Goal: Transaction & Acquisition: Purchase product/service

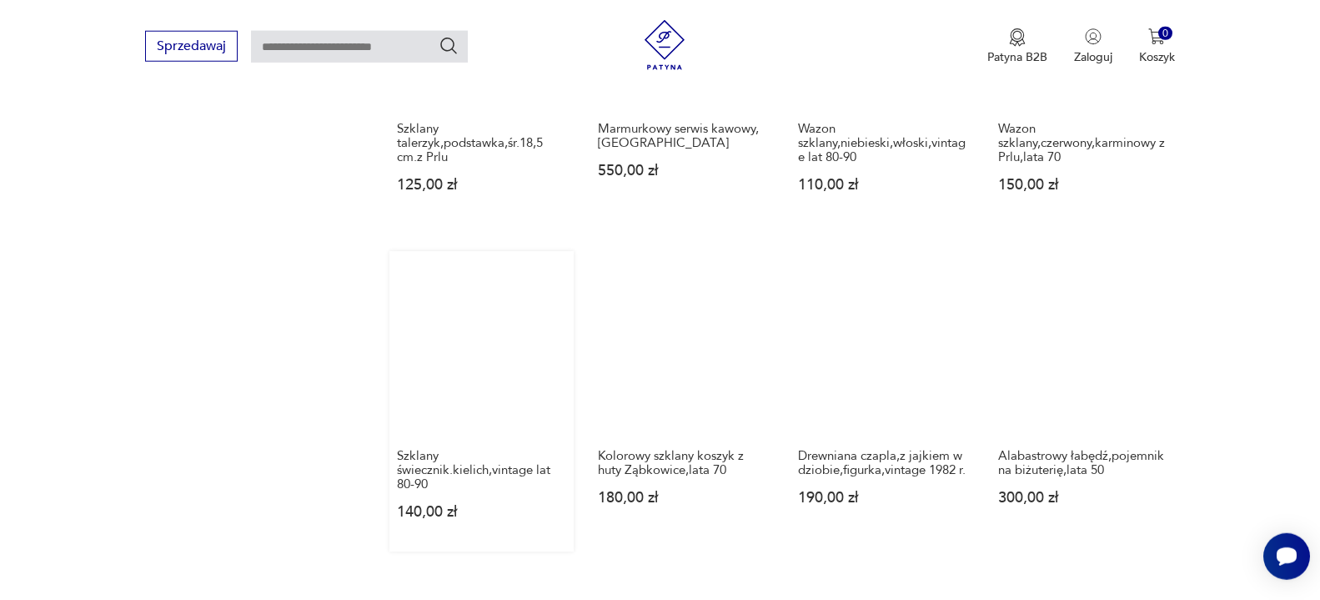
scroll to position [1265, 0]
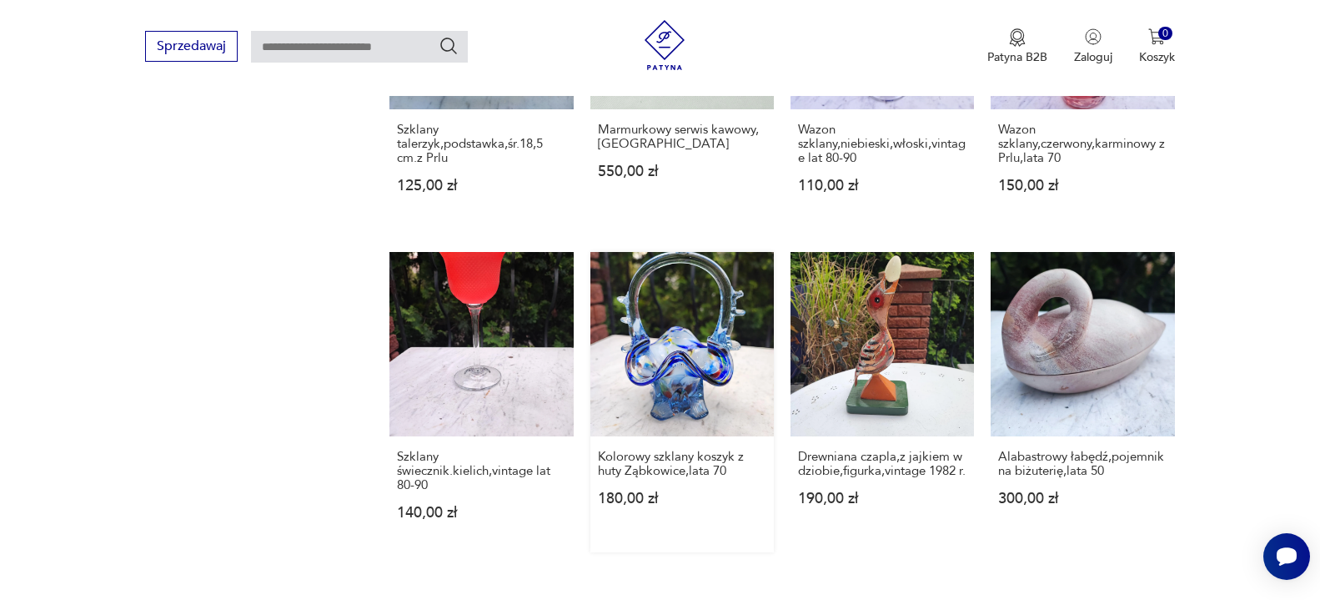
click at [695, 344] on link "Kolorowy szklany koszyk z huty Ząbkowice,lata 70 180,00 zł" at bounding box center [681, 401] width 183 height 299
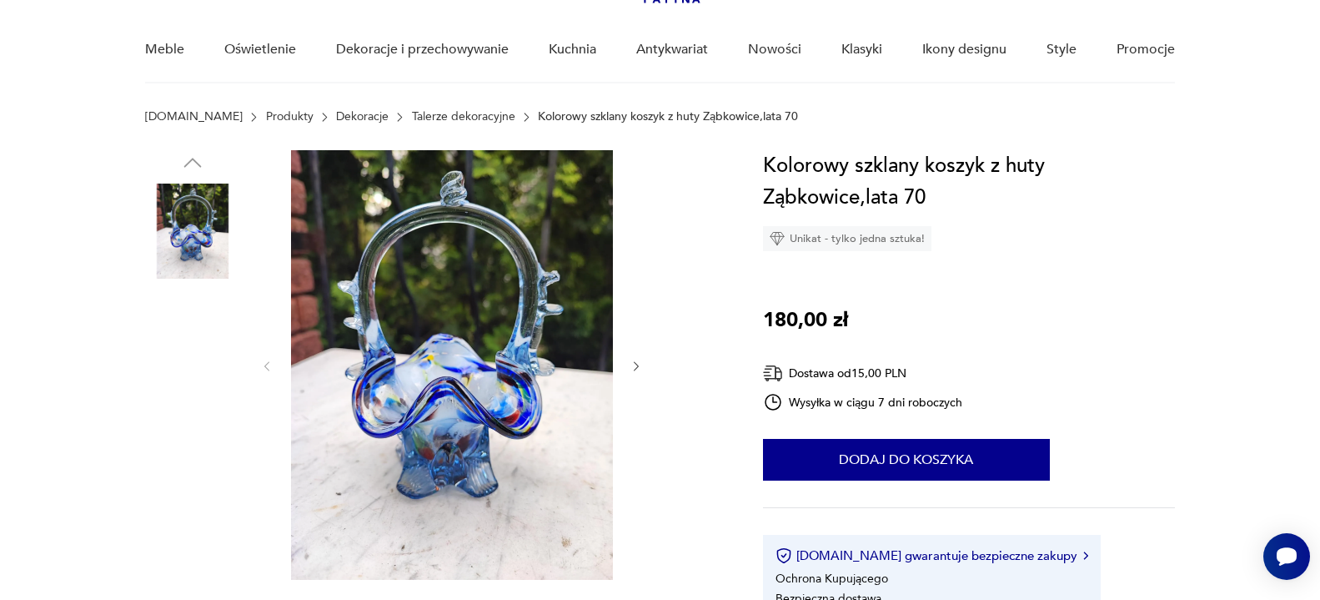
scroll to position [170, 0]
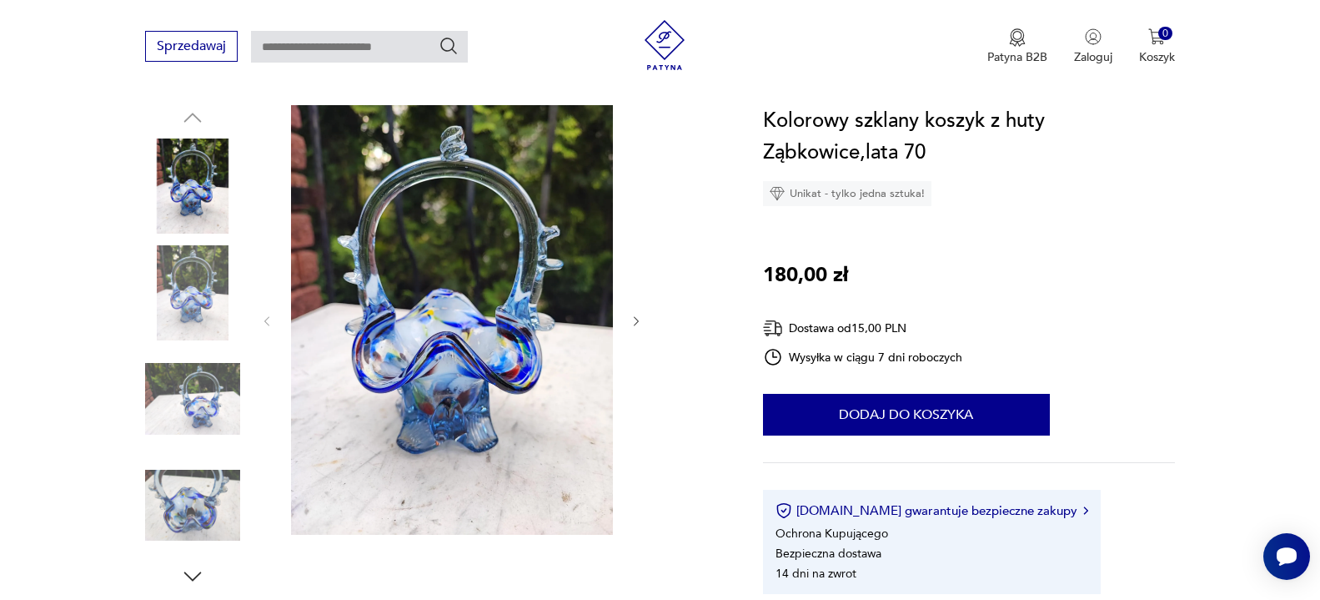
click at [209, 516] on img at bounding box center [192, 505] width 95 height 95
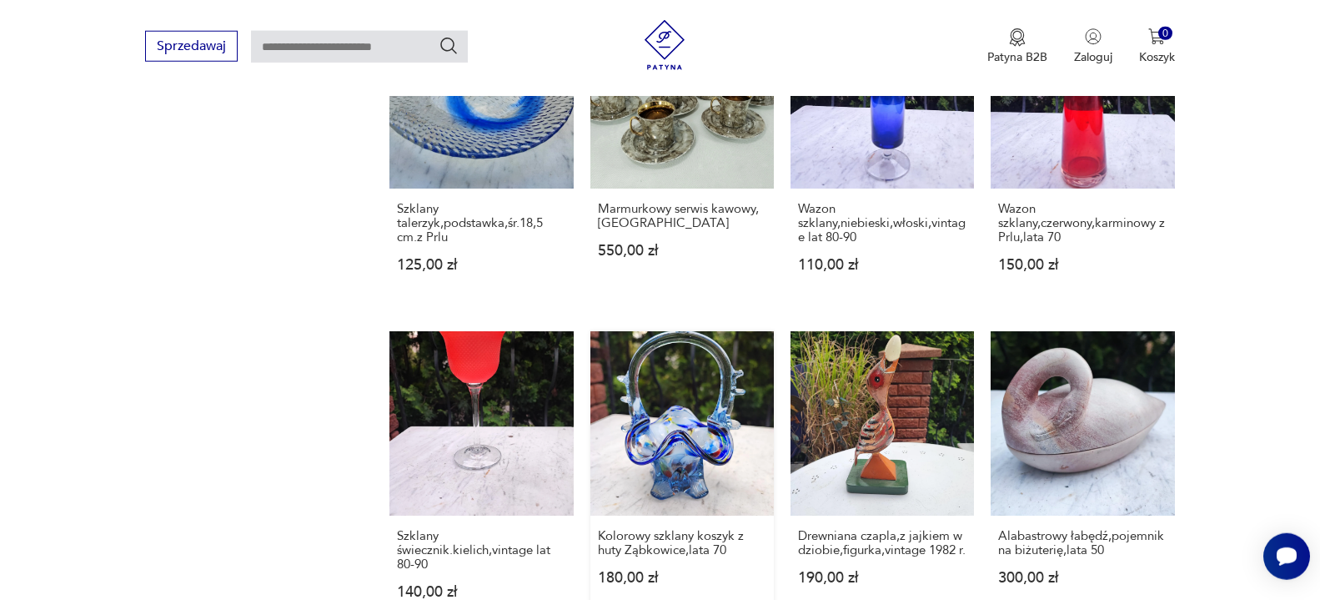
scroll to position [1347, 0]
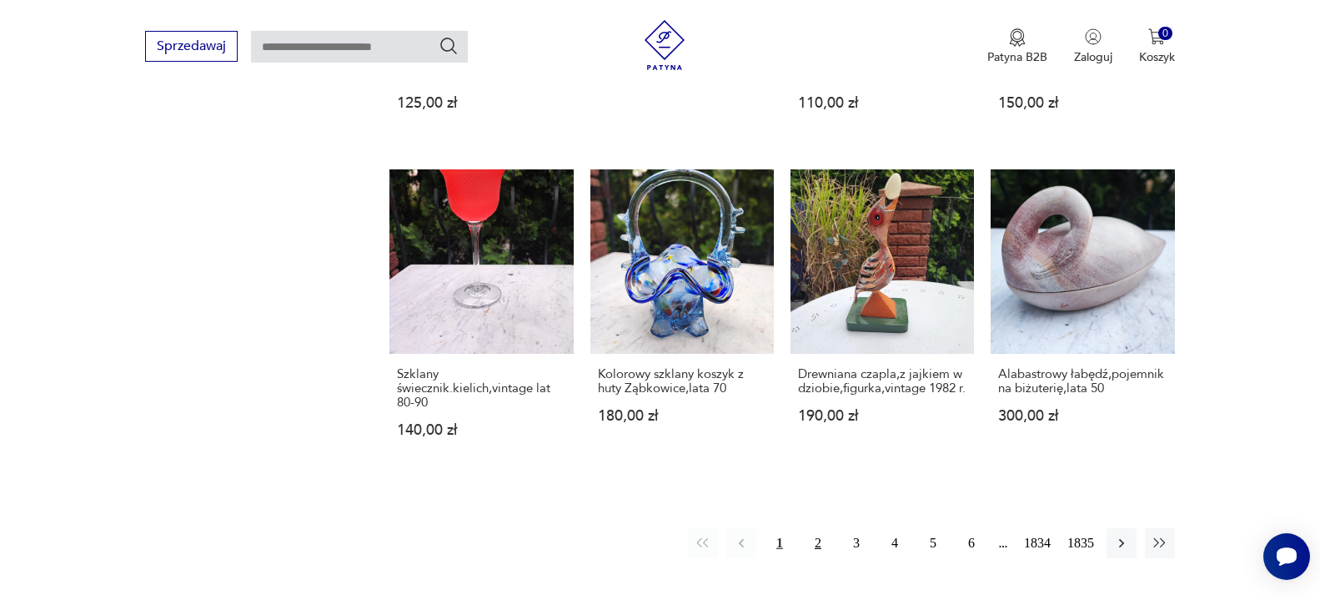
click at [817, 528] on button "2" at bounding box center [818, 543] width 30 height 30
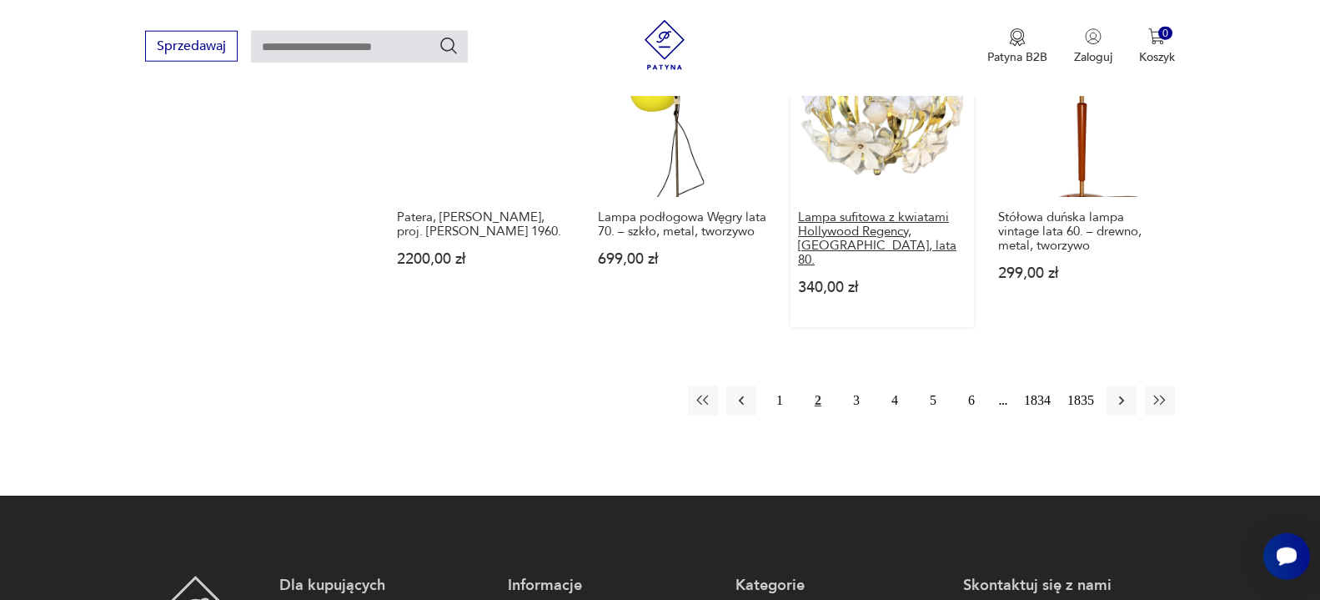
scroll to position [1492, 0]
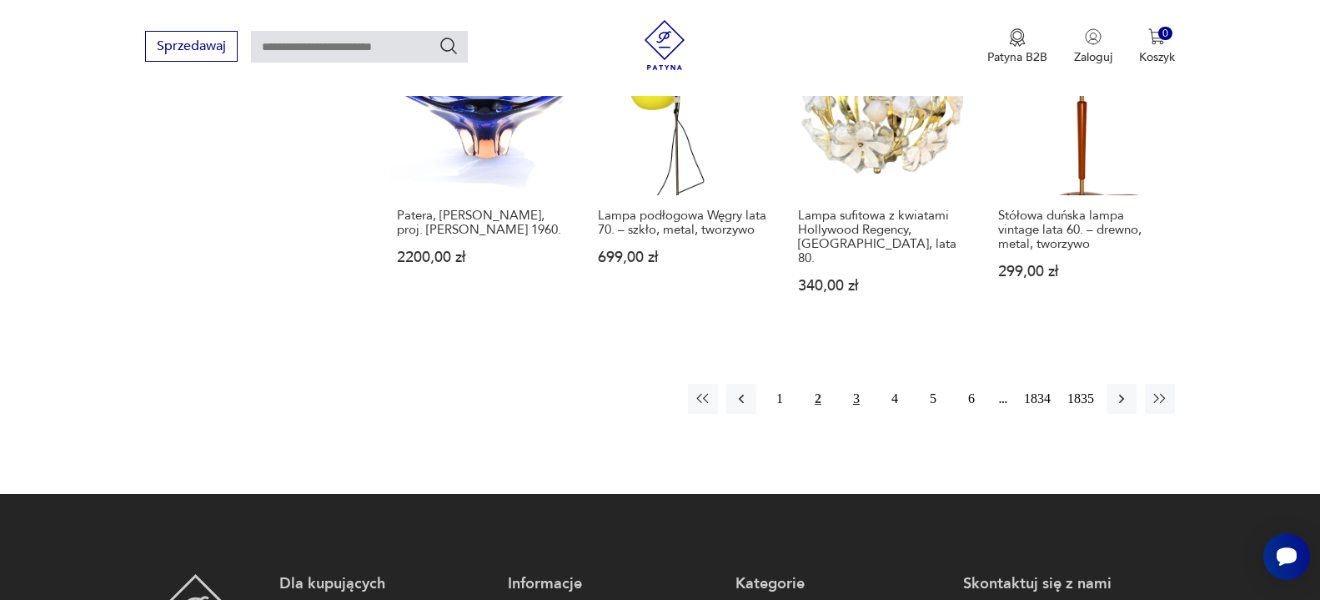
click at [856, 384] on button "3" at bounding box center [856, 399] width 30 height 30
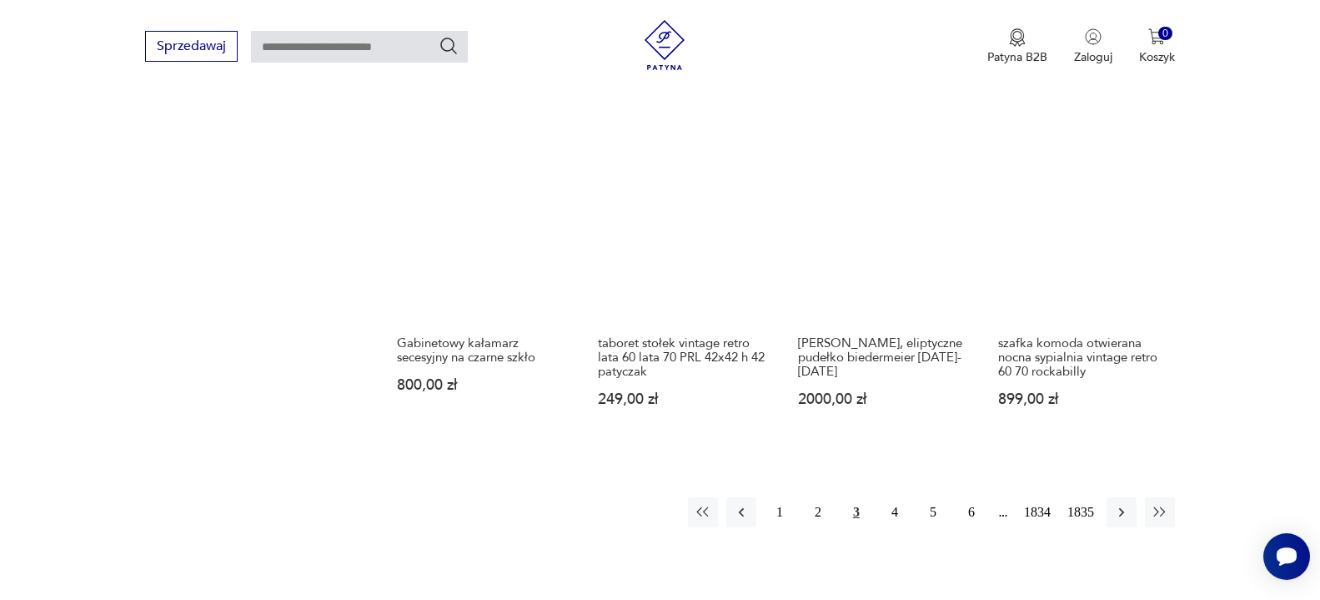
scroll to position [1492, 0]
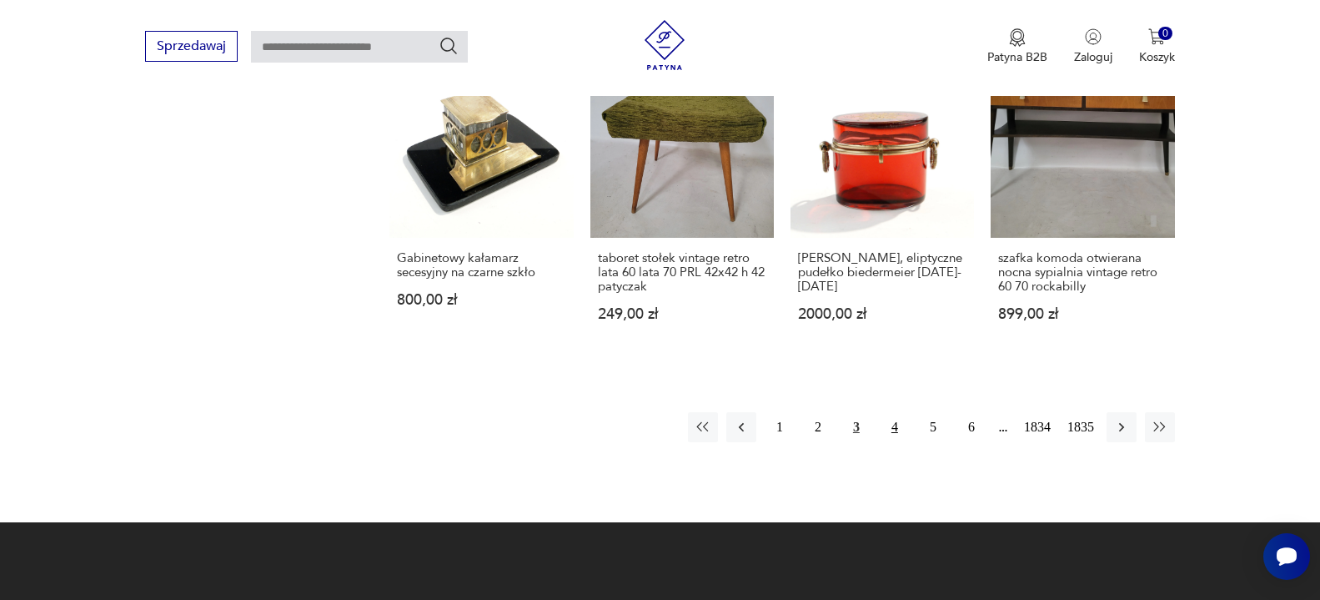
click at [891, 414] on button "4" at bounding box center [895, 427] width 30 height 30
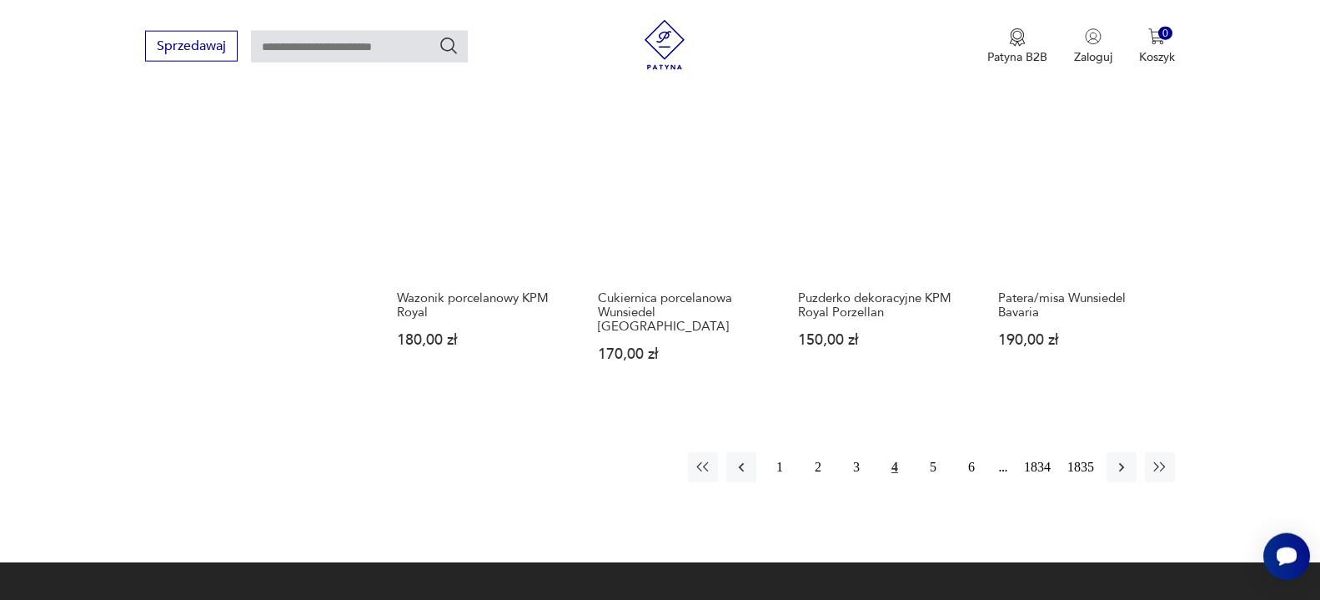
scroll to position [1407, 0]
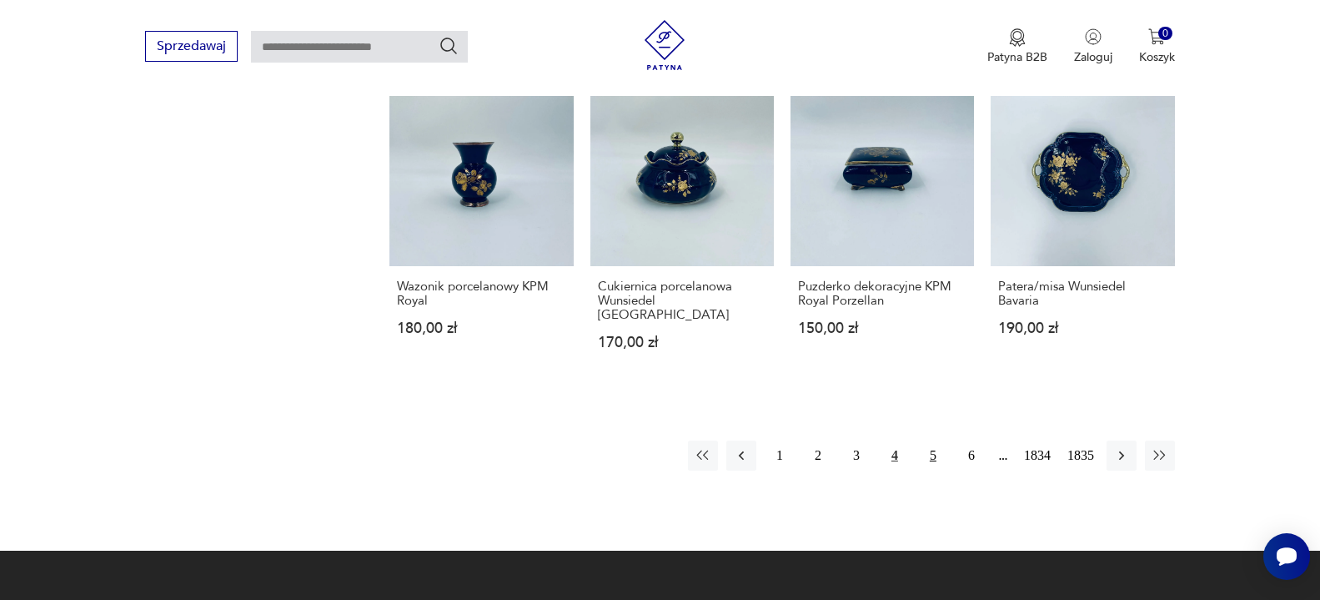
click at [935, 440] on button "5" at bounding box center [933, 455] width 30 height 30
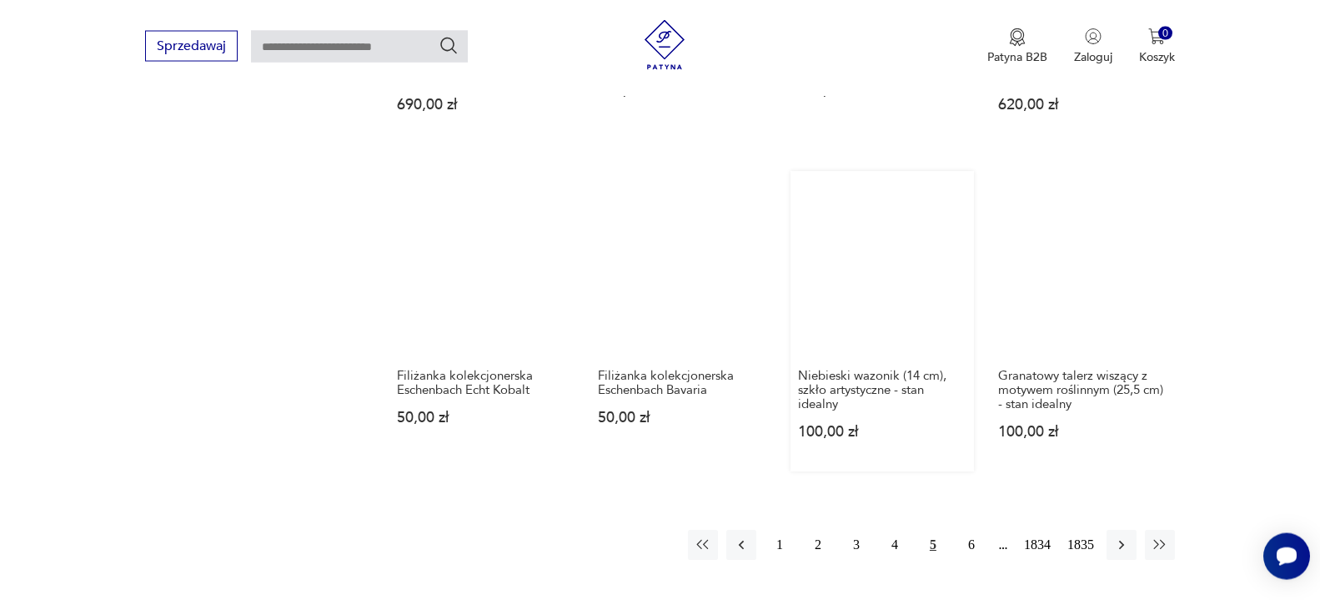
scroll to position [1322, 0]
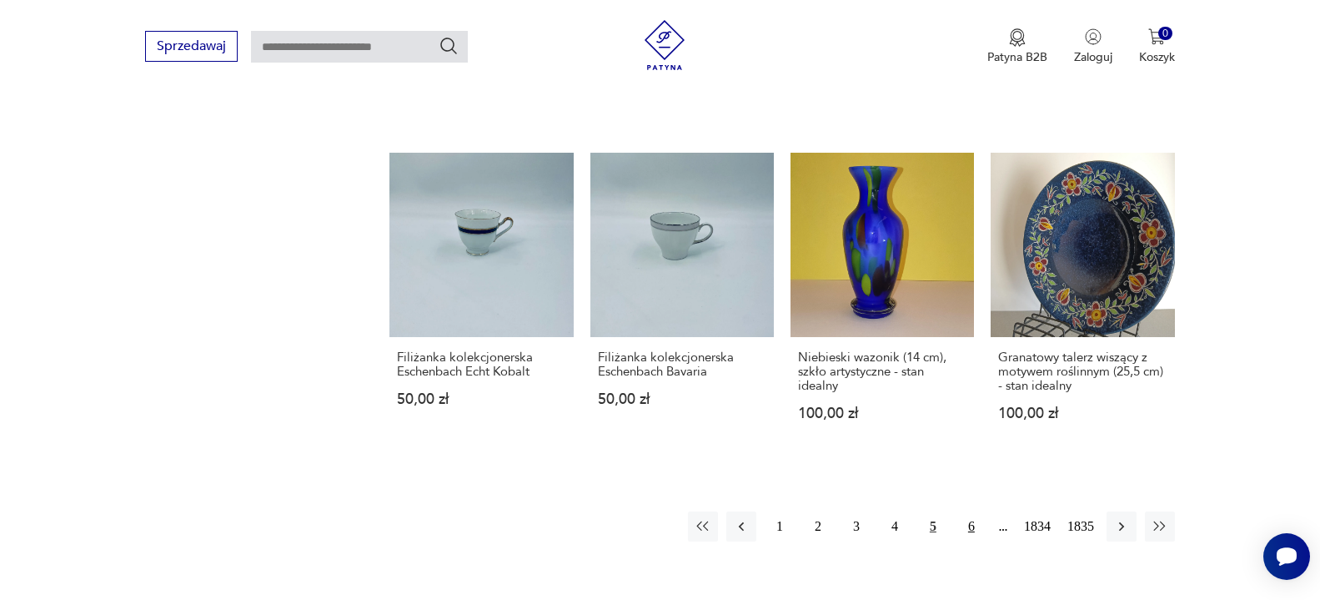
click at [971, 525] on button "6" at bounding box center [971, 526] width 30 height 30
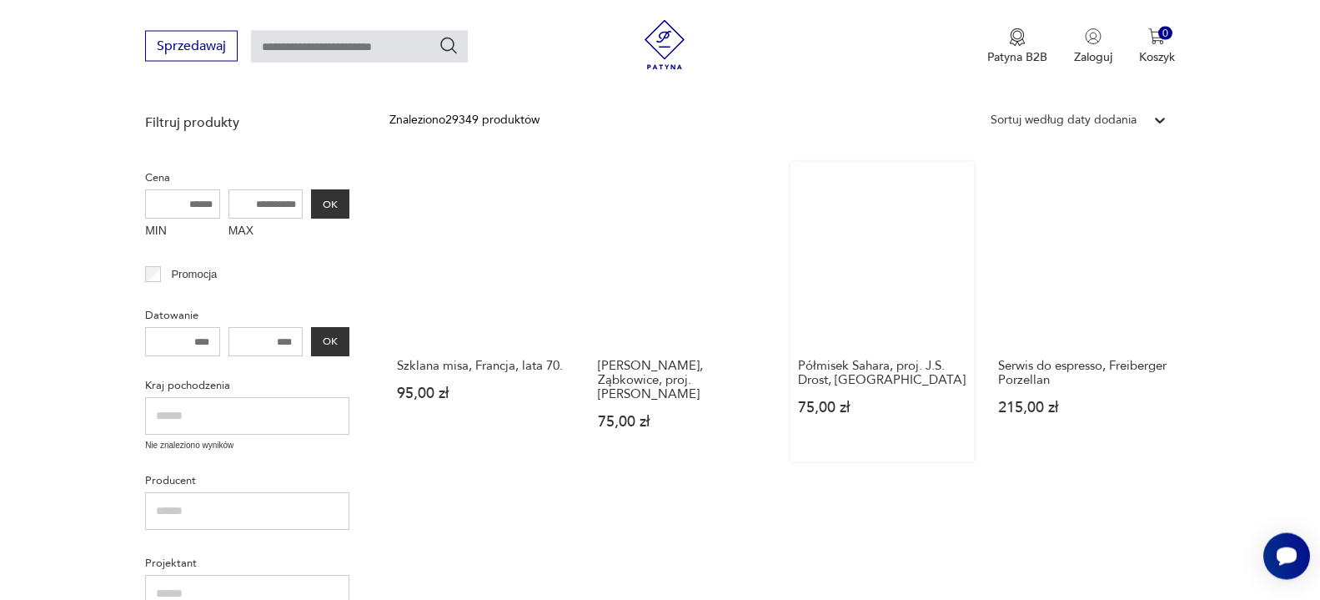
scroll to position [386, 0]
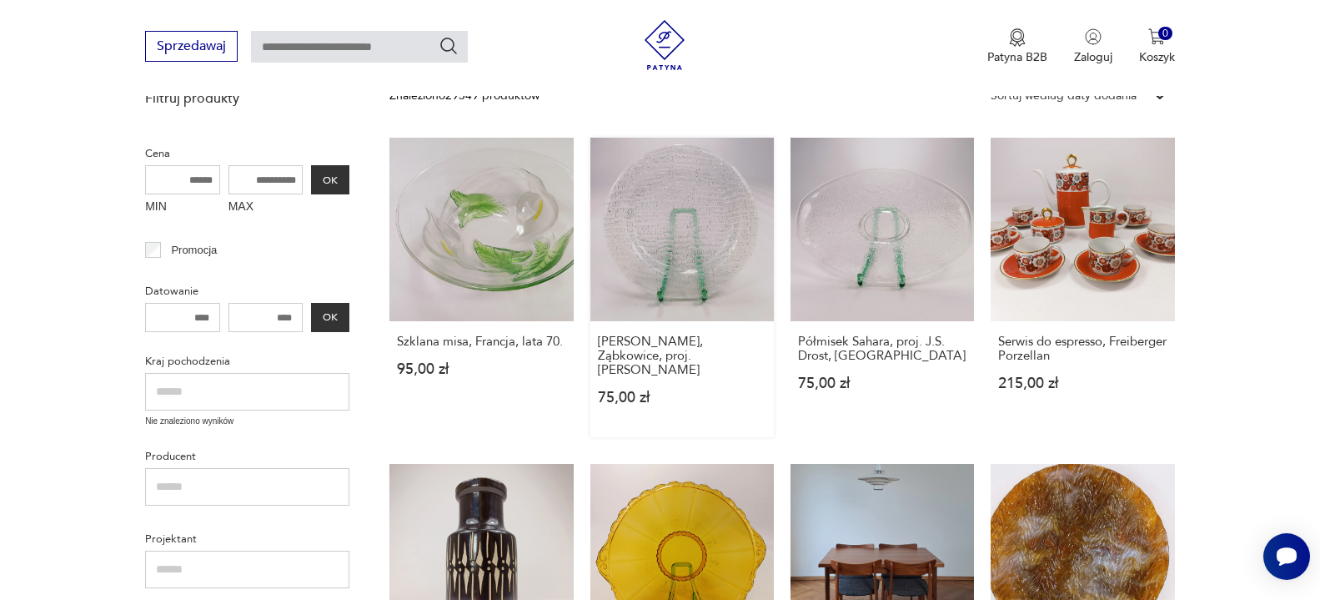
click at [669, 221] on link "Patera Igloo, Ząbkowice, proj. Eryka Trzewik-Drost 75,00 zł" at bounding box center [681, 287] width 183 height 299
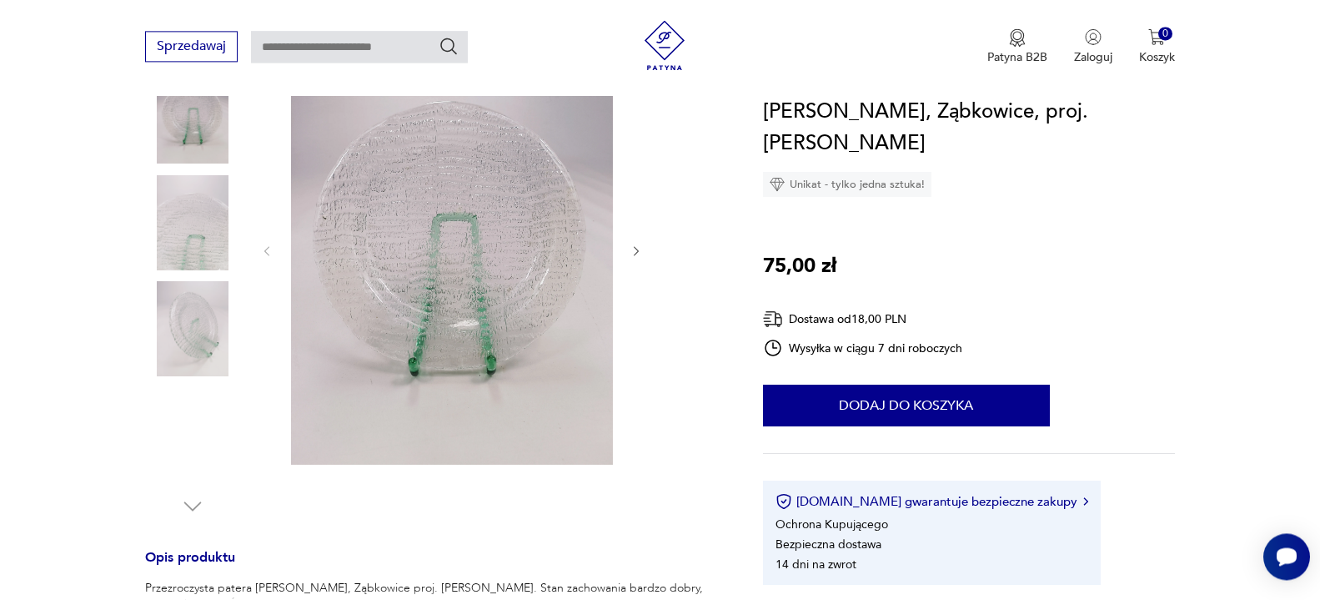
scroll to position [255, 0]
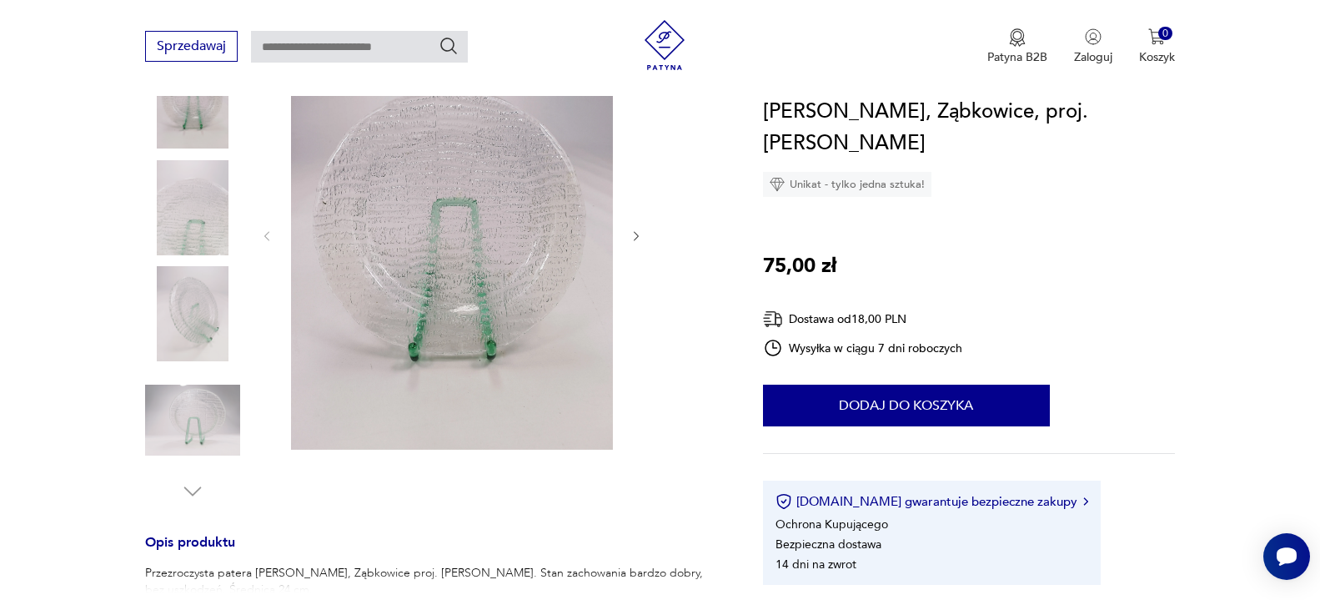
click at [640, 237] on icon "button" at bounding box center [637, 236] width 14 height 14
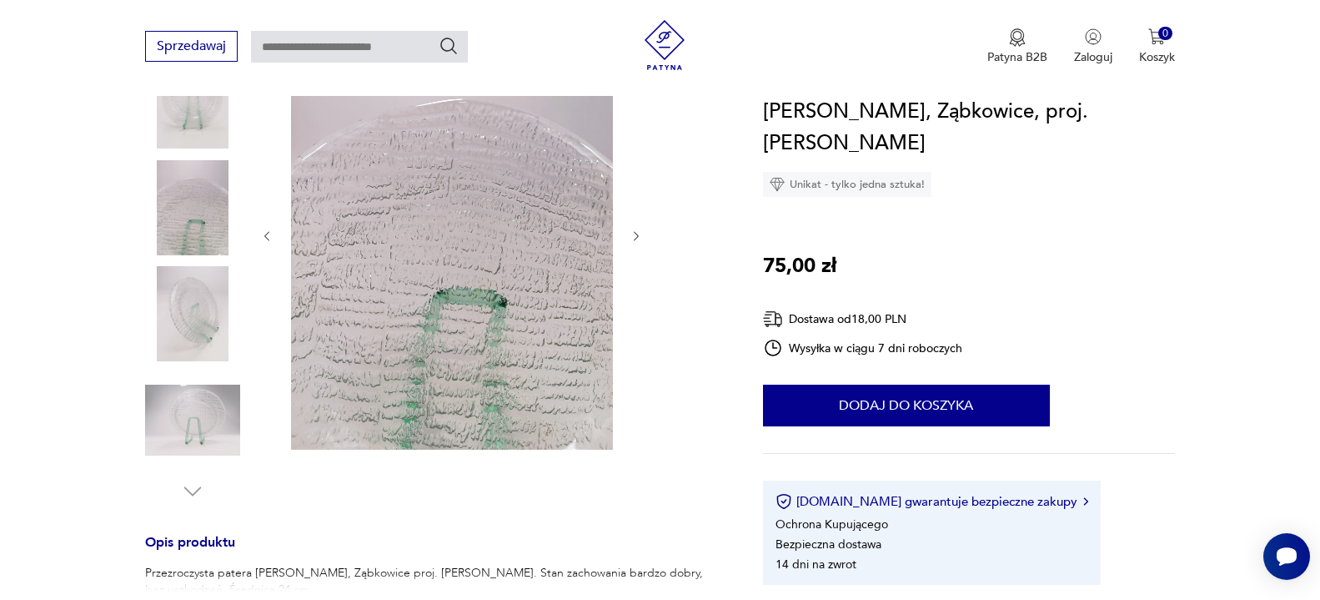
click at [640, 237] on icon "button" at bounding box center [637, 236] width 14 height 14
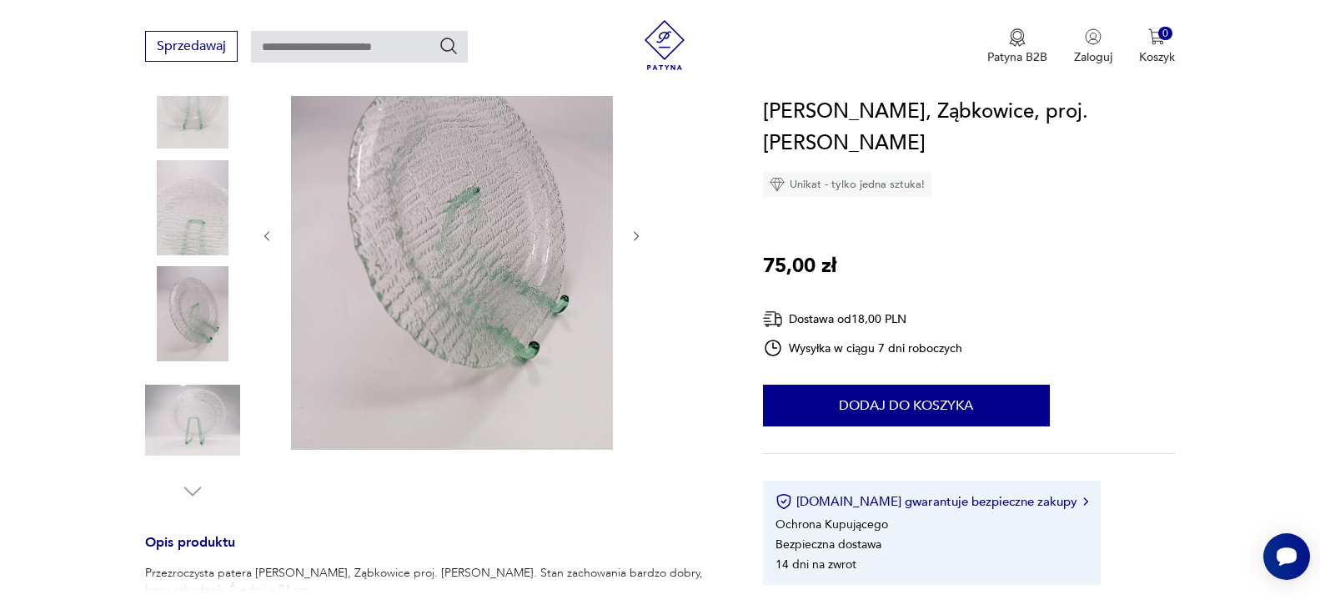
click at [640, 237] on icon "button" at bounding box center [637, 236] width 14 height 14
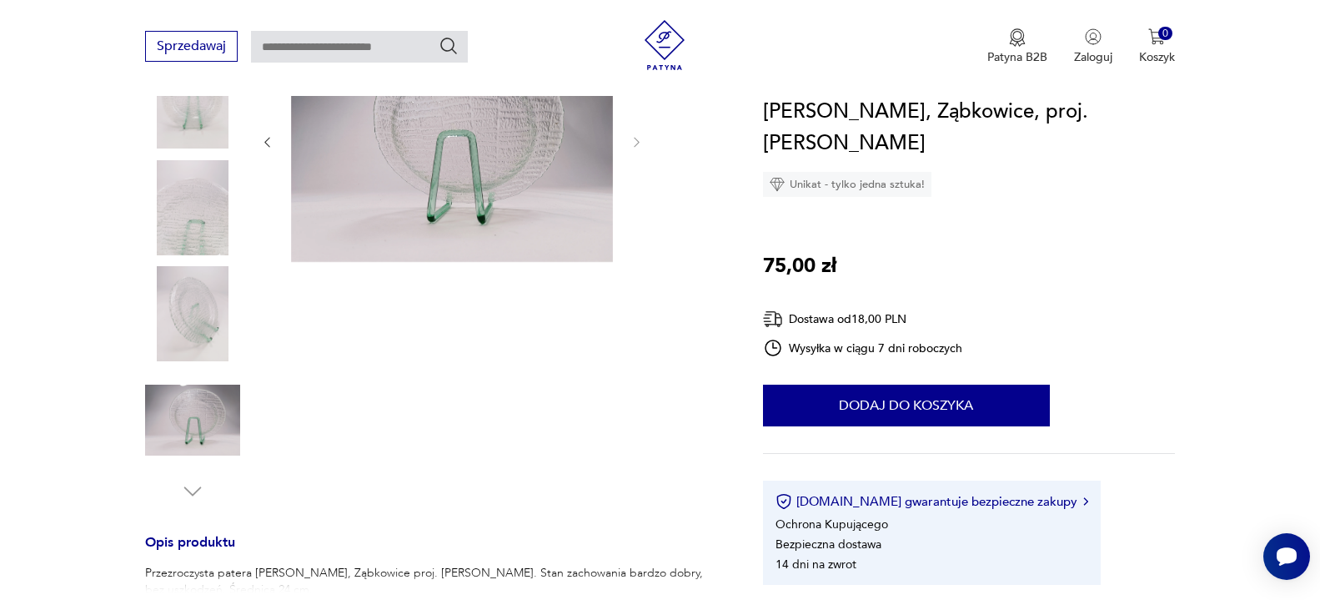
click at [640, 237] on div at bounding box center [452, 142] width 384 height 244
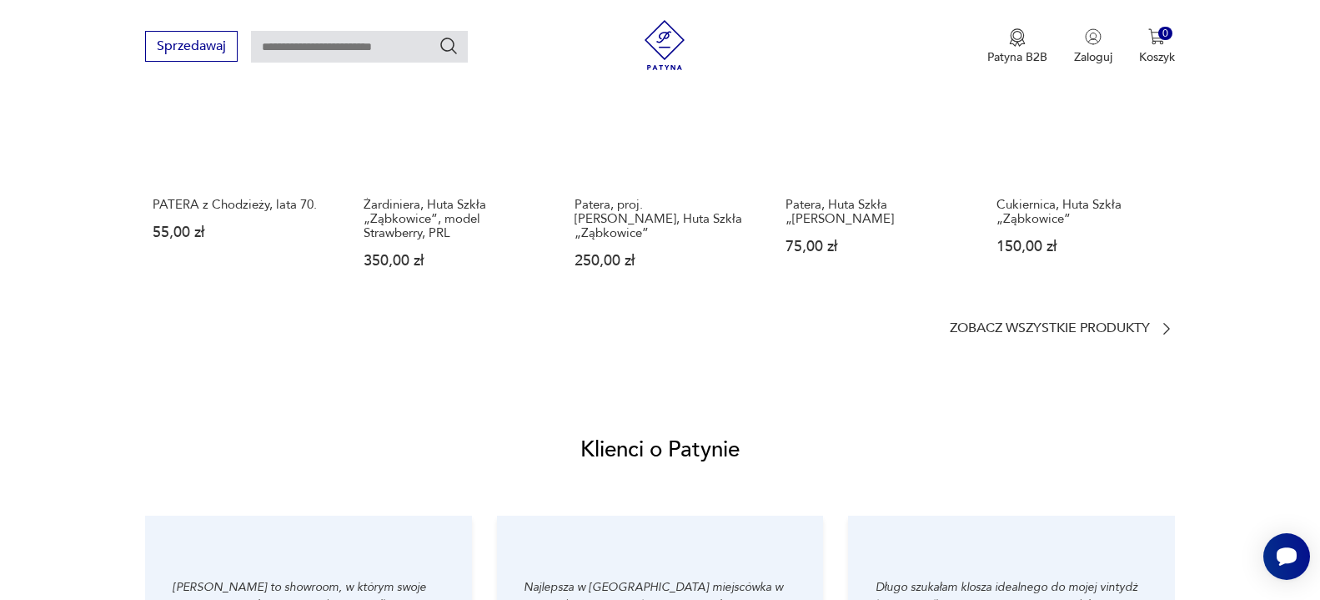
scroll to position [1191, 0]
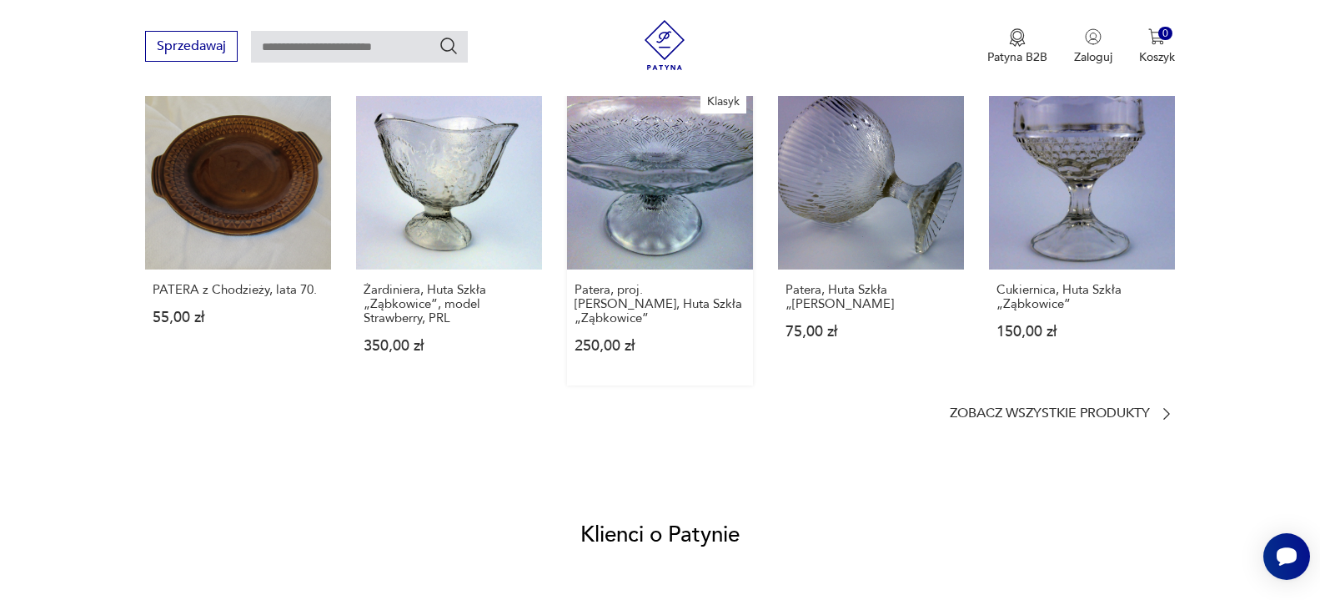
click at [670, 161] on link "Klasyk Patera, proj. Eryka Trzewik-Drost, Huta Szkła „Ząbkowice” 250,00 zł" at bounding box center [660, 234] width 186 height 302
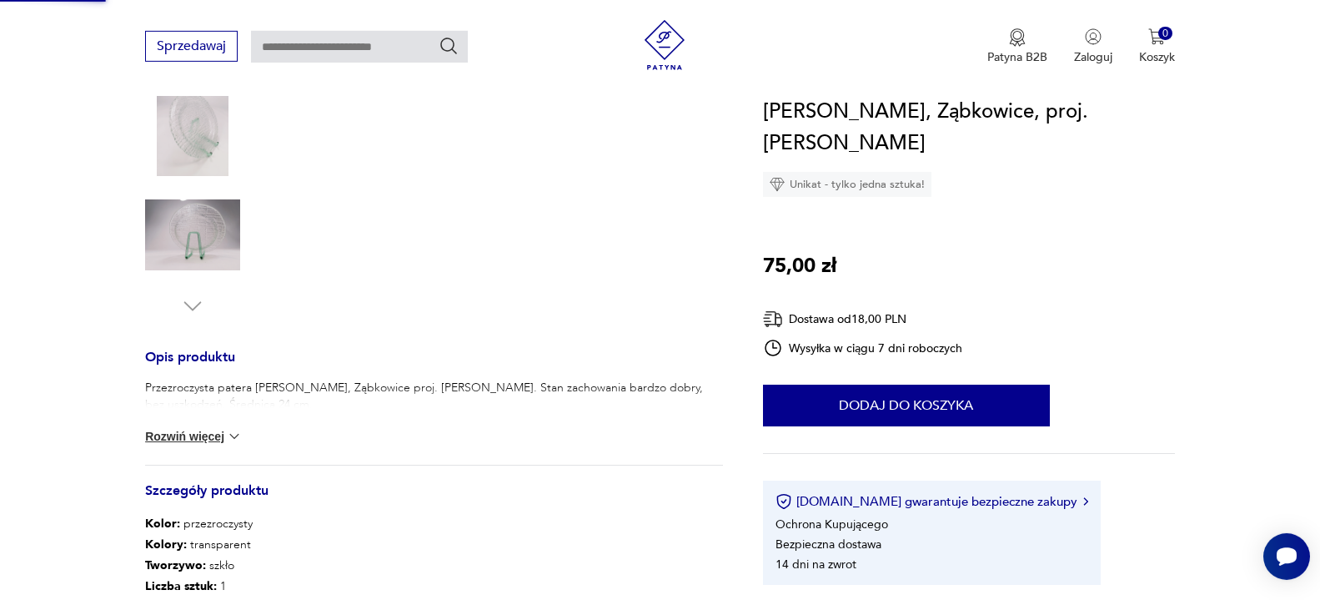
scroll to position [89, 0]
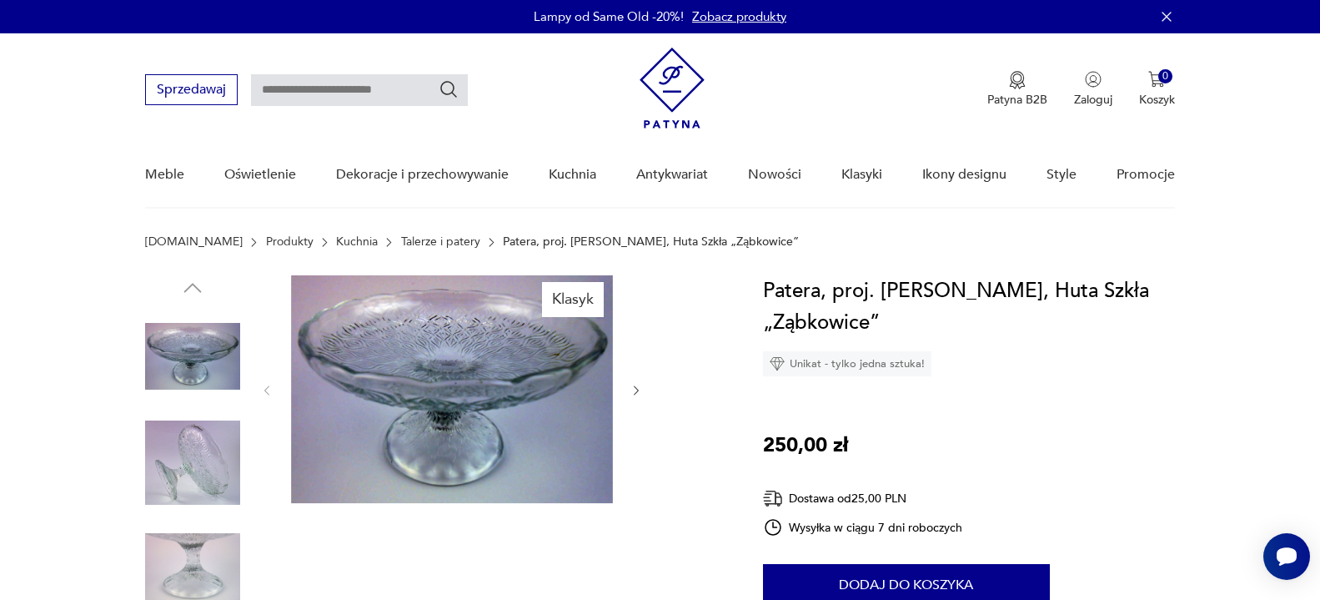
click at [636, 391] on icon "button" at bounding box center [637, 391] width 14 height 14
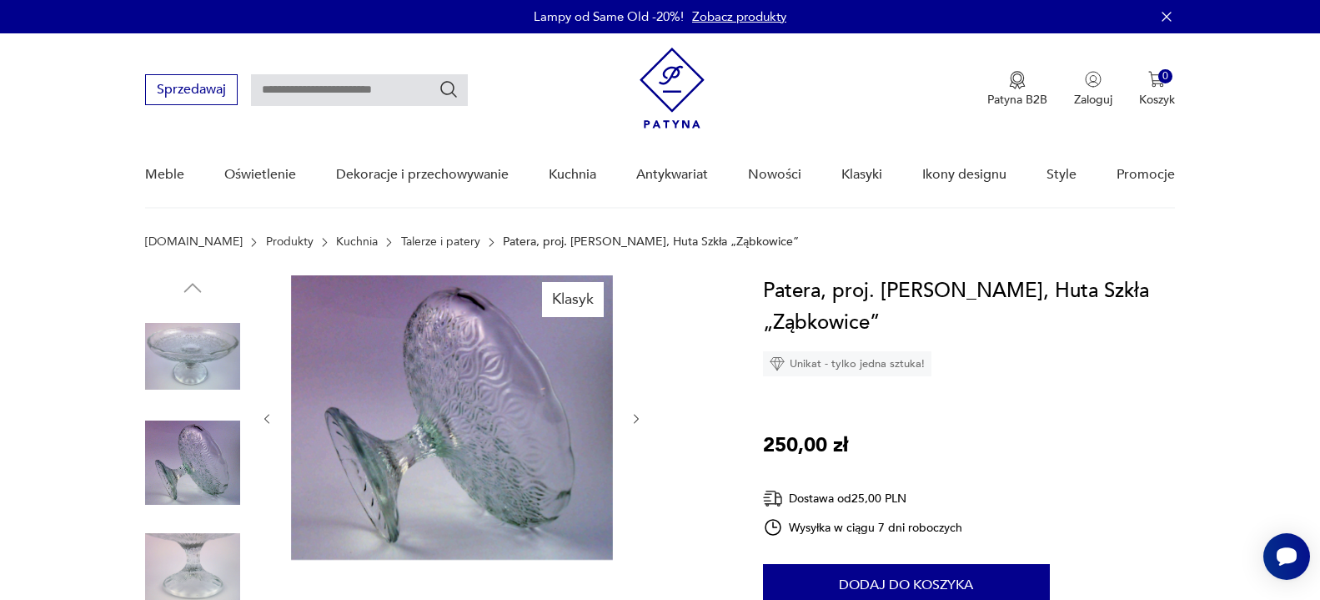
click at [636, 391] on div at bounding box center [452, 418] width 384 height 287
click at [634, 420] on icon "button" at bounding box center [637, 419] width 14 height 14
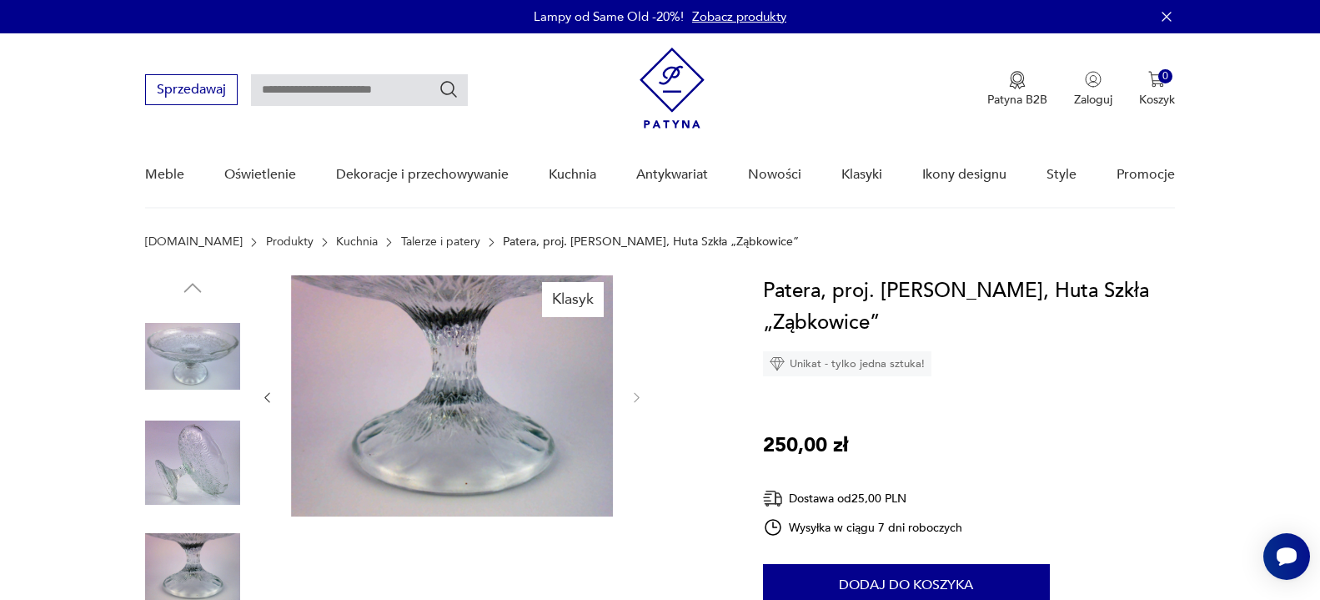
click at [360, 89] on input "text" at bounding box center [359, 90] width 217 height 32
type input "******"
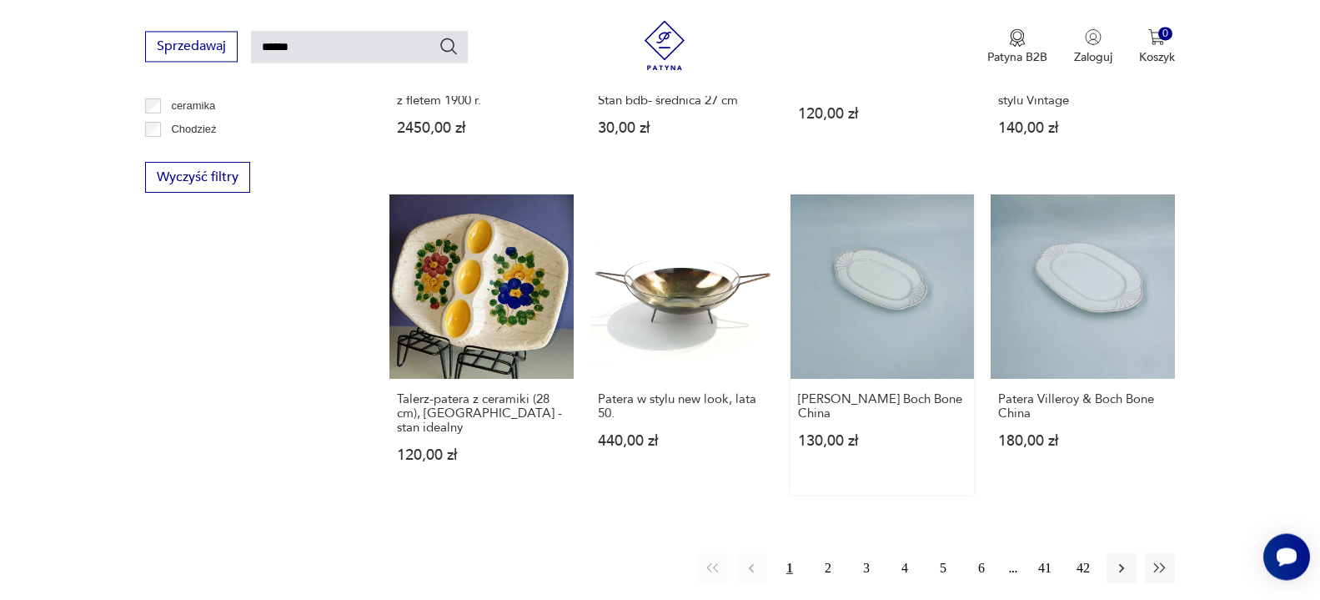
scroll to position [1335, 0]
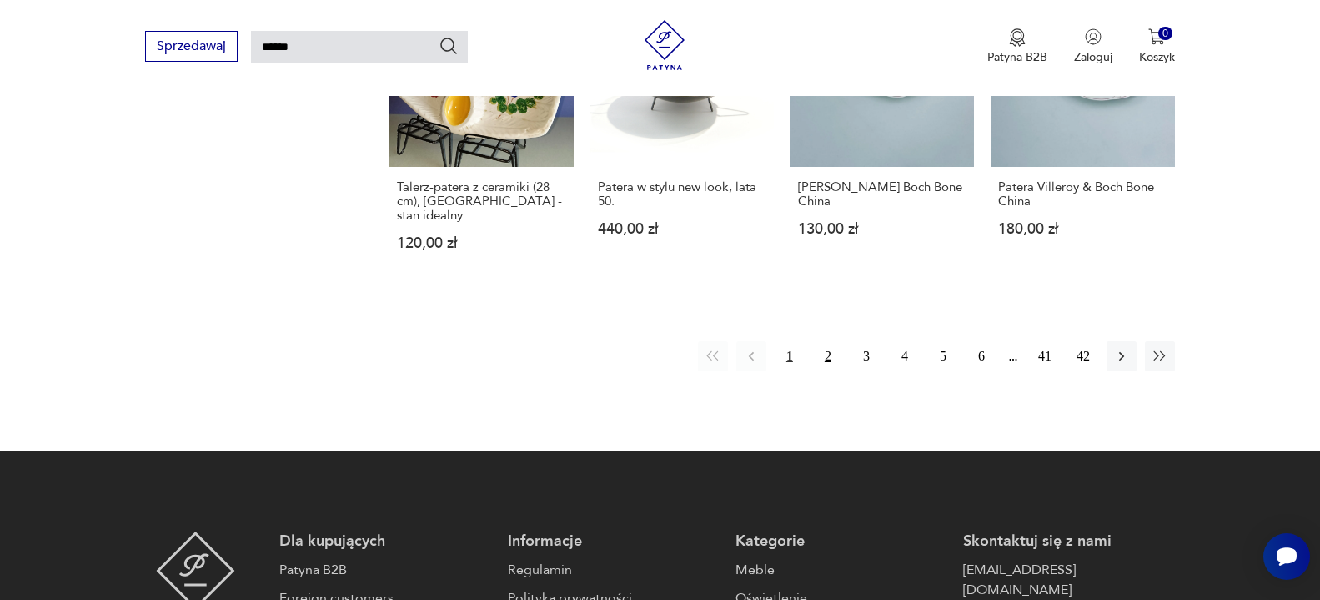
click at [829, 341] on button "2" at bounding box center [828, 356] width 30 height 30
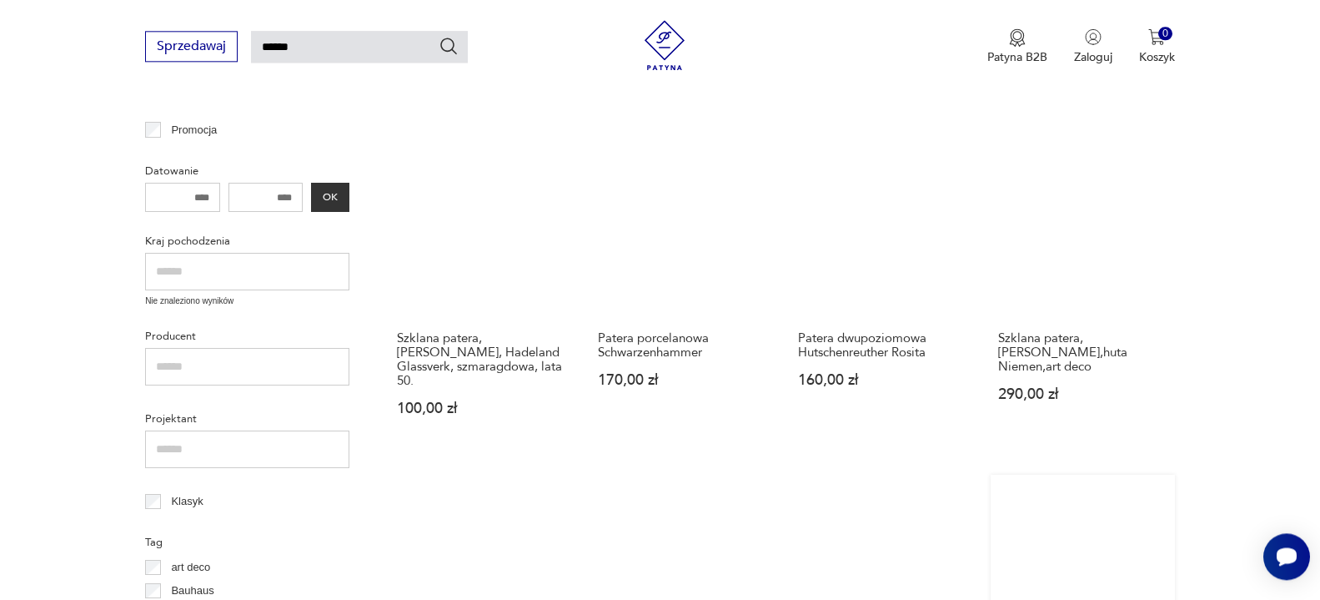
scroll to position [484, 0]
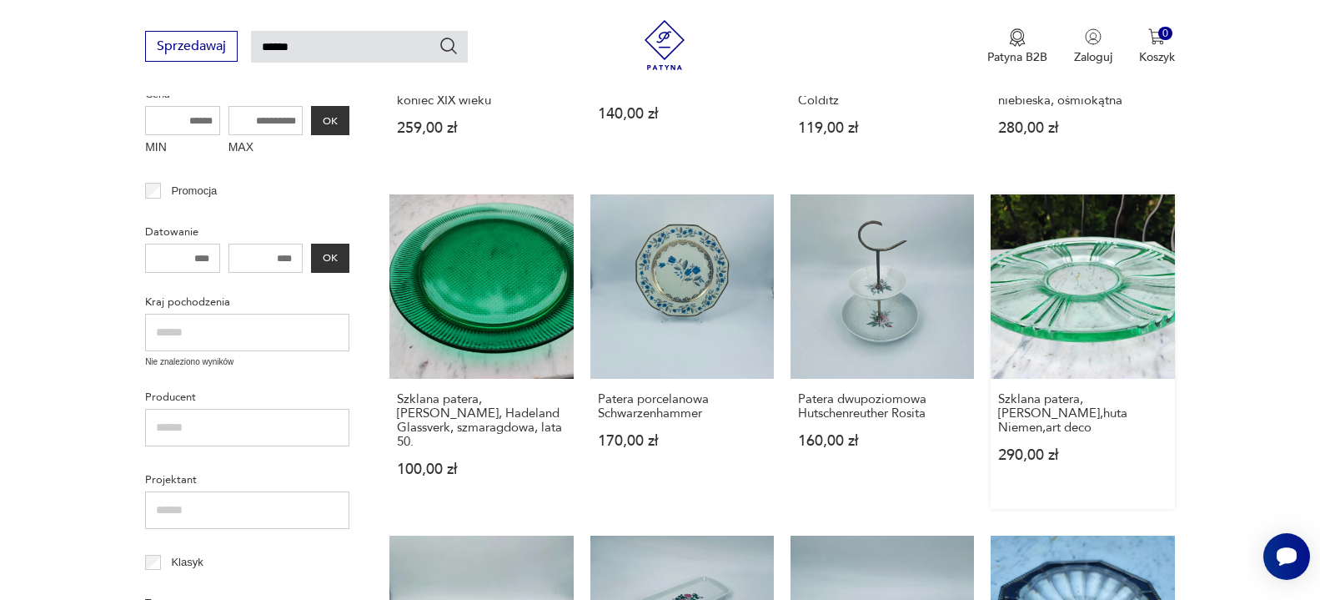
click at [1117, 318] on link "Szklana patera,zielona,huta Niemen,art deco 290,00 zł" at bounding box center [1082, 351] width 183 height 314
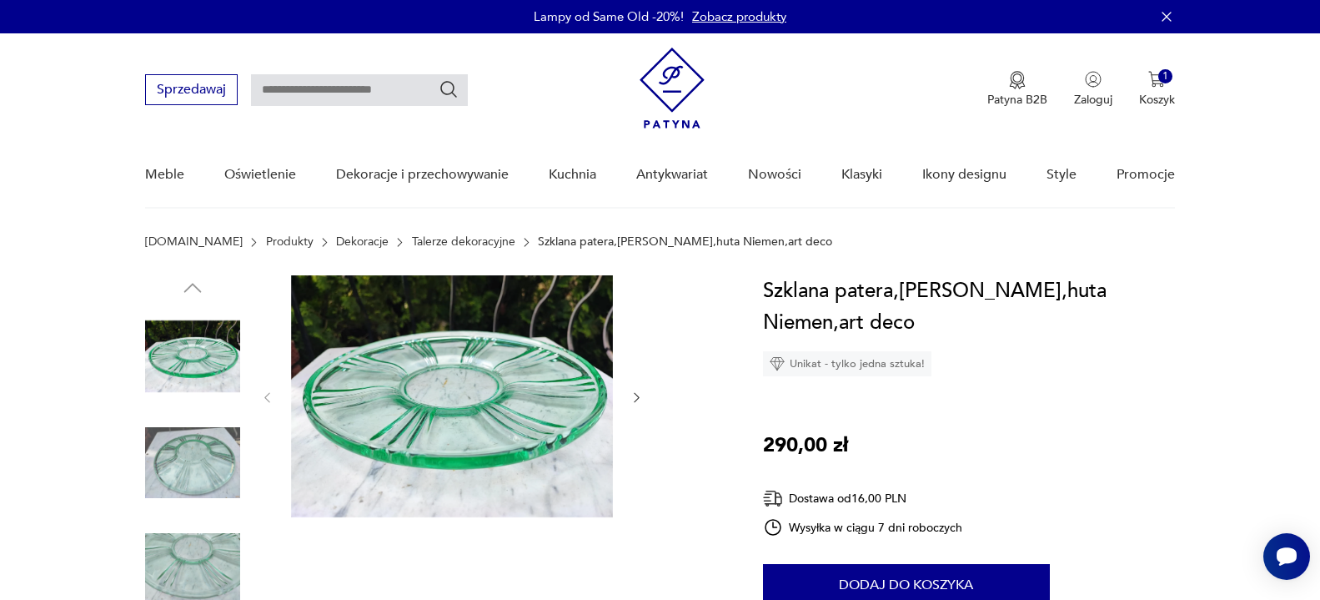
click at [636, 398] on icon "button" at bounding box center [637, 397] width 14 height 14
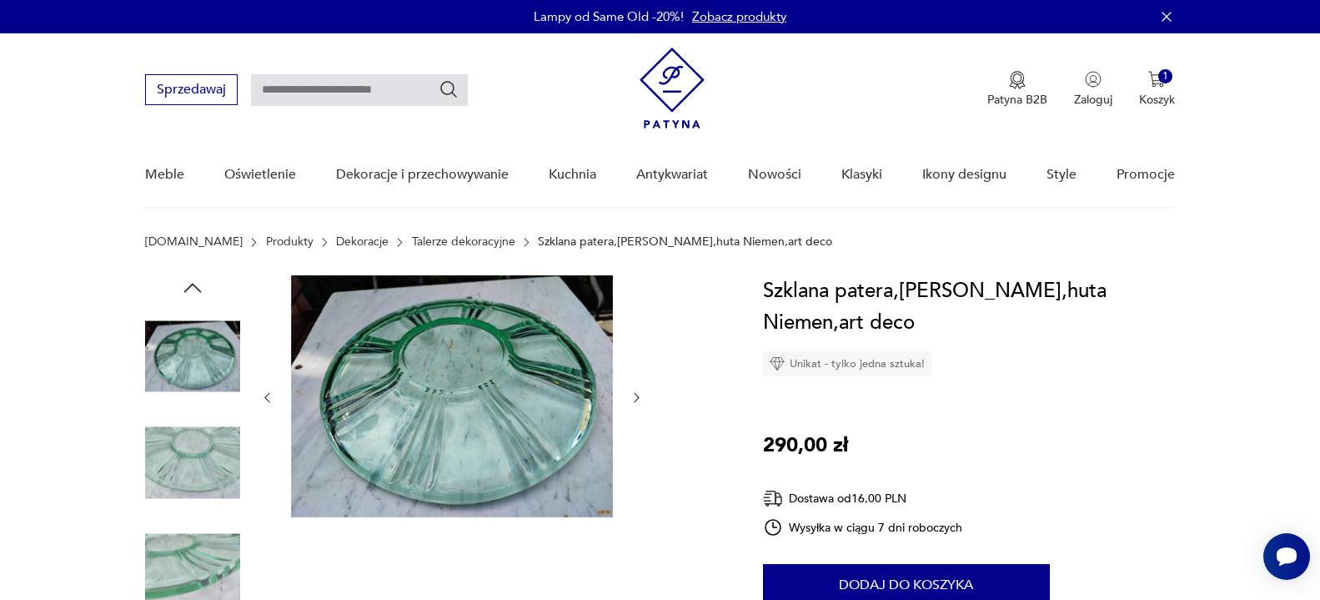
click at [636, 398] on icon "button" at bounding box center [637, 397] width 14 height 14
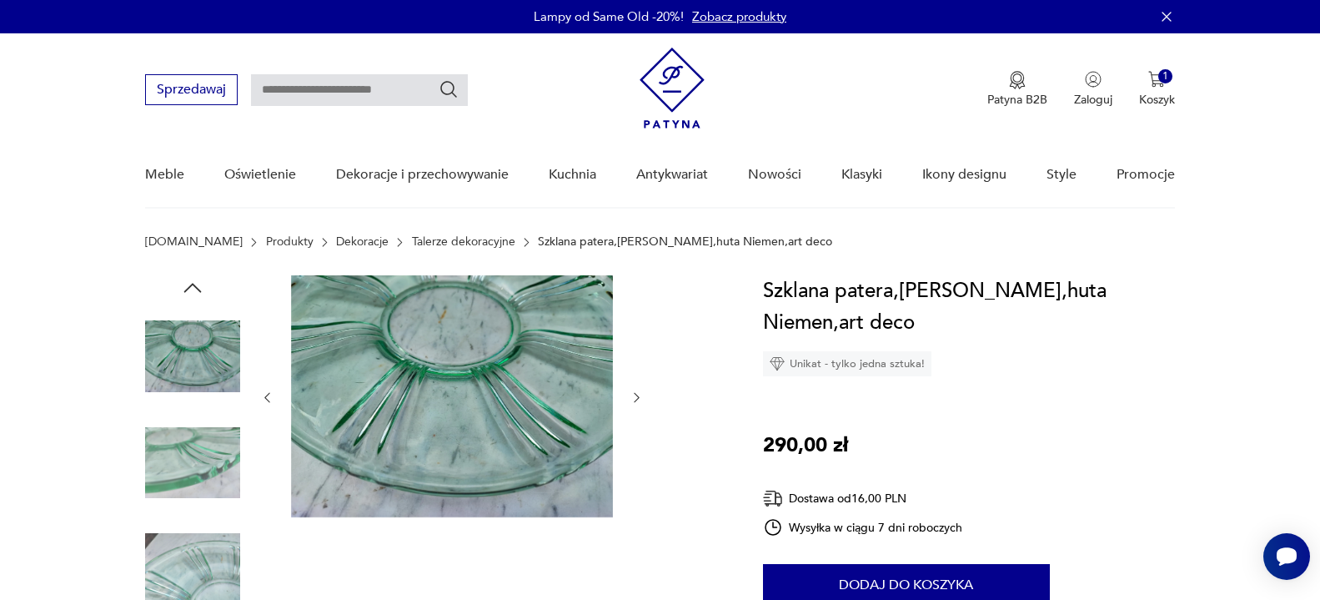
click at [636, 398] on icon "button" at bounding box center [637, 397] width 14 height 14
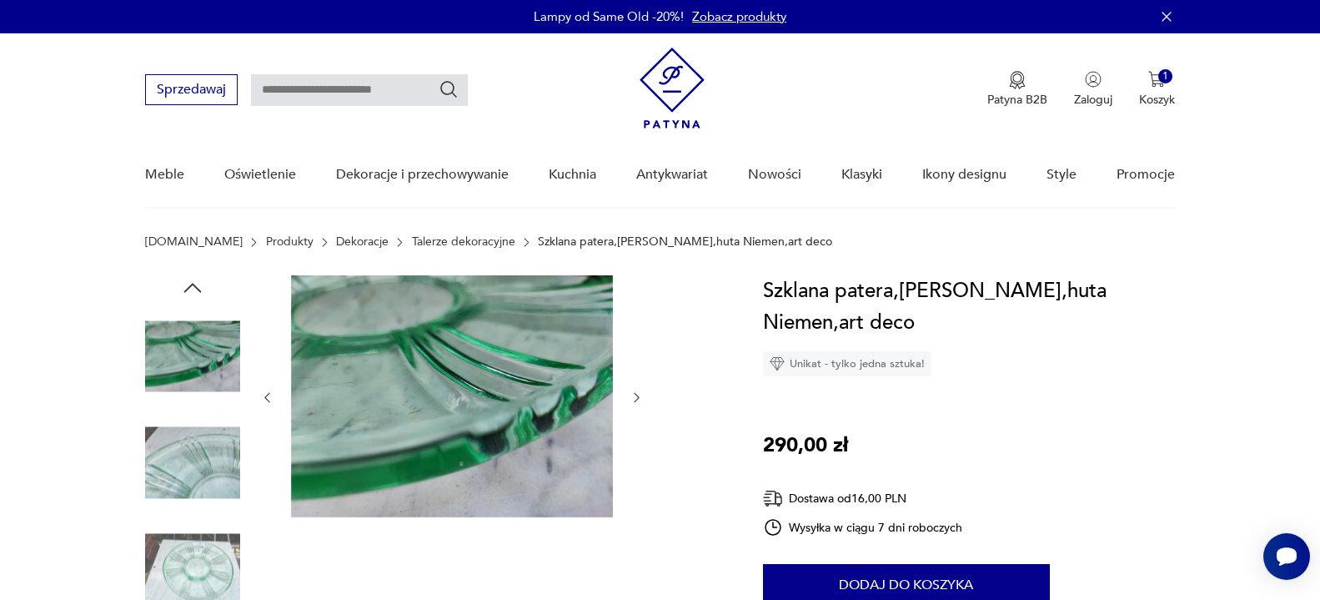
click at [636, 398] on icon "button" at bounding box center [637, 397] width 14 height 14
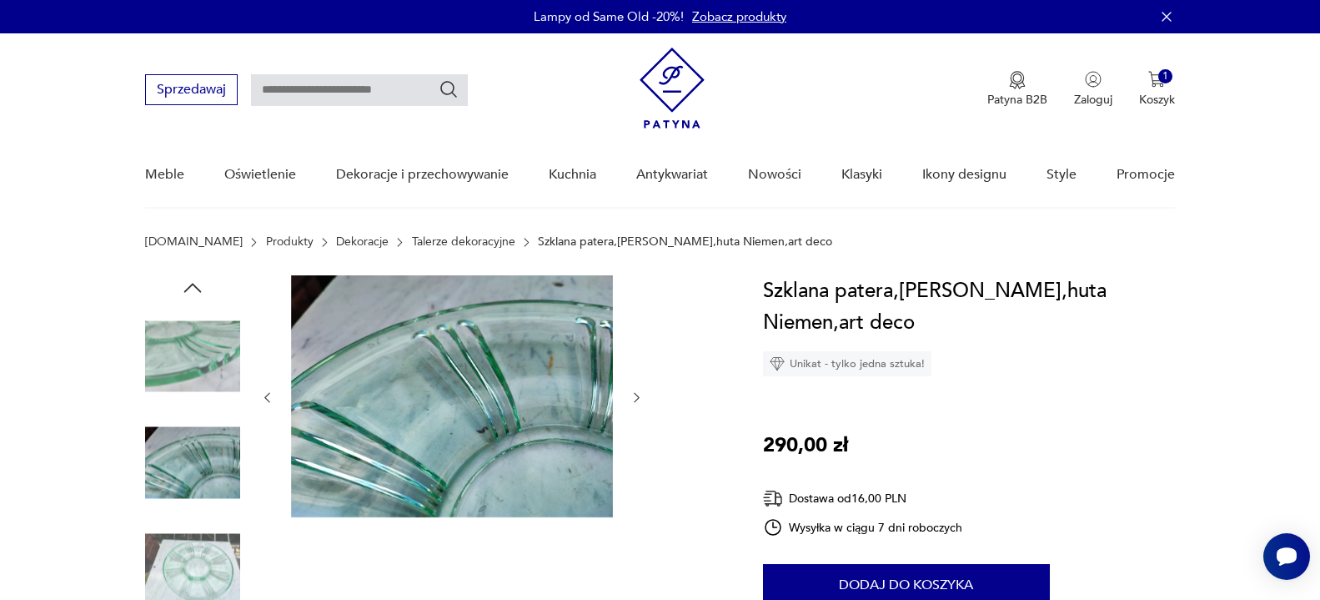
click at [636, 398] on icon "button" at bounding box center [637, 397] width 14 height 14
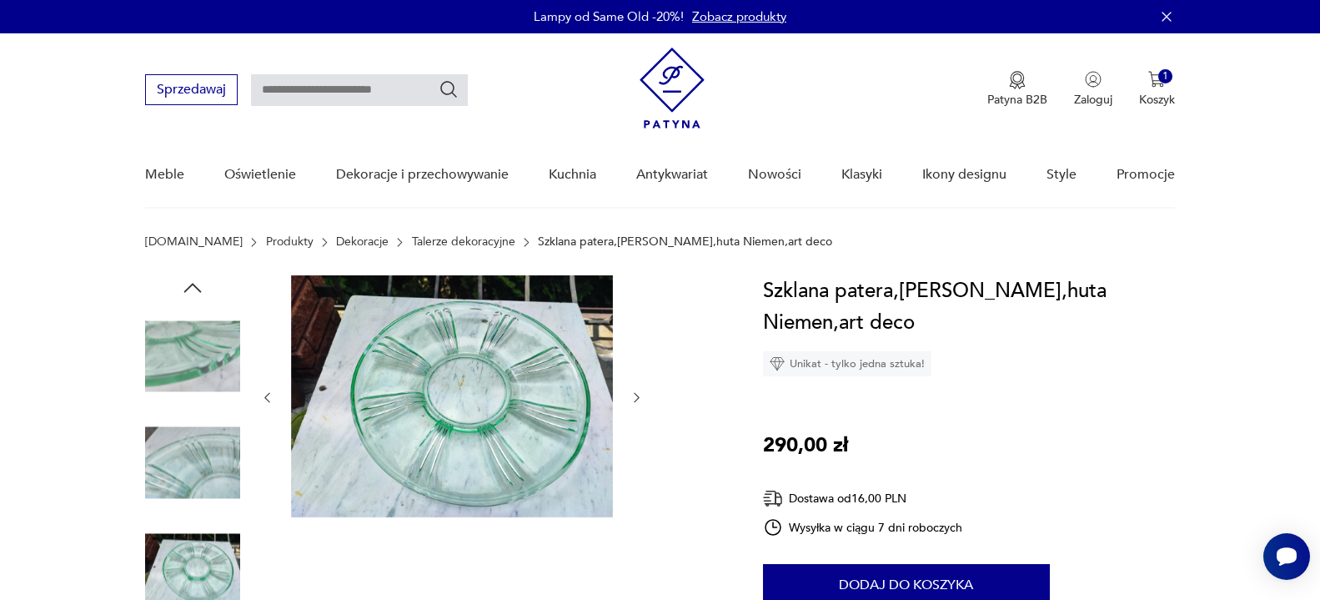
type input "******"
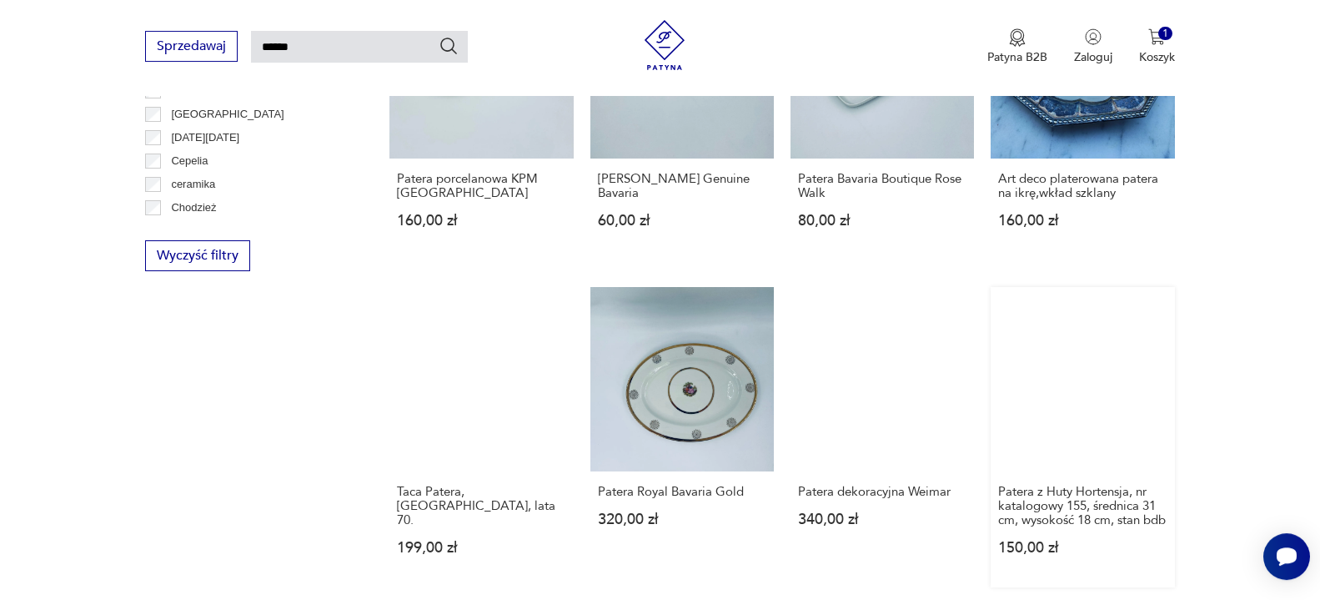
scroll to position [1172, 0]
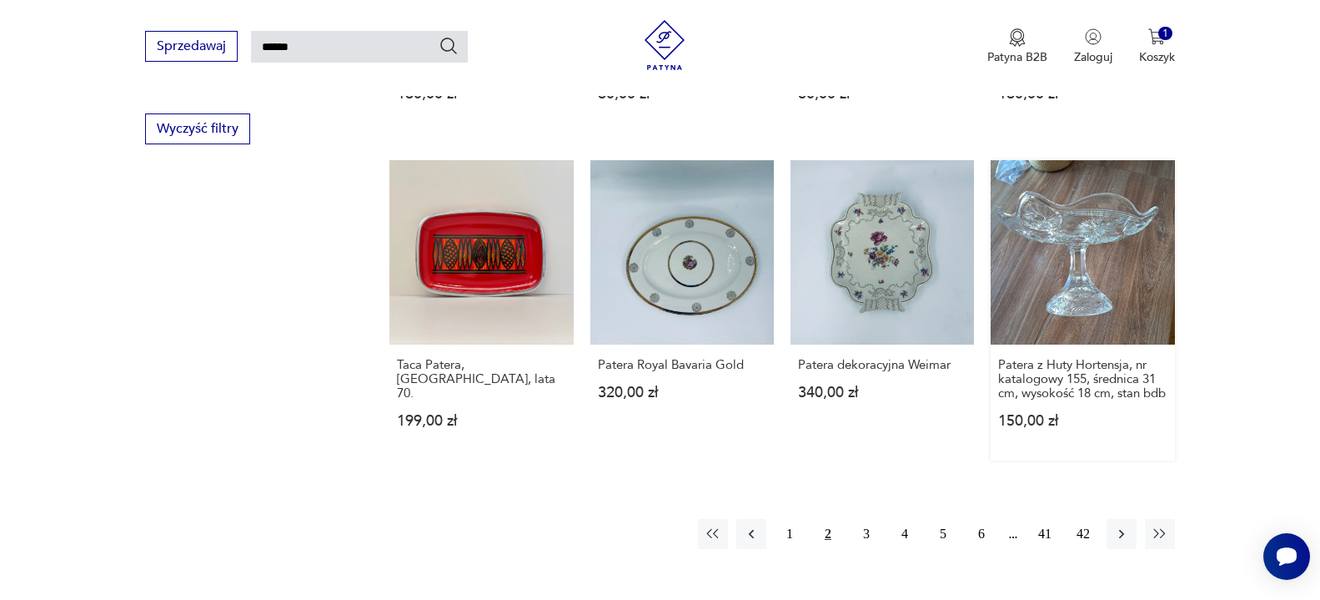
click at [1092, 252] on link "Patera z Huty Hortensja, nr katalogowy 155, średnica 31 cm, wysokość 18 cm, sta…" at bounding box center [1082, 309] width 183 height 299
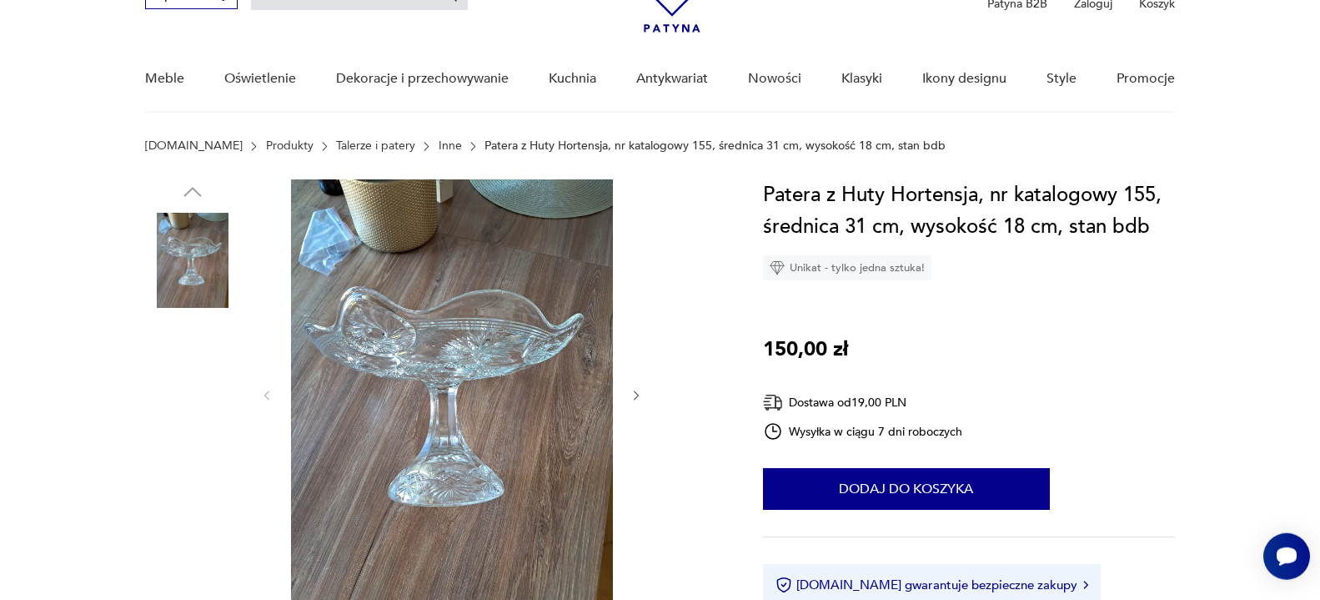
scroll to position [170, 0]
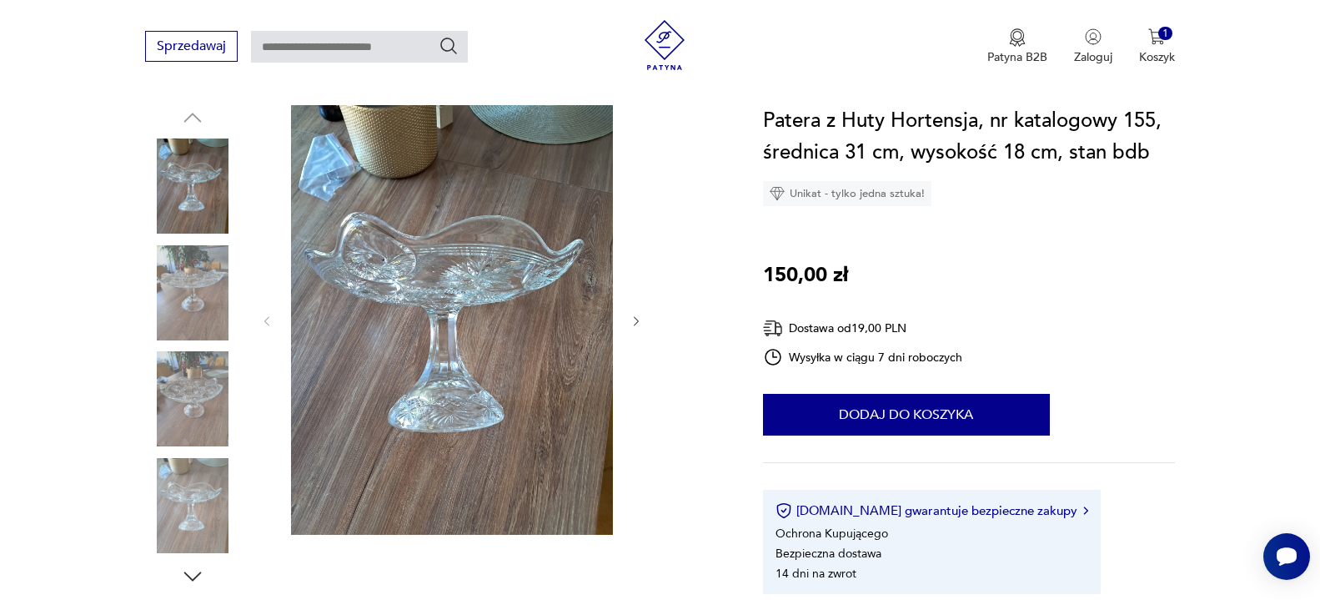
click at [637, 320] on icon "button" at bounding box center [637, 321] width 14 height 14
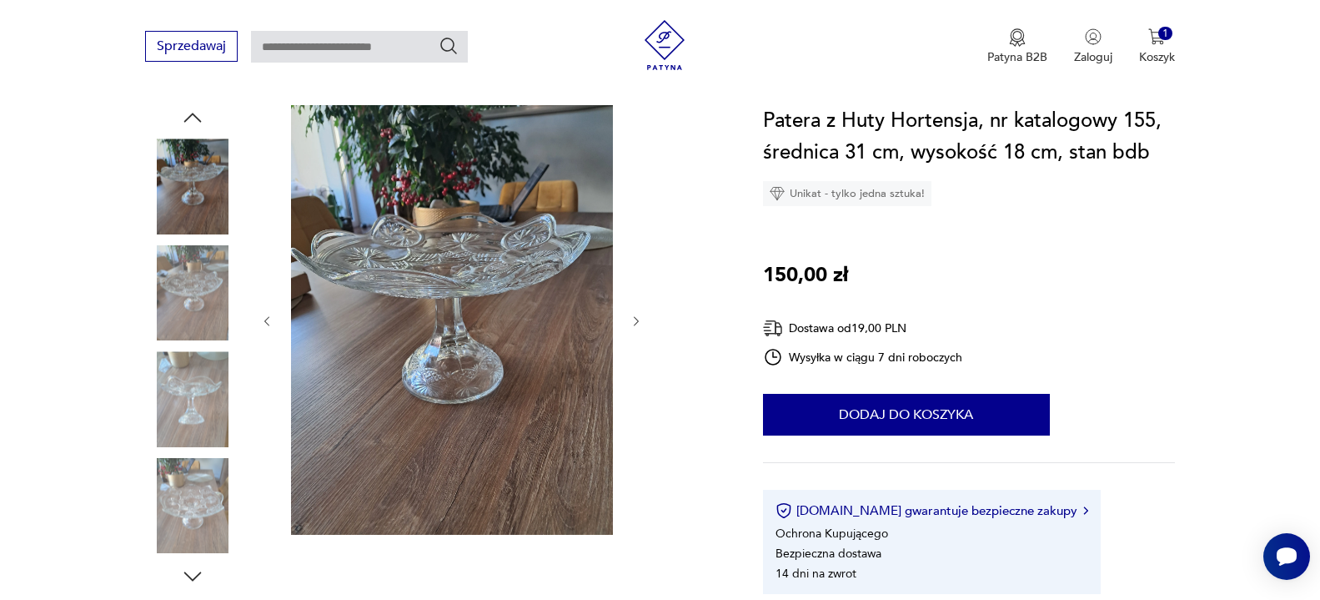
click at [637, 320] on icon "button" at bounding box center [637, 321] width 14 height 14
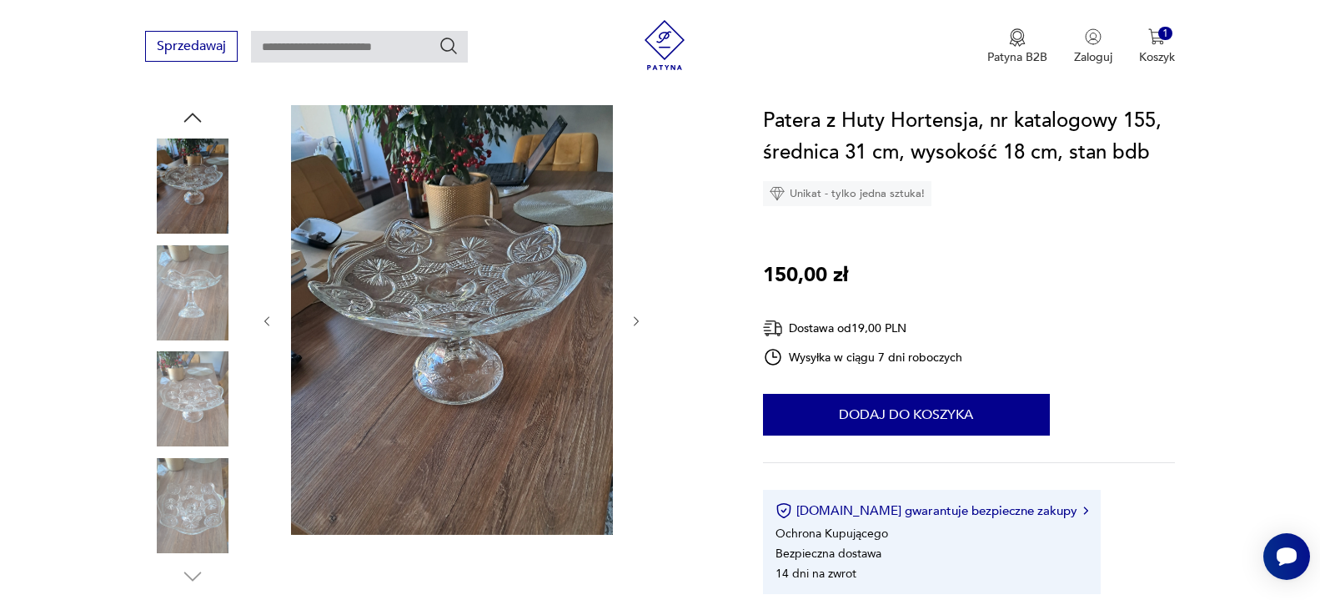
click at [637, 320] on icon "button" at bounding box center [637, 321] width 14 height 14
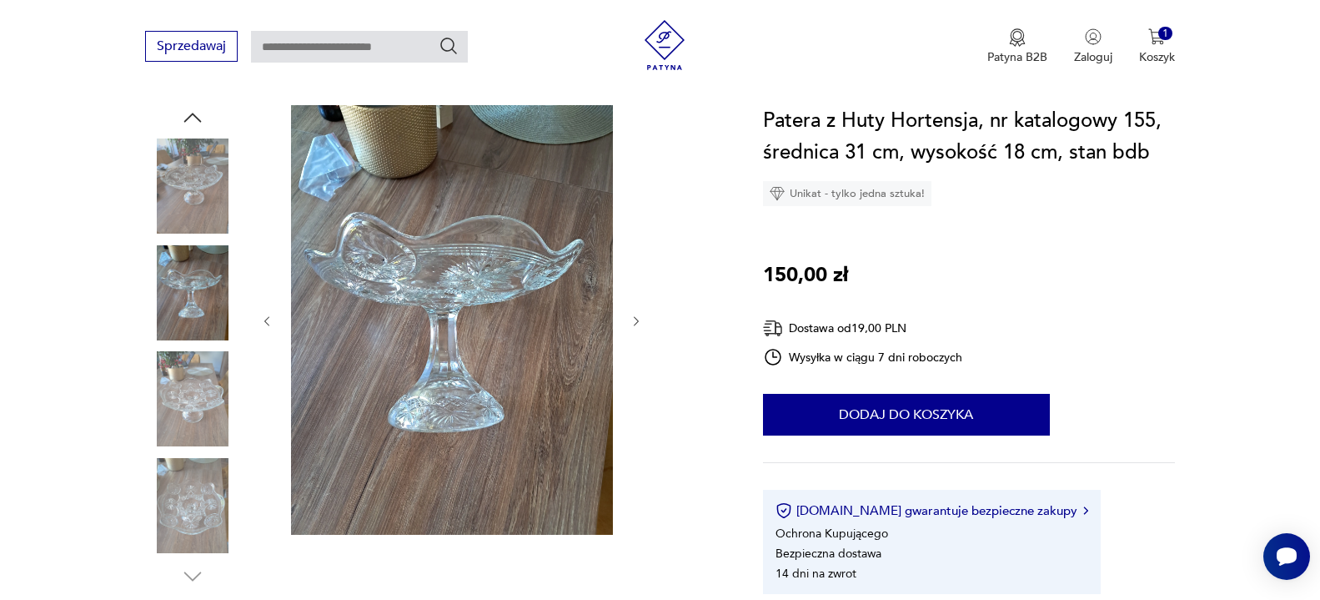
click at [637, 320] on icon "button" at bounding box center [637, 321] width 14 height 14
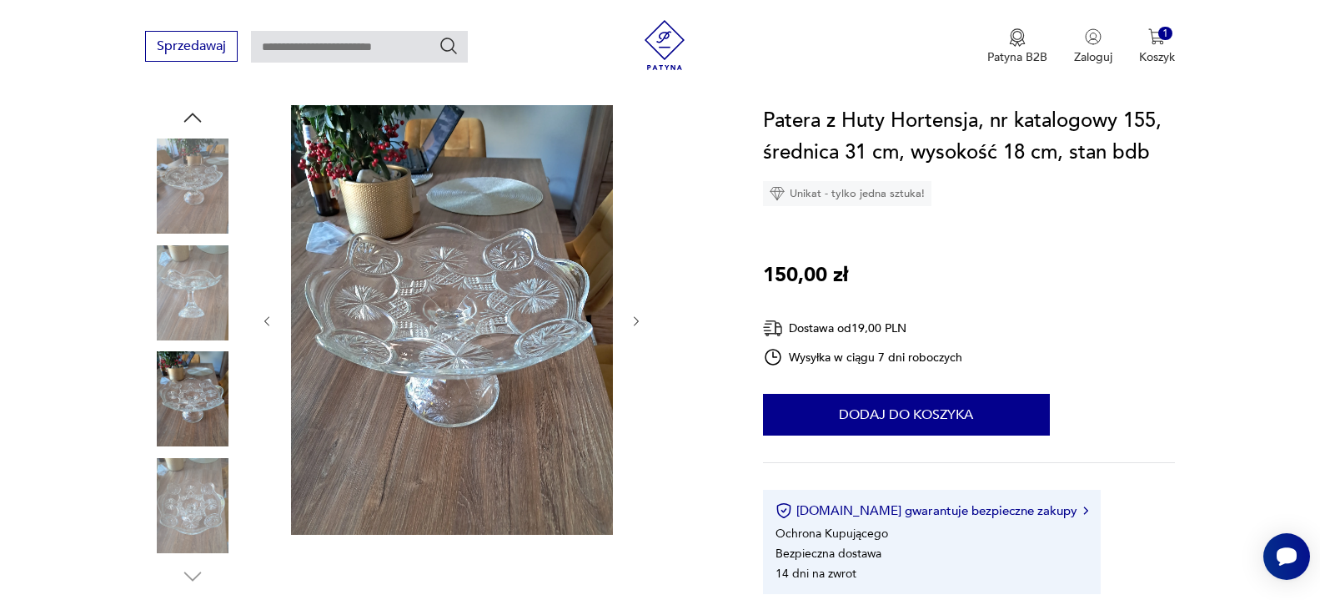
click at [637, 320] on icon "button" at bounding box center [637, 321] width 14 height 14
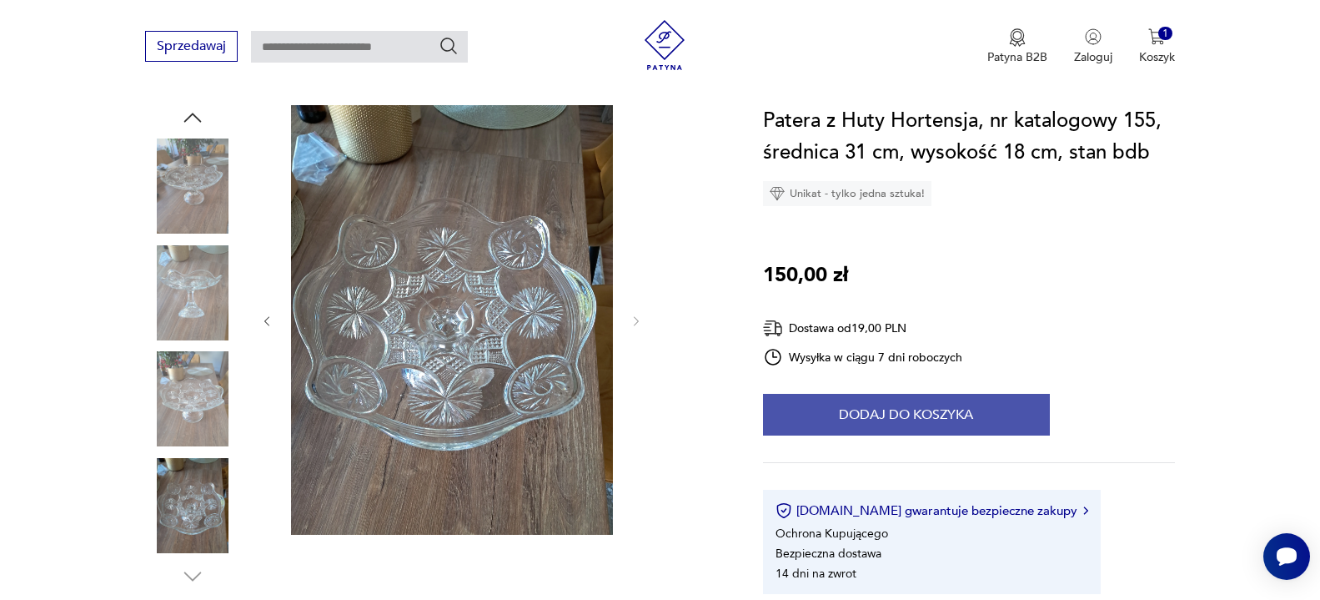
click at [916, 416] on button "Dodaj do koszyka" at bounding box center [906, 415] width 287 height 42
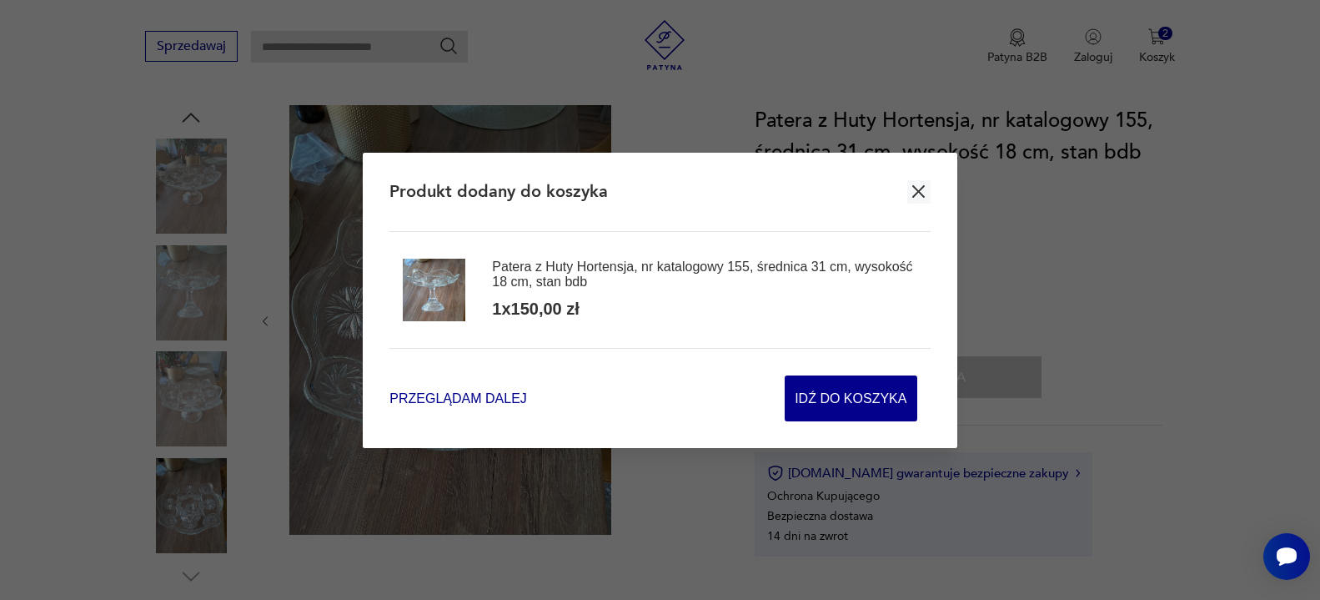
click at [486, 396] on span "Przeglądam dalej" at bounding box center [457, 398] width 137 height 19
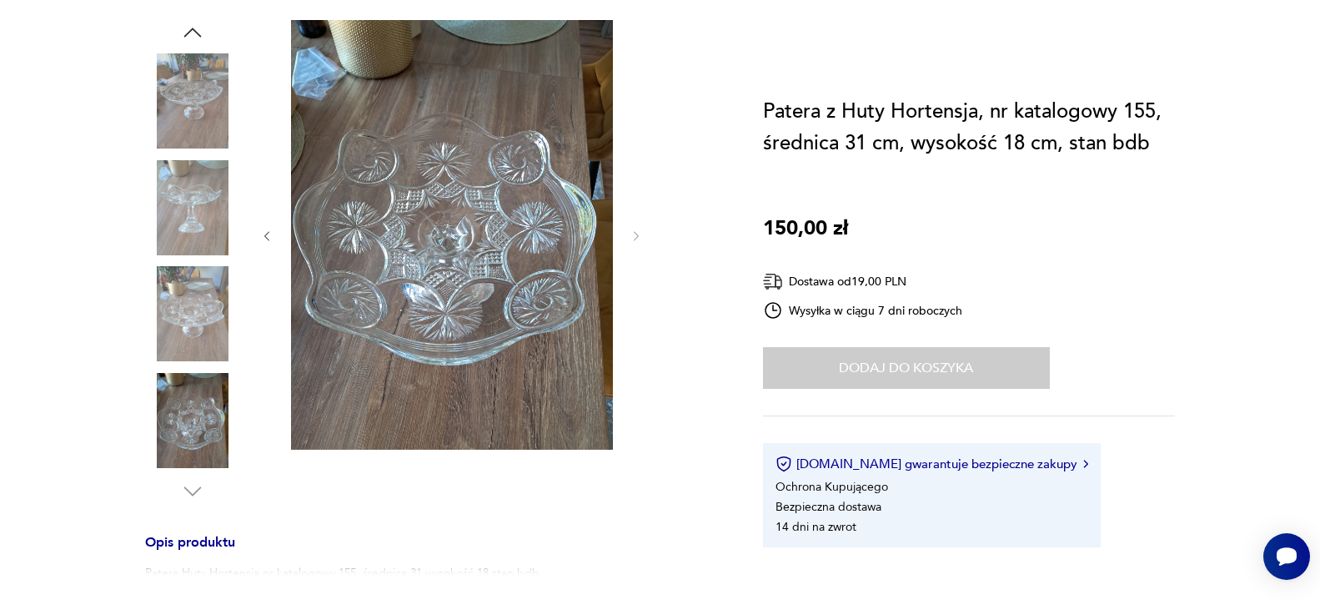
scroll to position [0, 0]
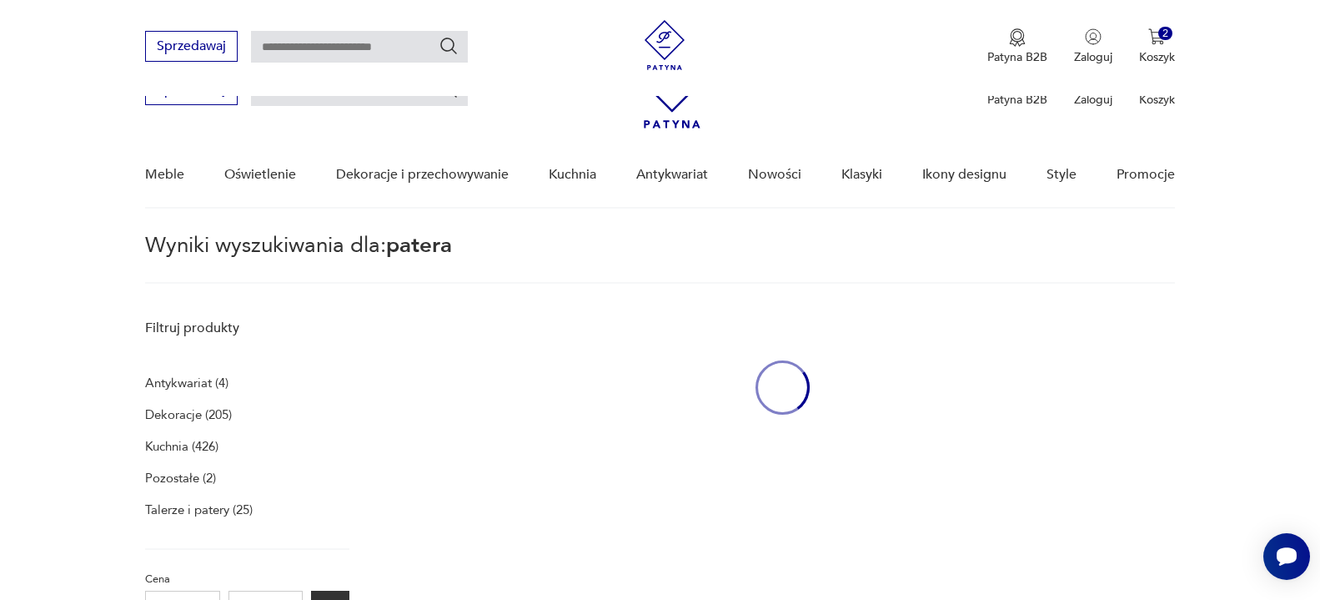
type input "******"
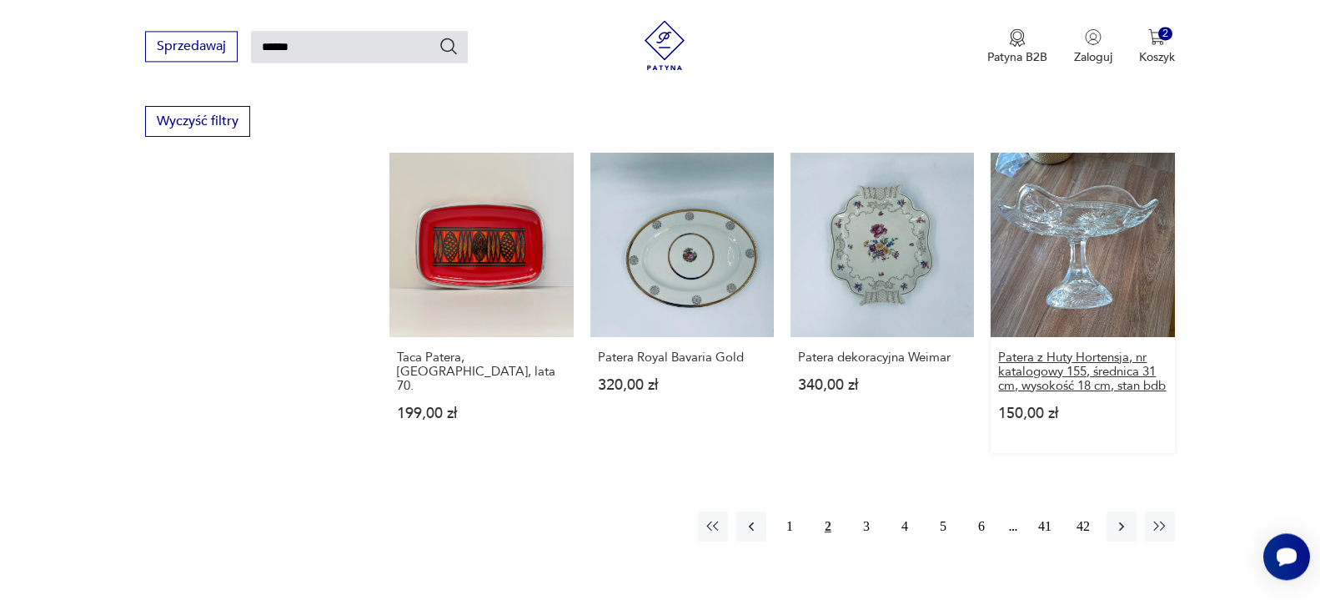
scroll to position [1267, 0]
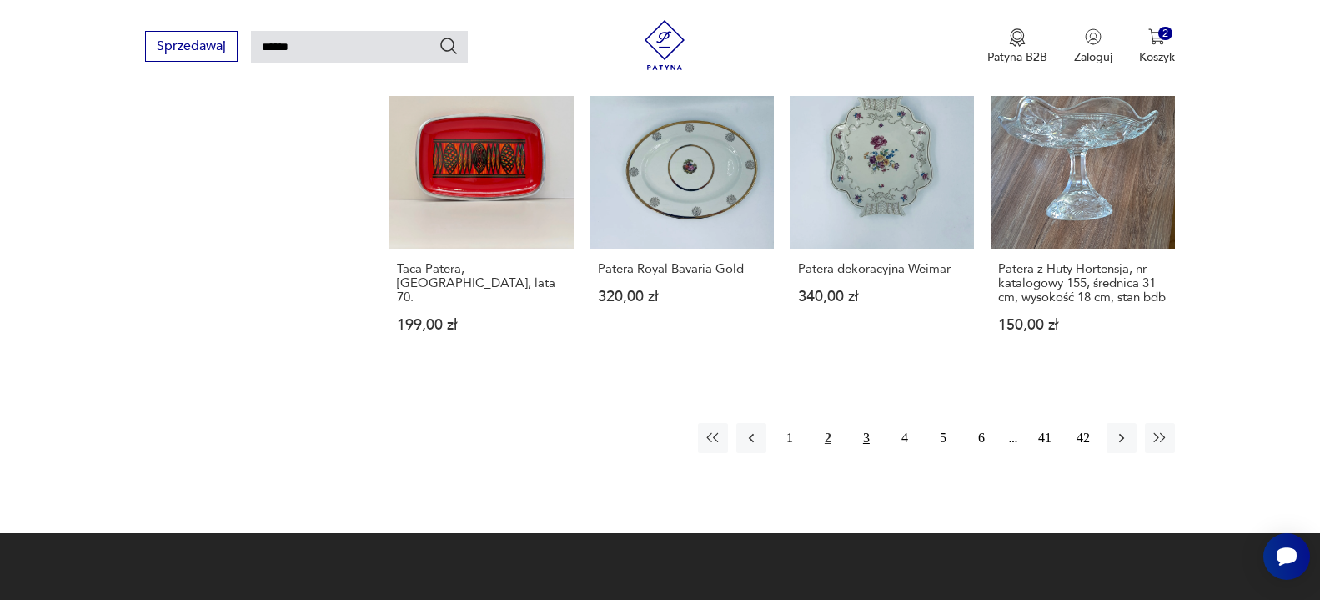
click at [869, 451] on button "3" at bounding box center [866, 438] width 30 height 30
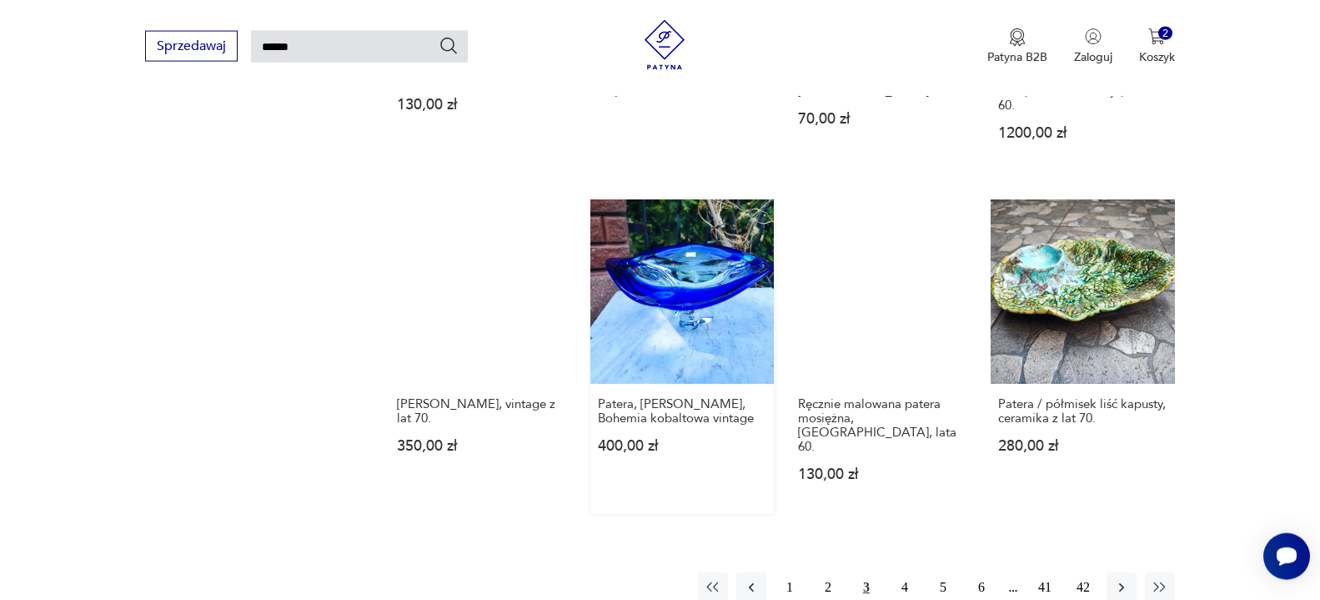
scroll to position [1249, 0]
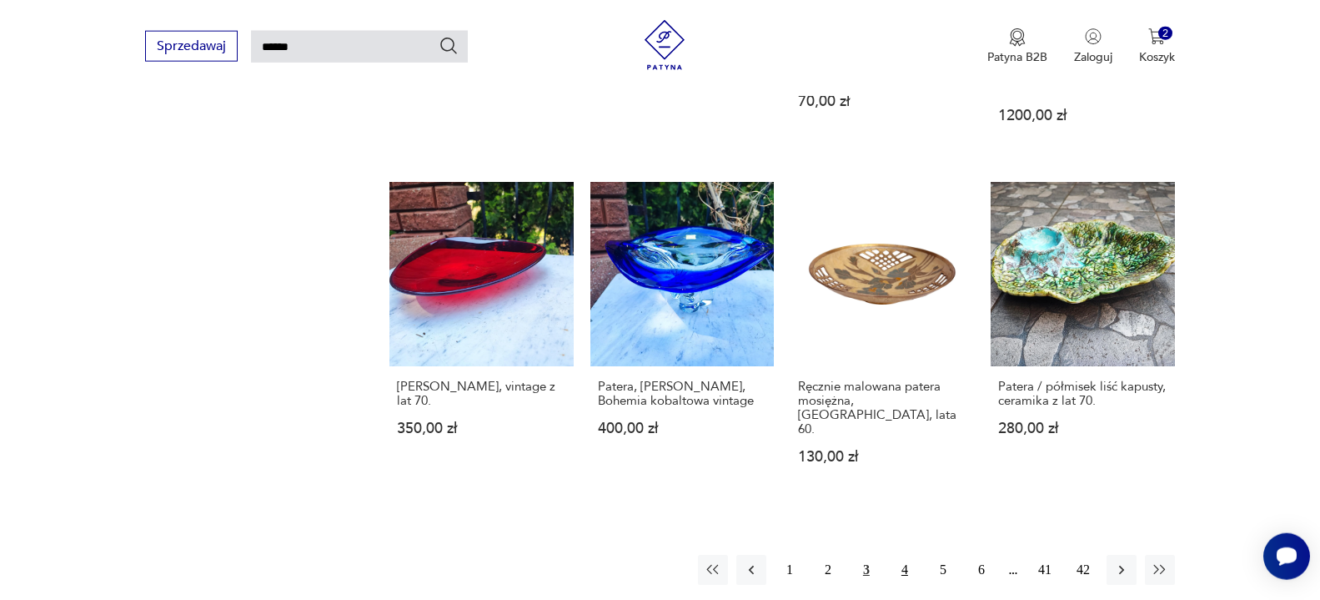
click at [906, 555] on button "4" at bounding box center [905, 570] width 30 height 30
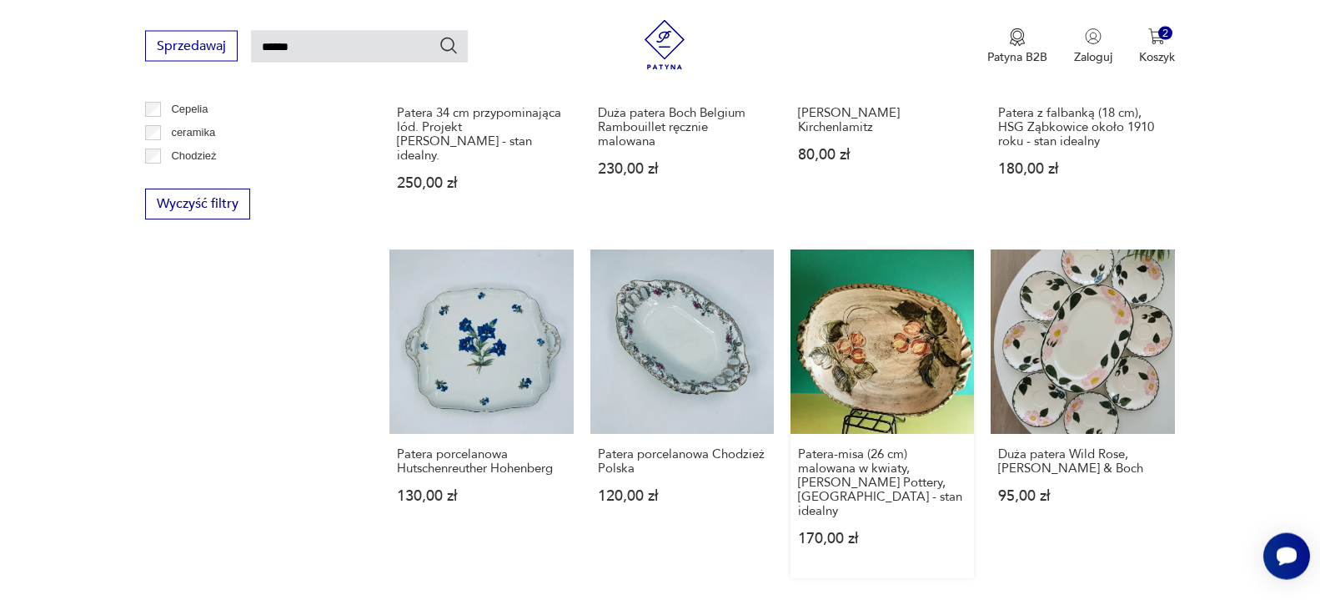
scroll to position [1164, 0]
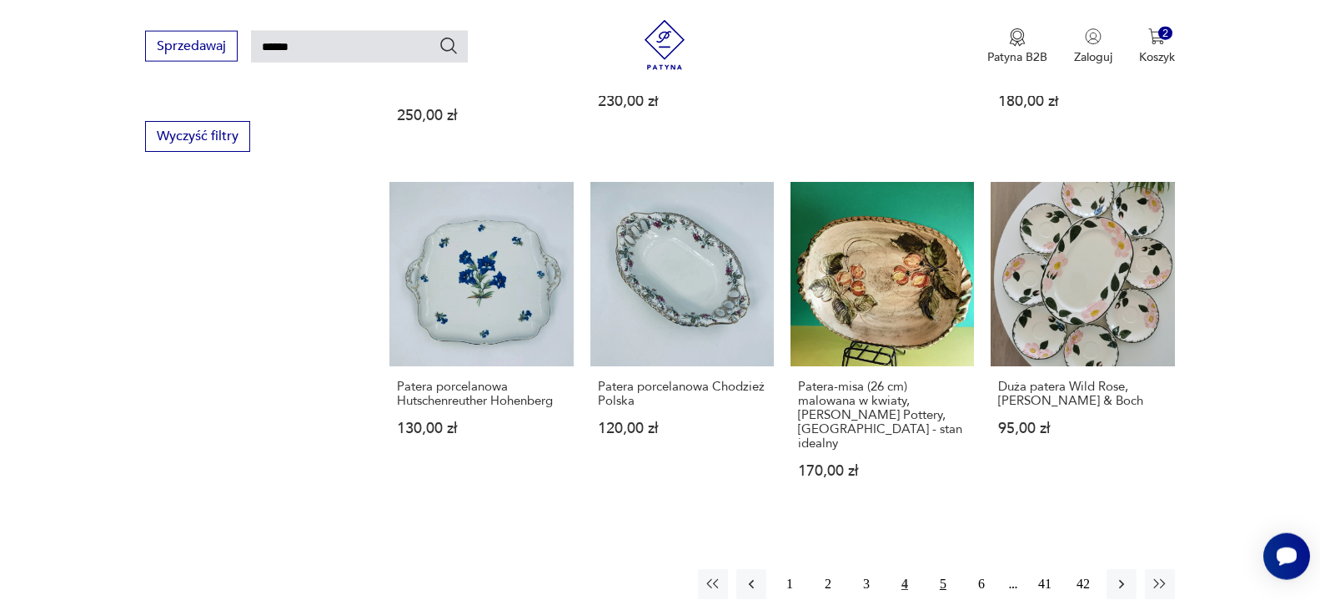
click at [940, 569] on button "5" at bounding box center [943, 584] width 30 height 30
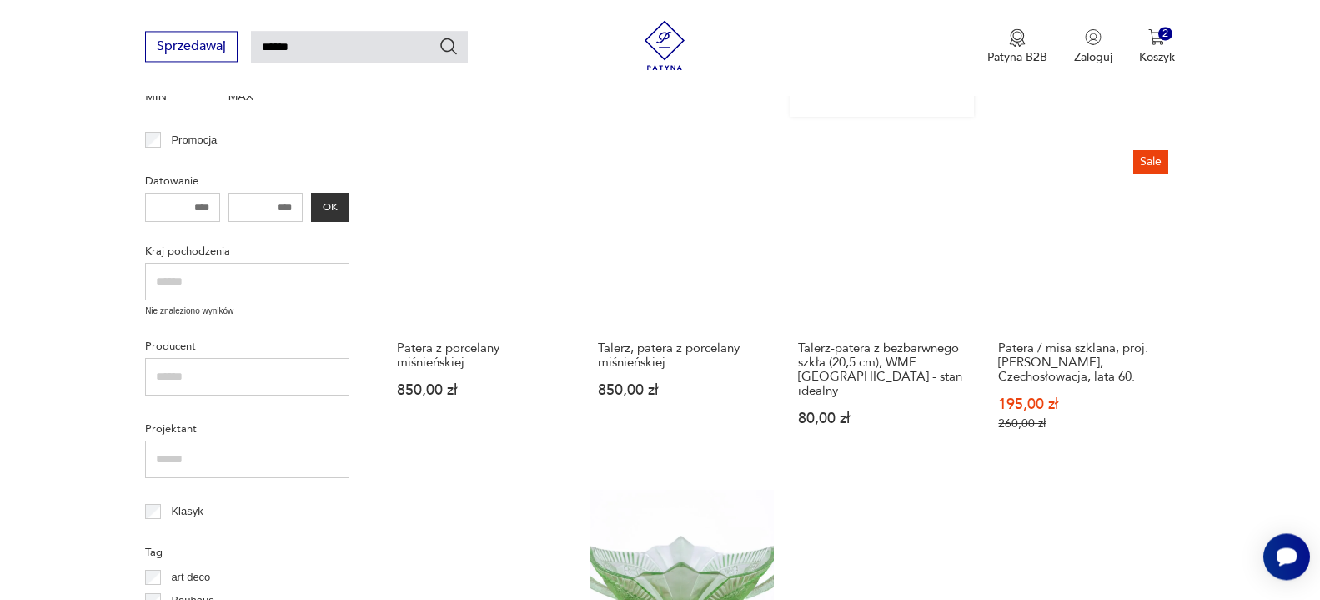
scroll to position [569, 0]
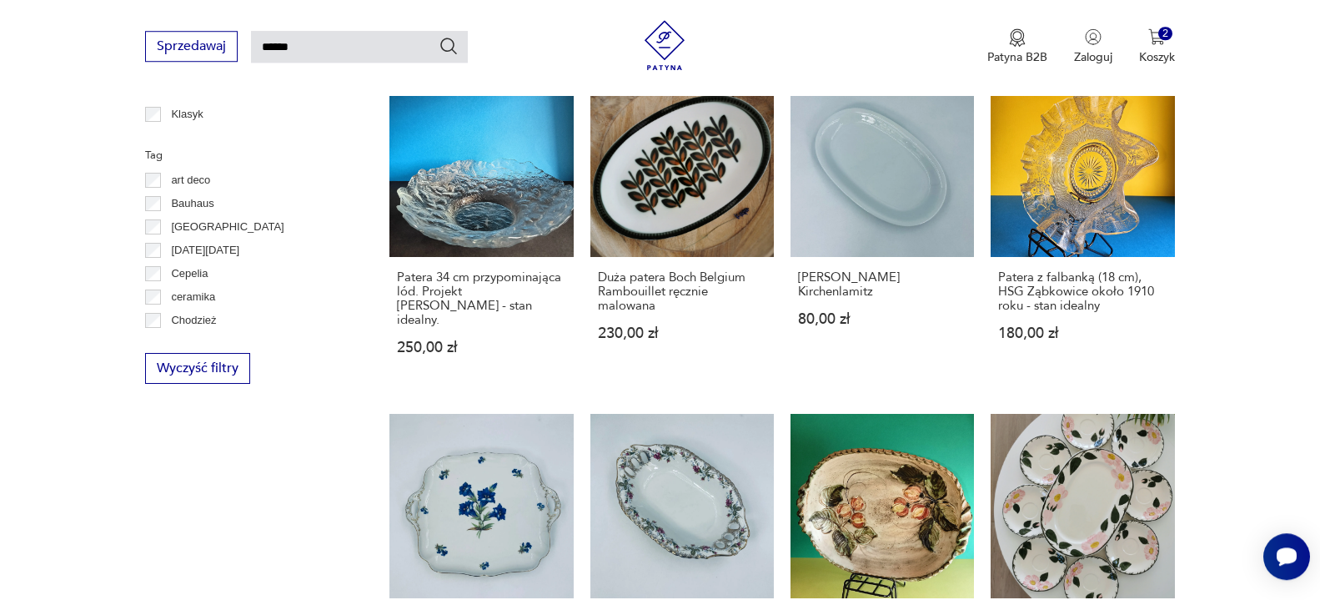
scroll to position [1191, 0]
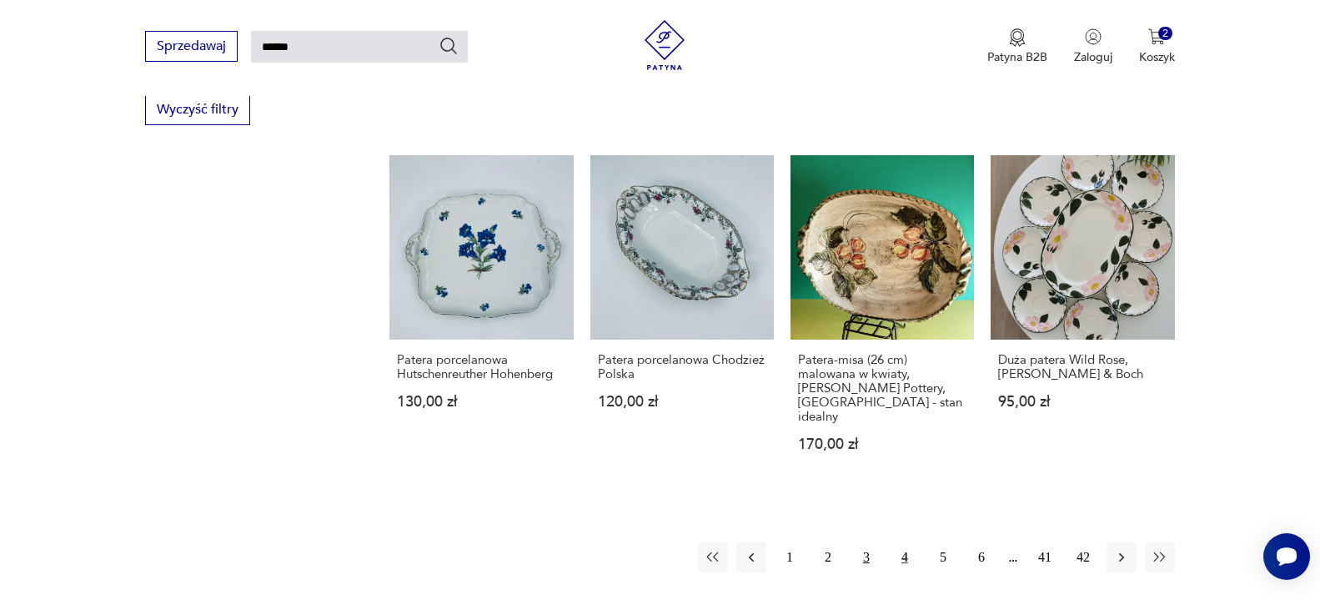
click at [861, 542] on button "3" at bounding box center [866, 557] width 30 height 30
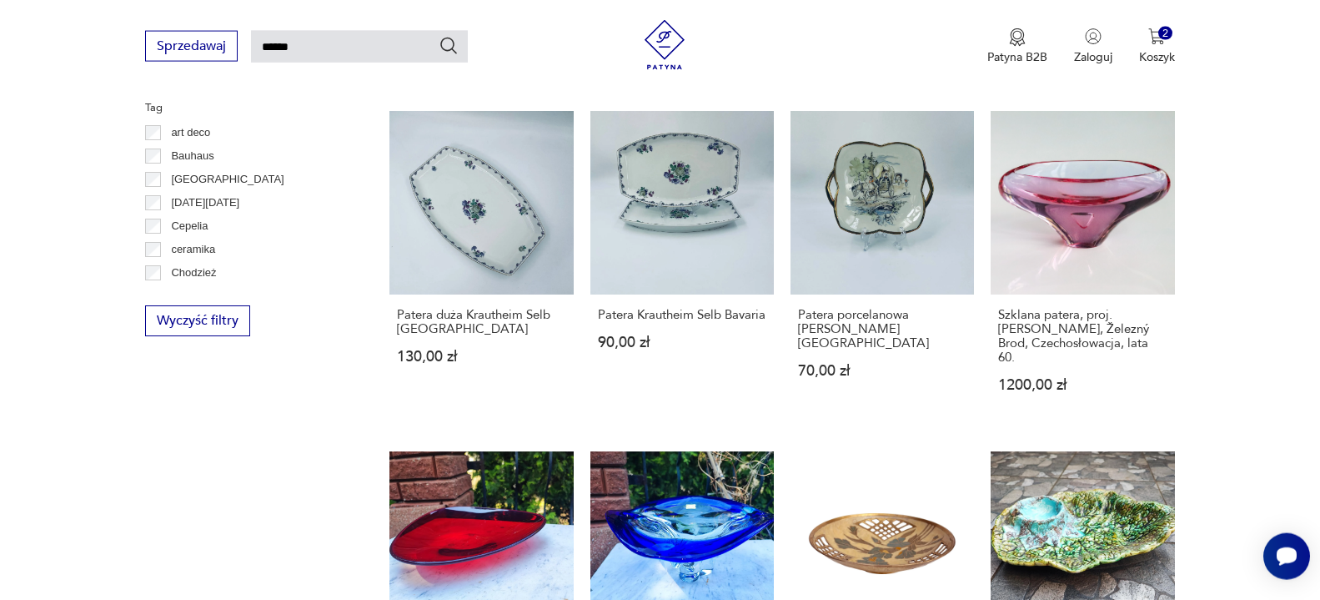
scroll to position [1191, 0]
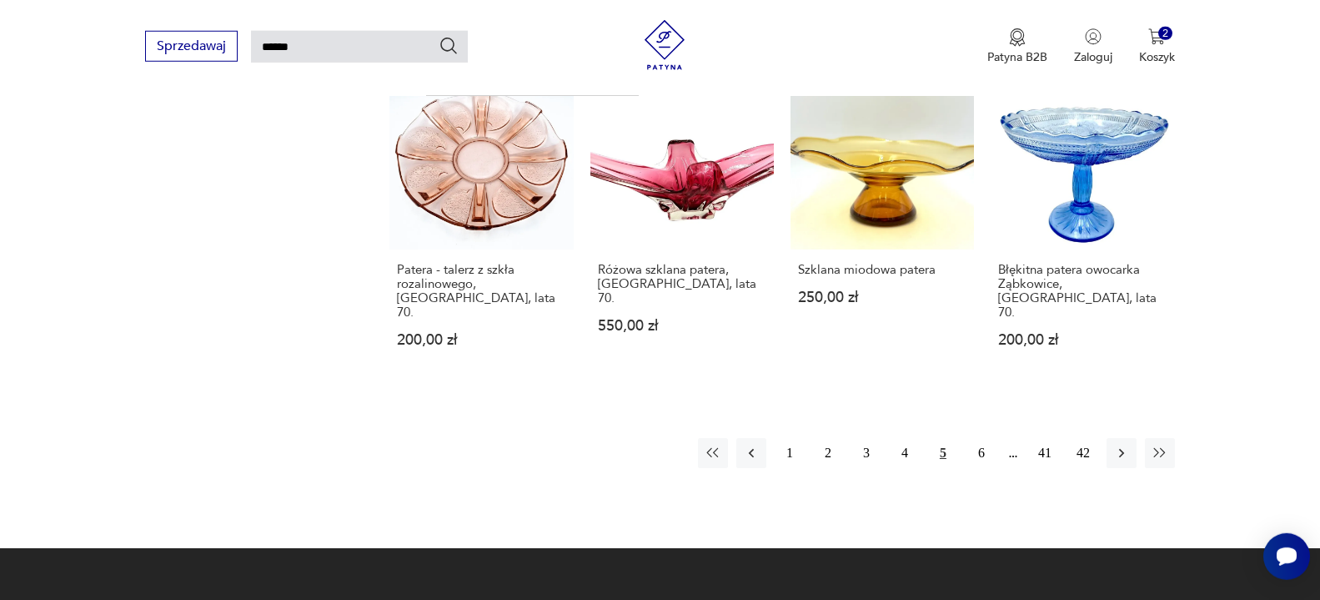
scroll to position [1250, 0]
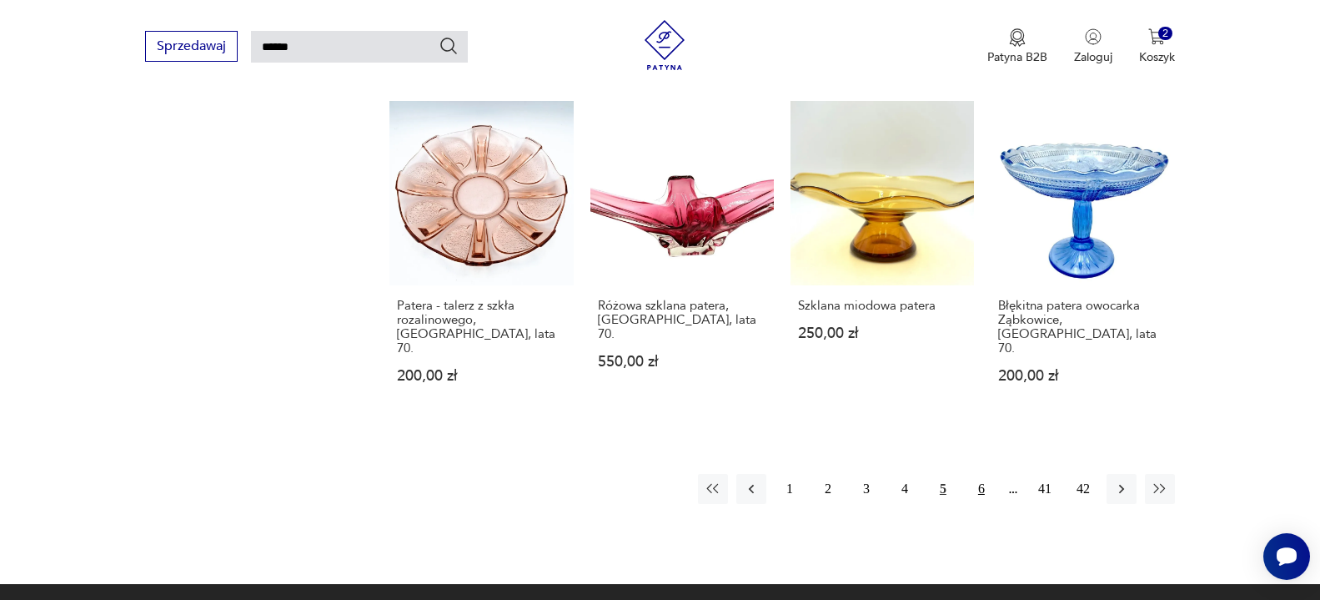
click at [981, 474] on button "6" at bounding box center [981, 489] width 30 height 30
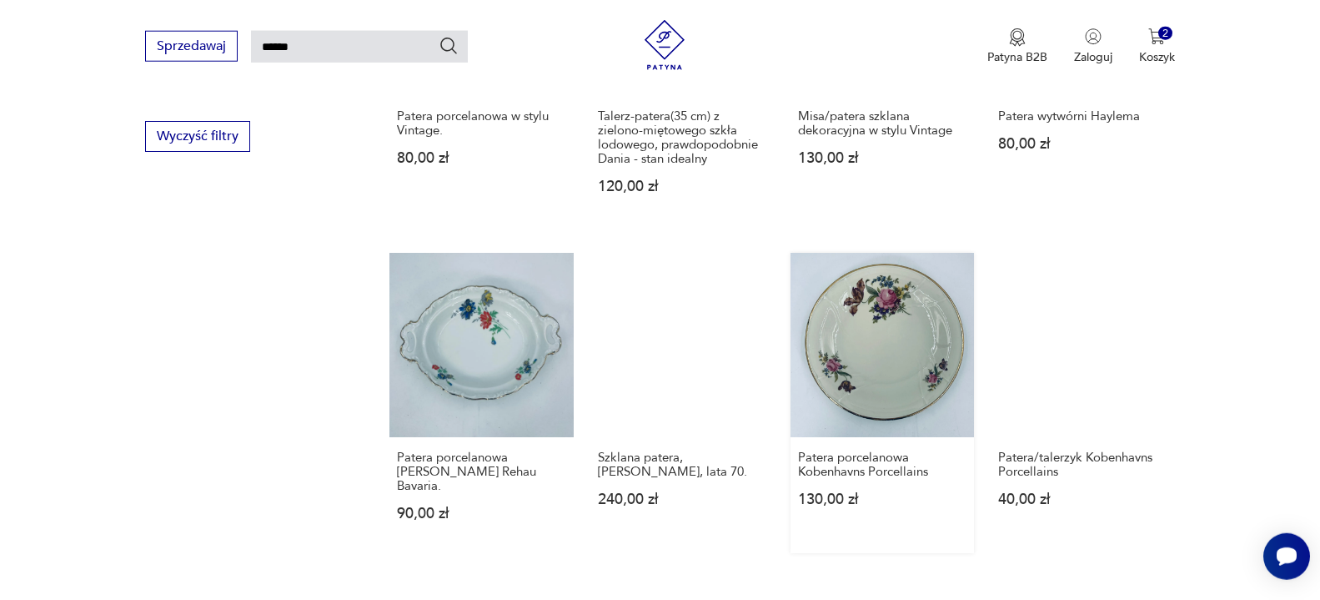
scroll to position [1191, 0]
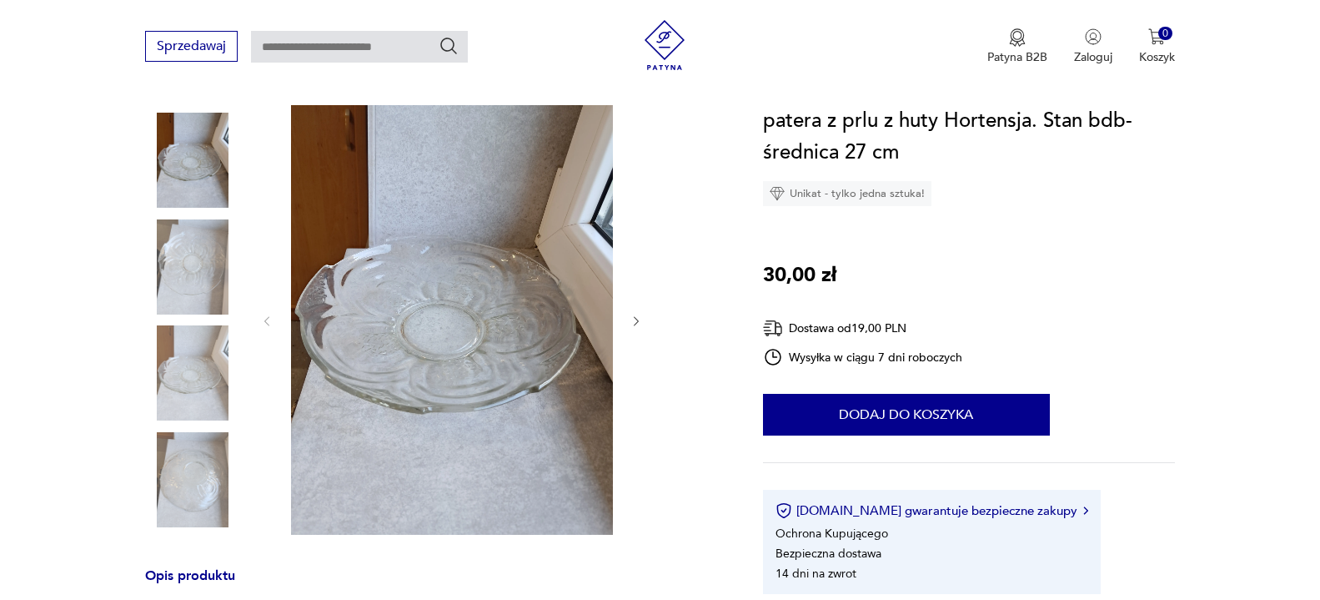
scroll to position [170, 0]
click at [638, 318] on icon "button" at bounding box center [637, 321] width 14 height 14
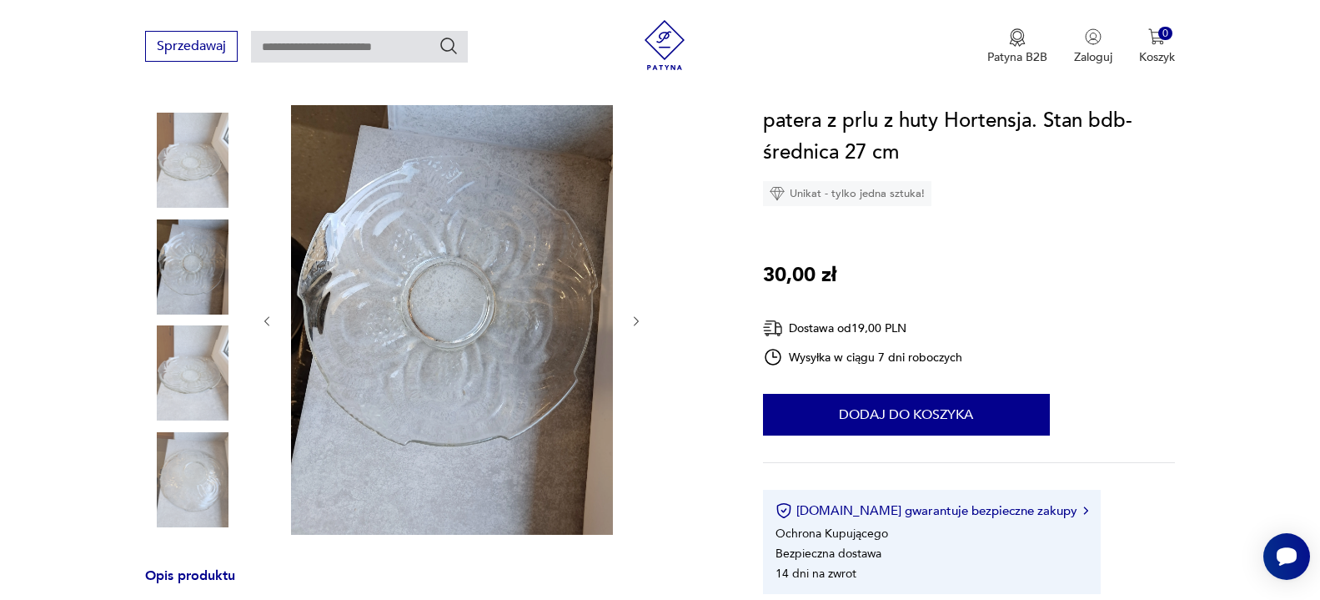
scroll to position [0, 0]
click at [638, 318] on icon "button" at bounding box center [637, 321] width 14 height 14
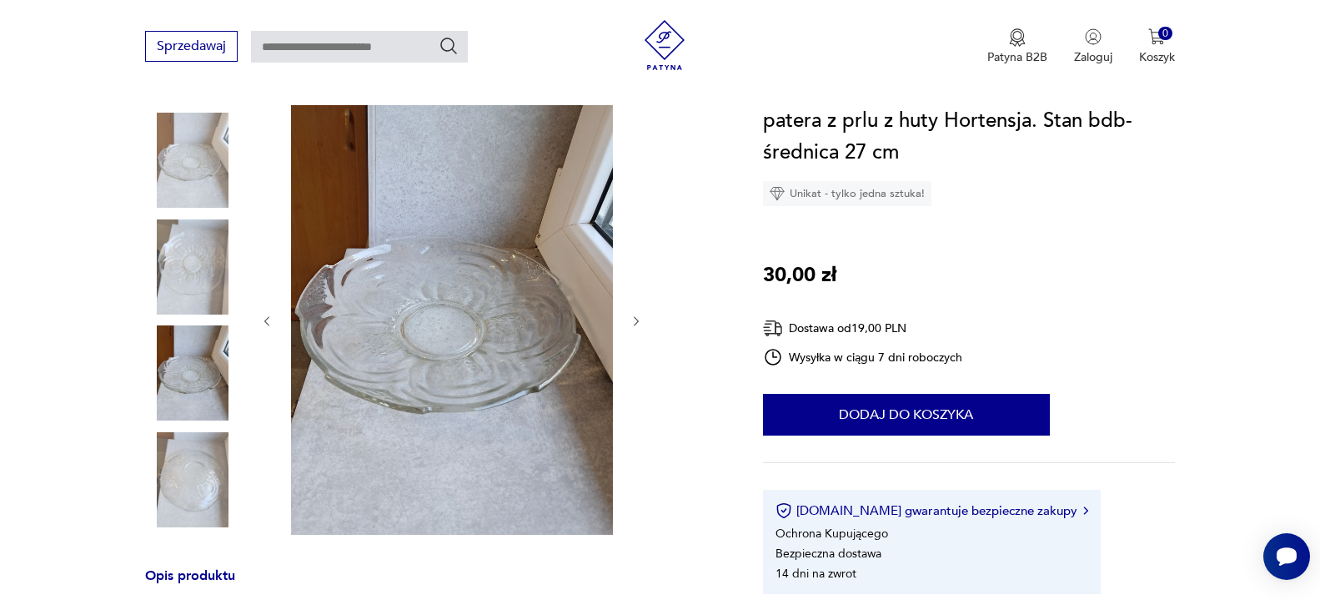
click at [638, 318] on icon "button" at bounding box center [637, 321] width 14 height 14
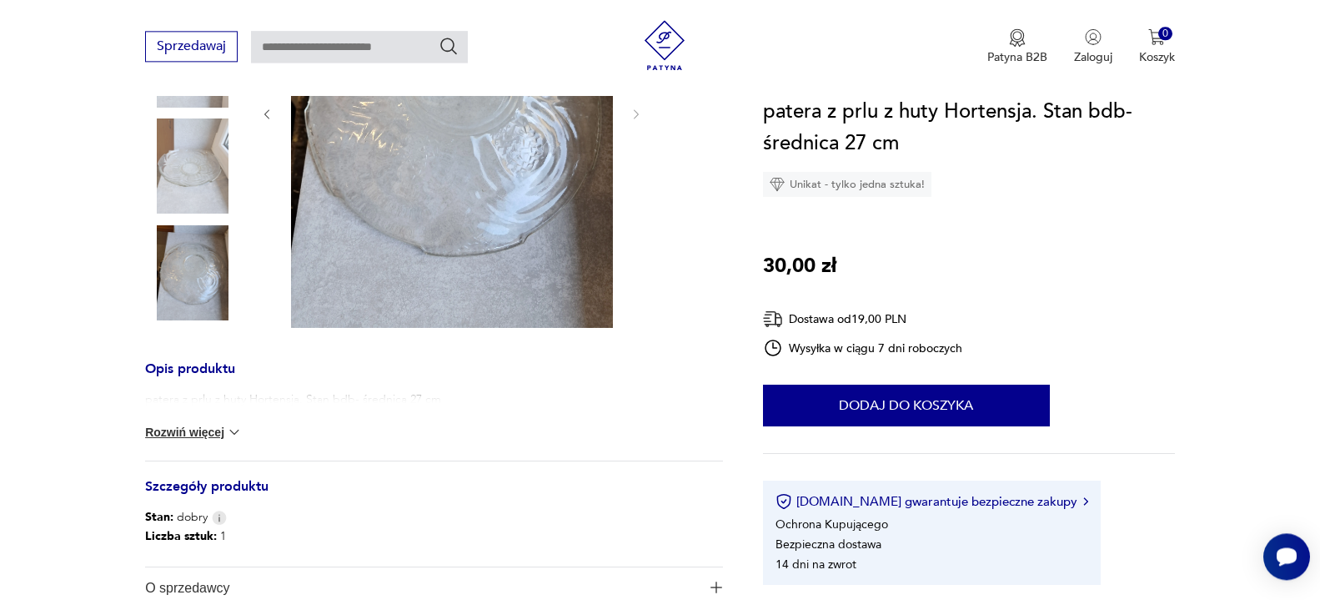
scroll to position [425, 0]
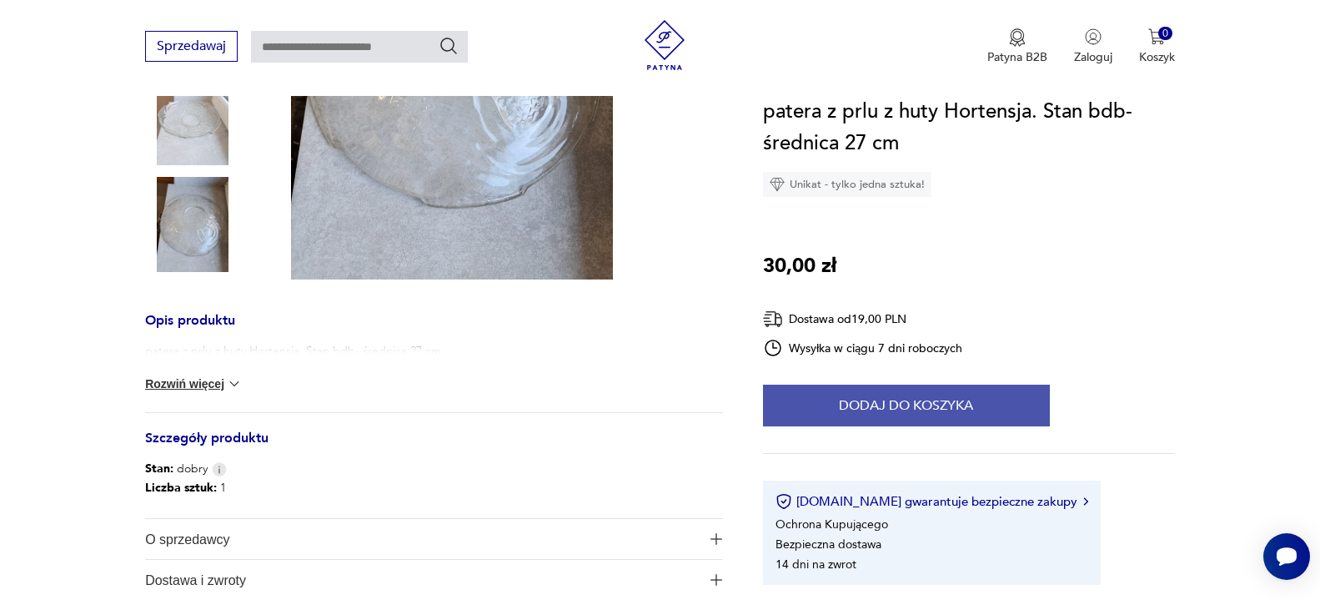
click at [935, 409] on button "Dodaj do koszyka" at bounding box center [906, 405] width 287 height 42
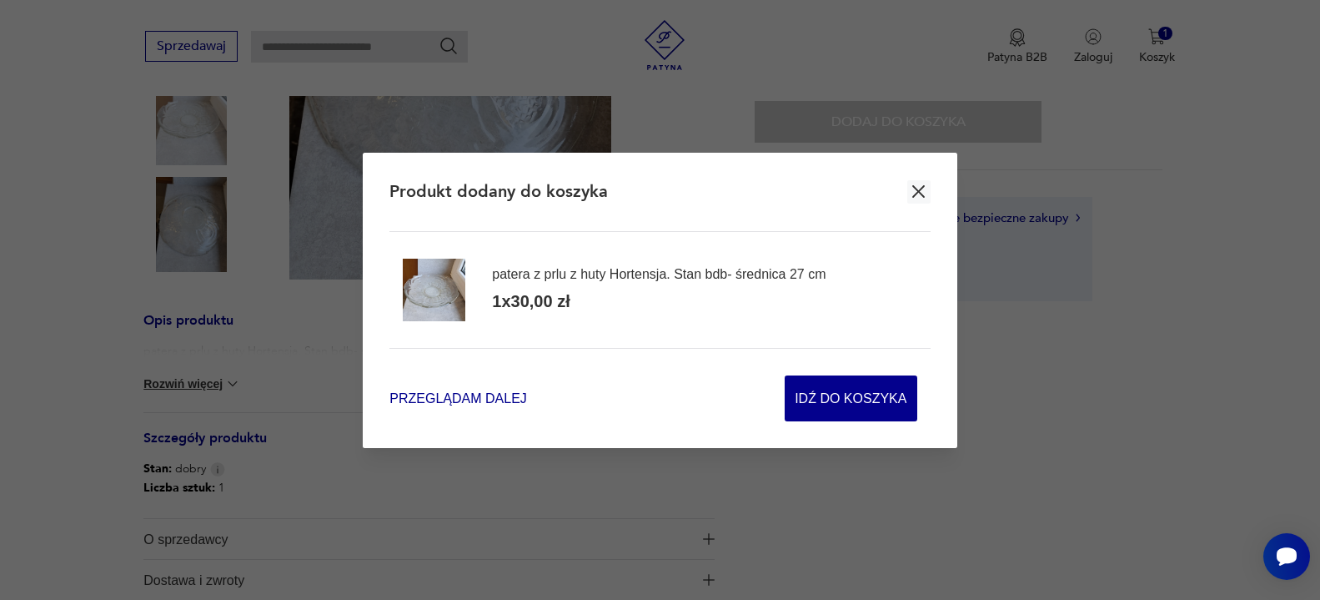
click at [482, 399] on span "Przeglądam dalej" at bounding box center [457, 398] width 137 height 19
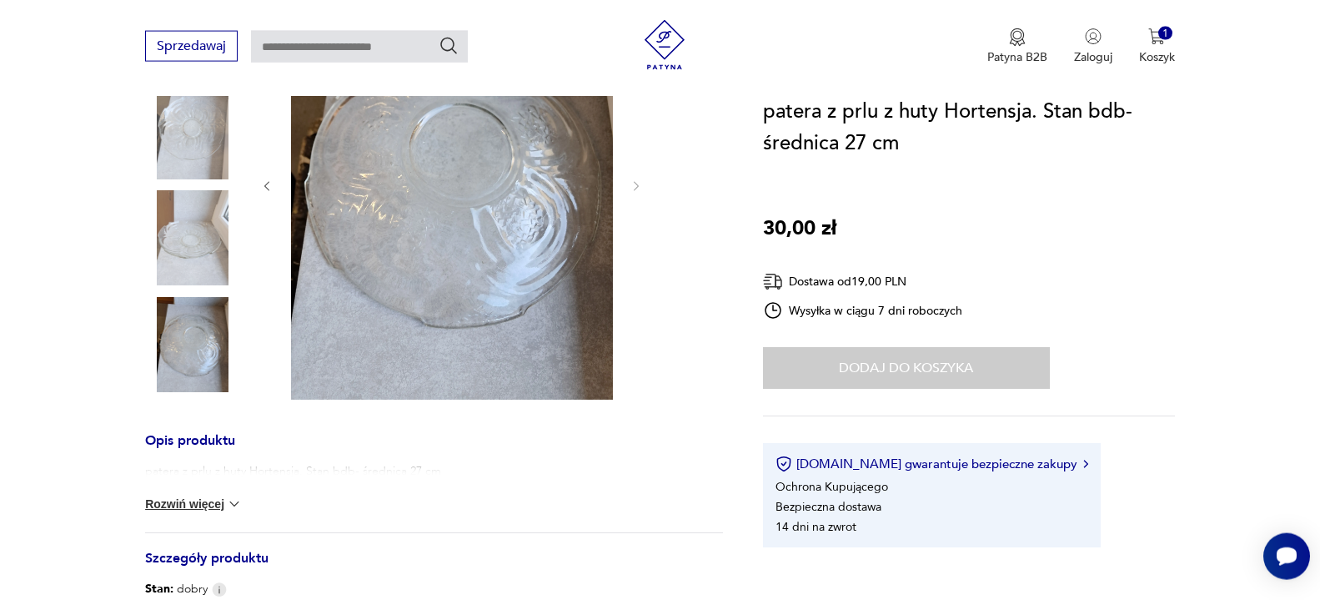
scroll to position [170, 0]
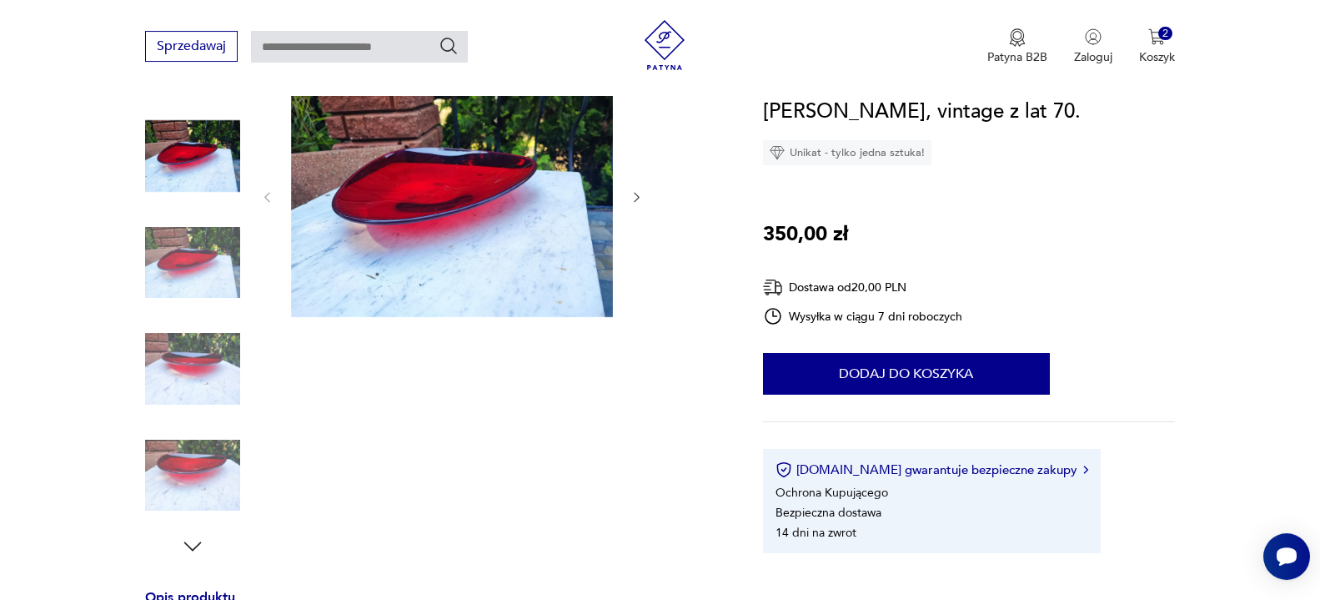
scroll to position [170, 0]
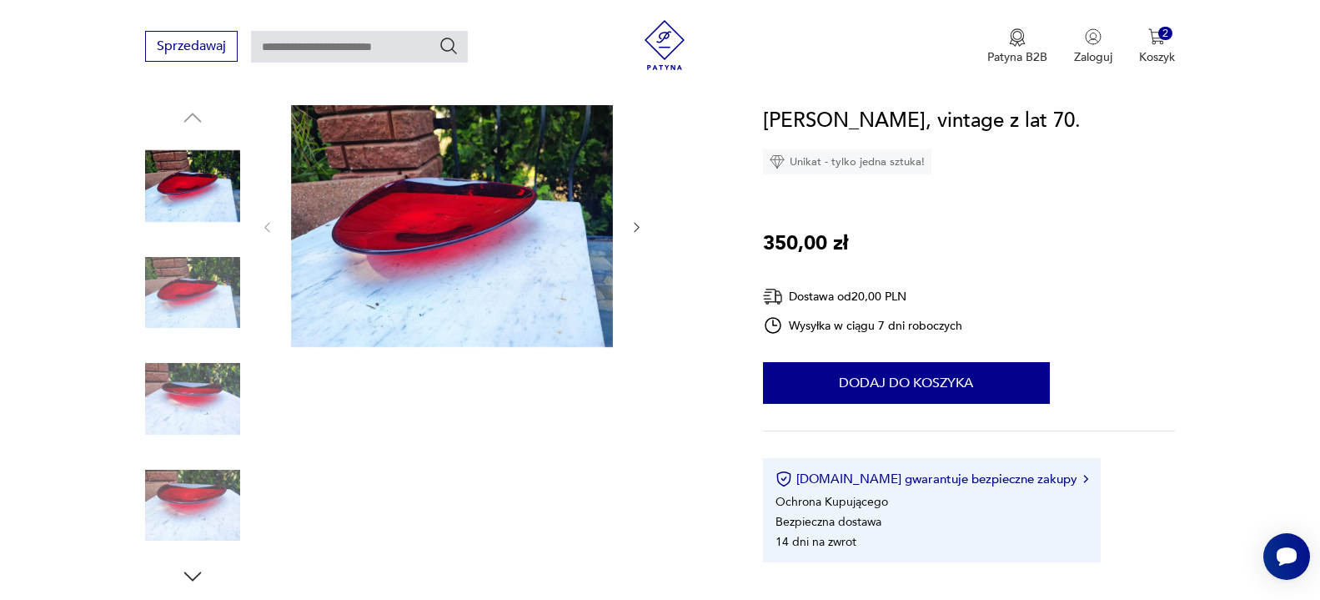
click at [638, 228] on icon "button" at bounding box center [637, 228] width 5 height 10
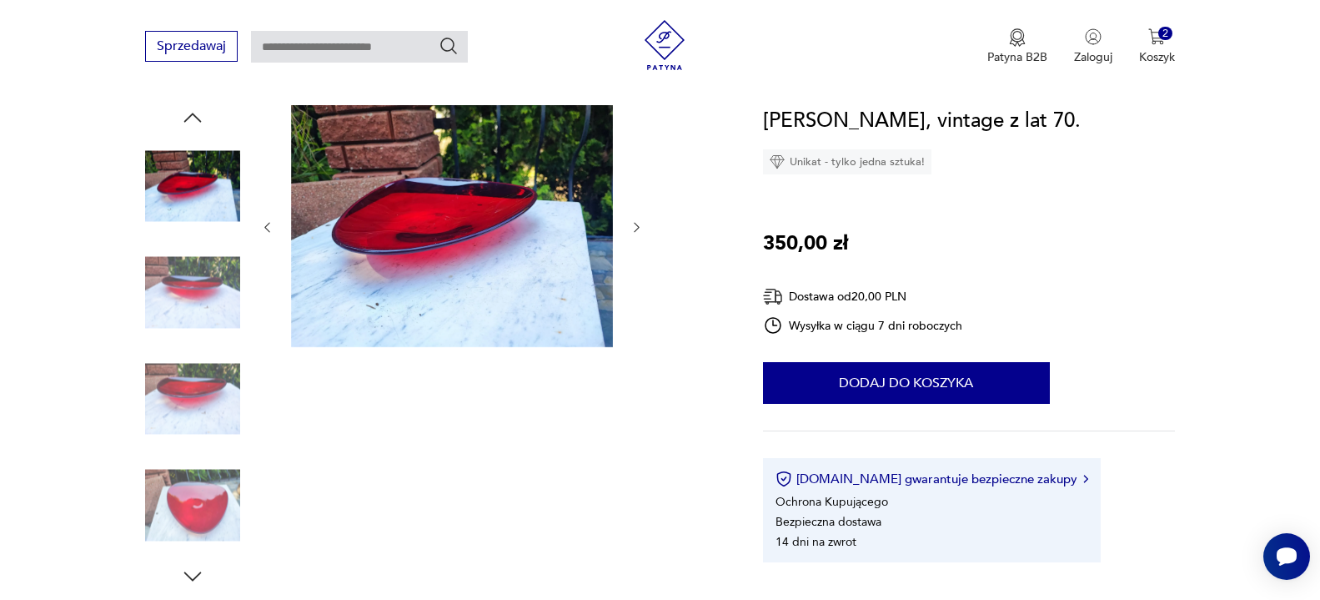
click at [638, 228] on icon "button" at bounding box center [637, 228] width 5 height 10
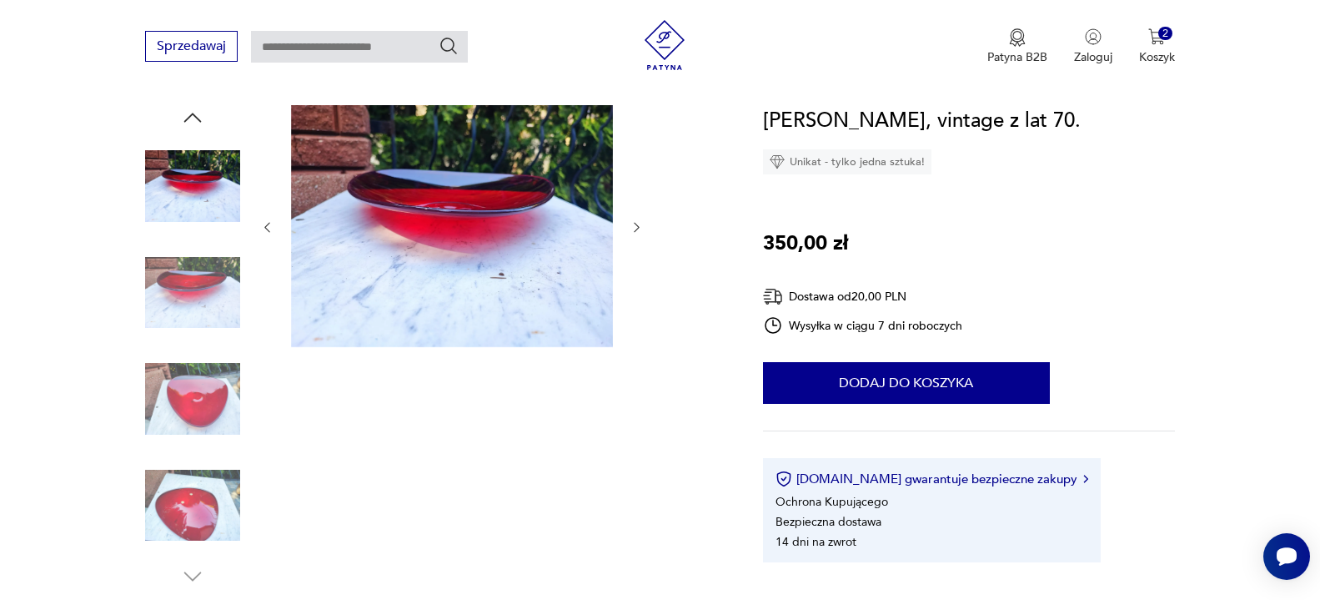
click at [638, 228] on icon "button" at bounding box center [637, 228] width 5 height 10
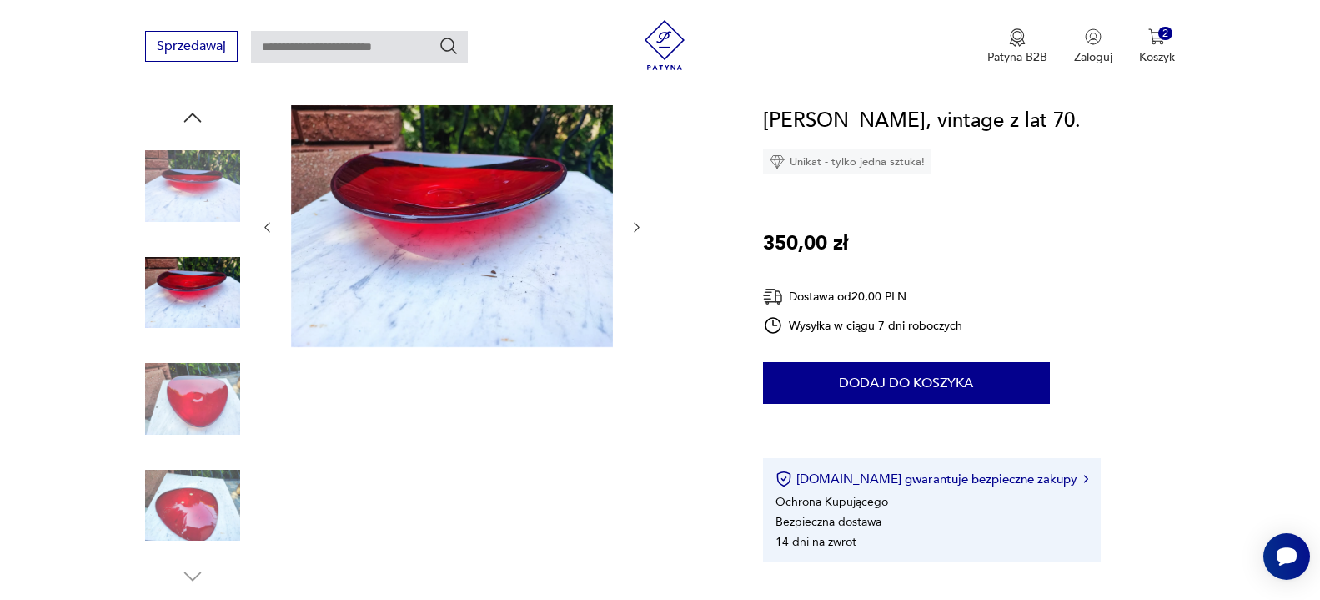
click at [638, 228] on icon "button" at bounding box center [637, 228] width 5 height 10
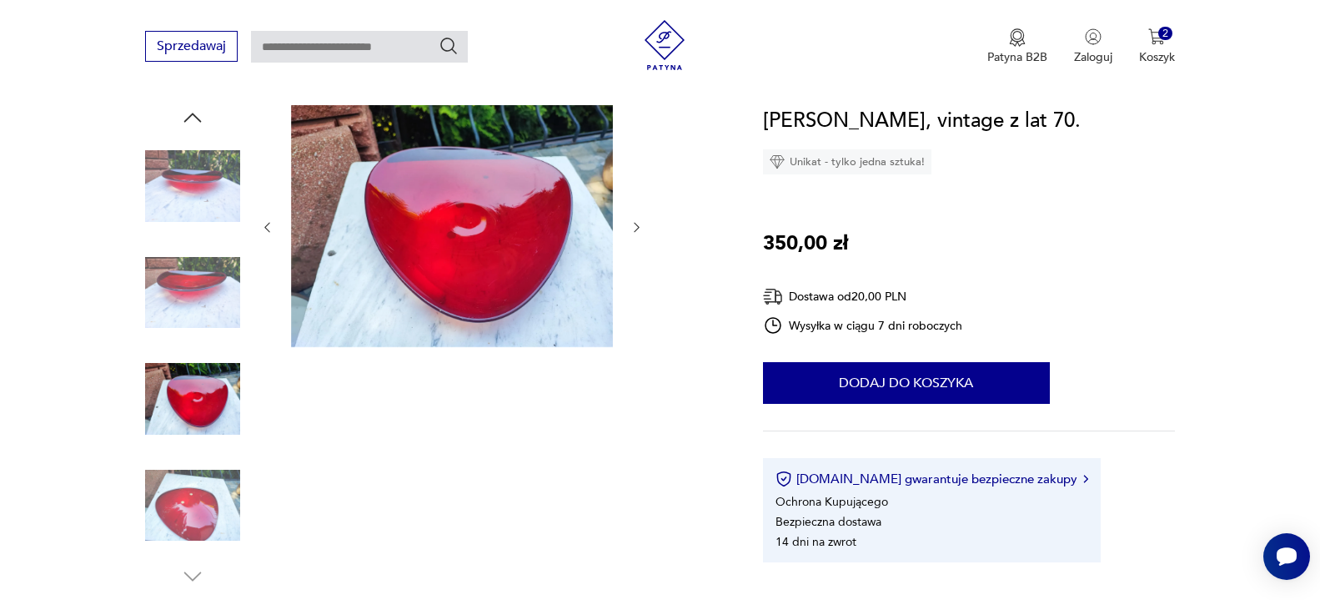
click at [638, 228] on icon "button" at bounding box center [637, 228] width 5 height 10
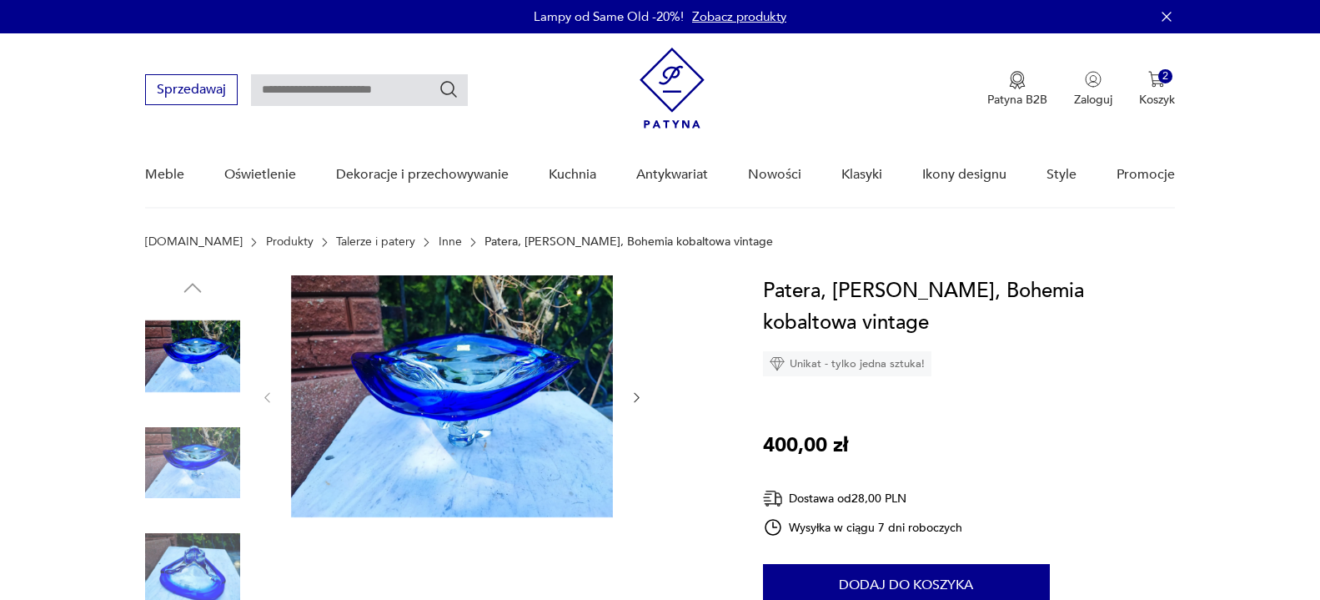
click at [637, 398] on icon "button" at bounding box center [637, 397] width 14 height 14
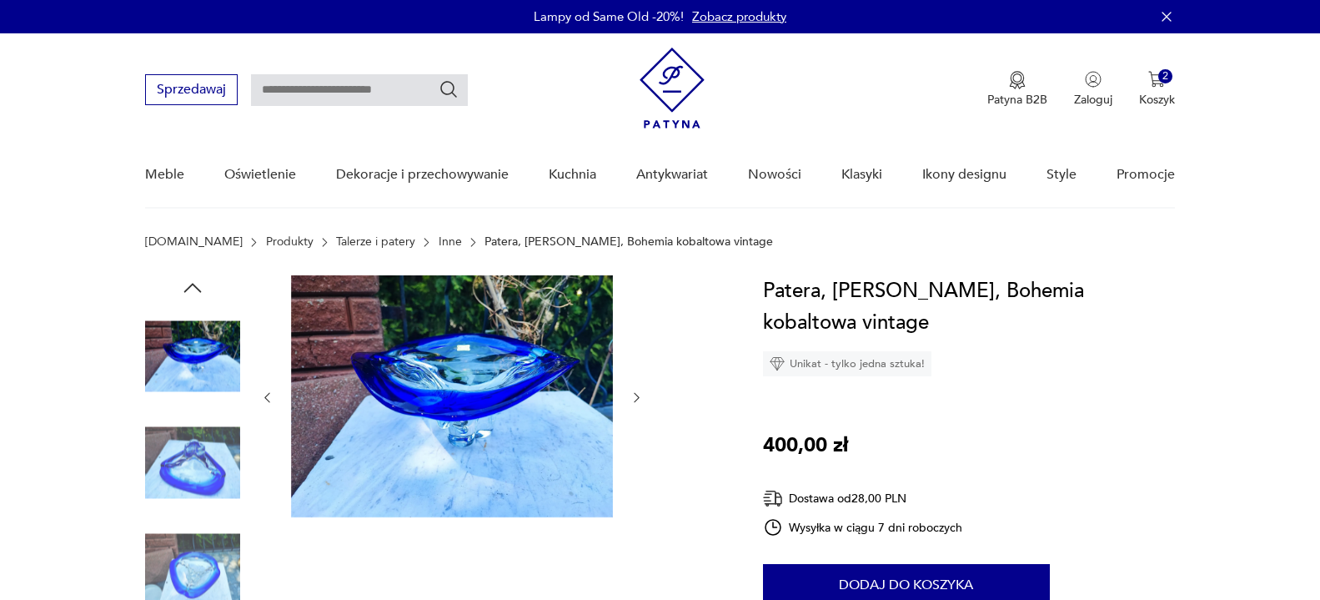
click at [637, 398] on icon "button" at bounding box center [637, 397] width 14 height 14
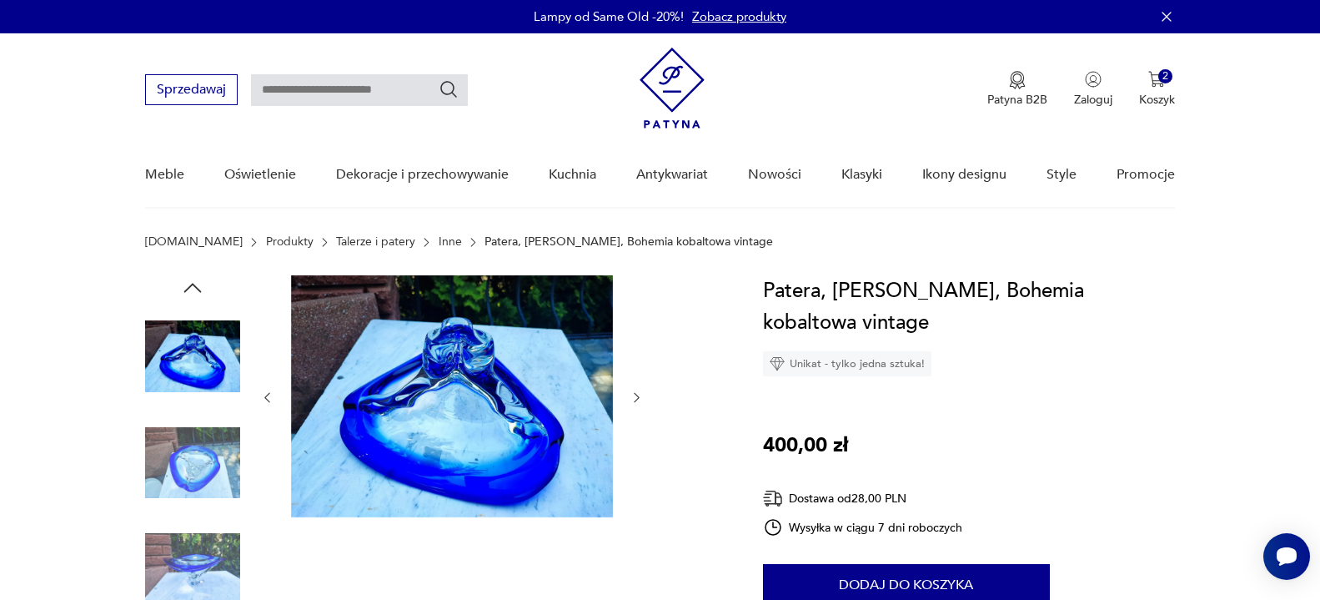
click at [637, 397] on icon "button" at bounding box center [637, 397] width 14 height 14
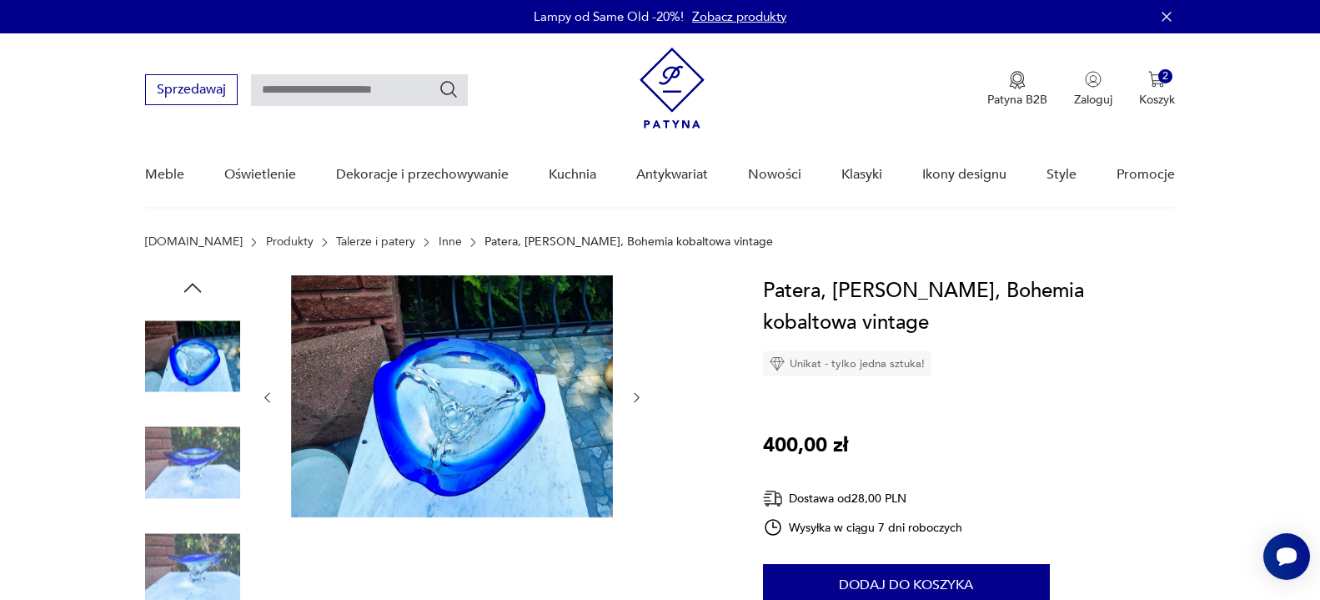
click at [637, 395] on icon "button" at bounding box center [637, 398] width 5 height 10
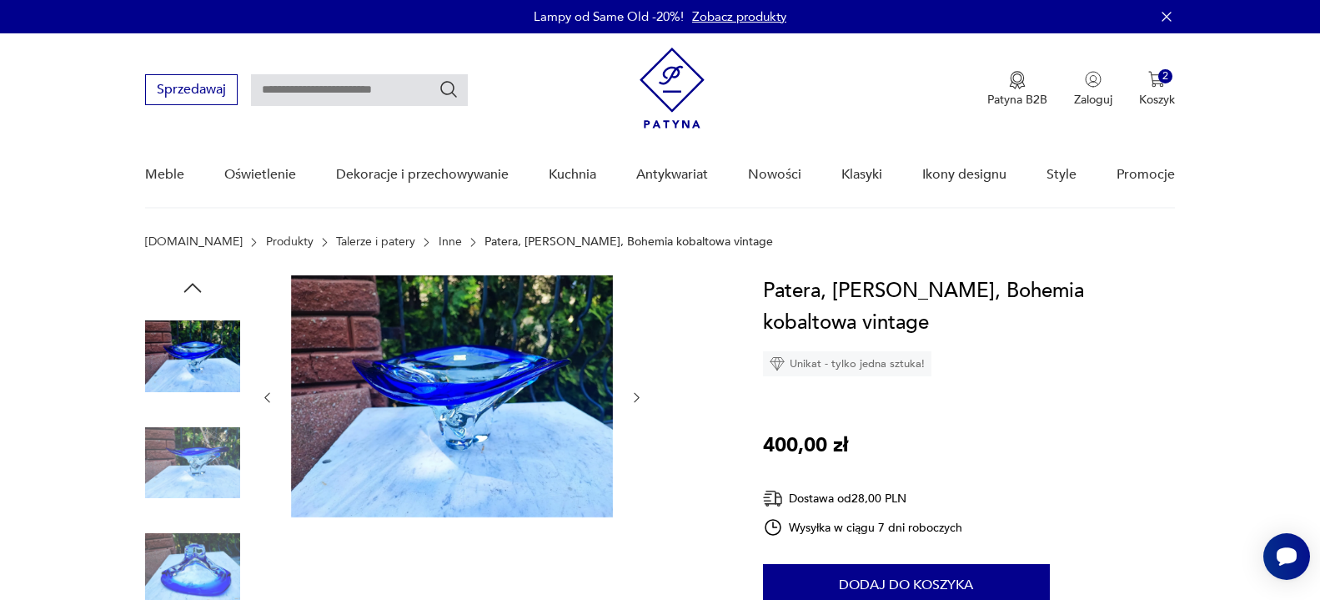
click at [637, 395] on icon "button" at bounding box center [637, 398] width 5 height 10
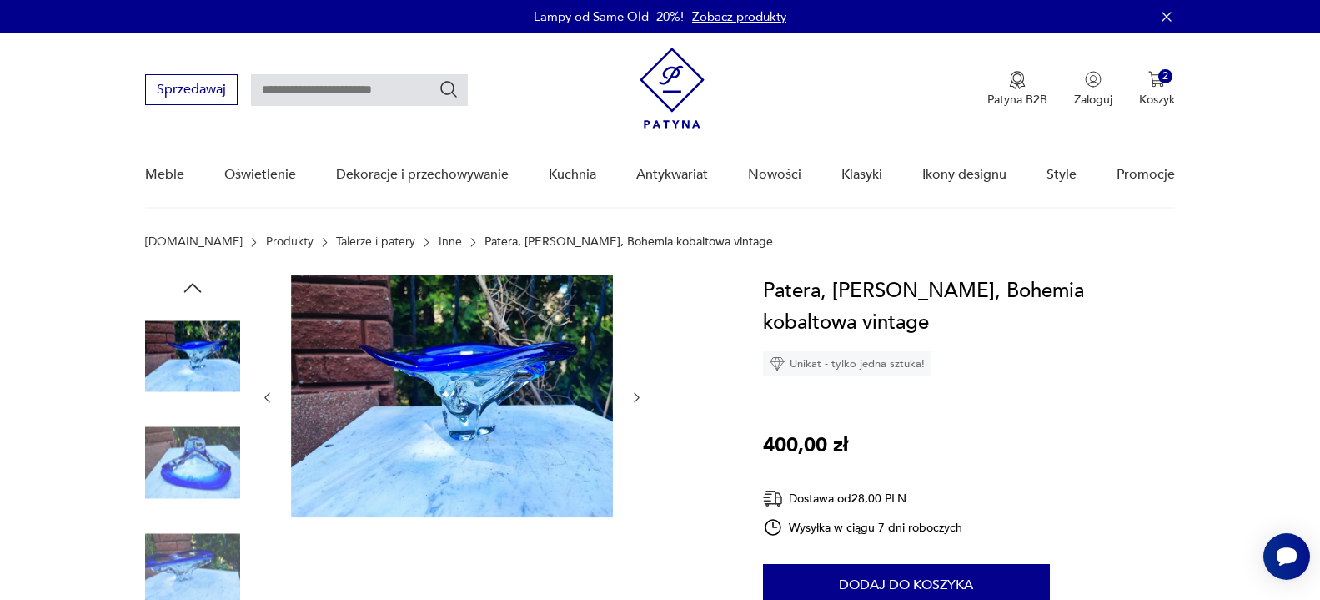
click at [637, 395] on icon "button" at bounding box center [637, 398] width 5 height 10
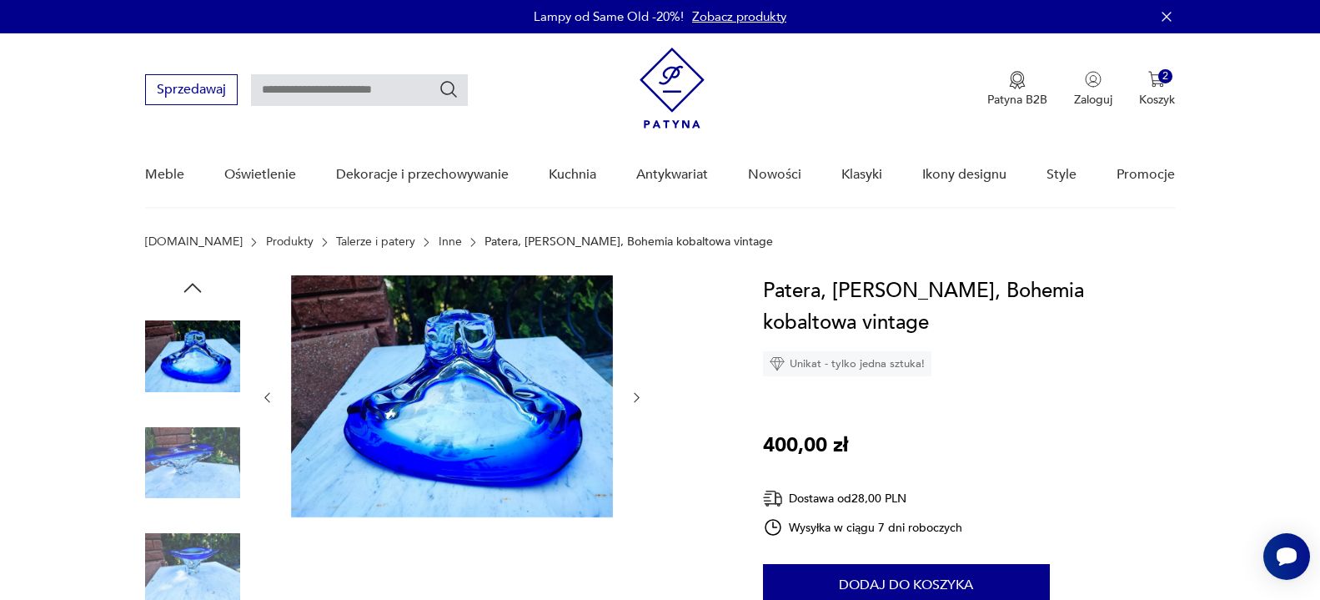
click at [637, 395] on icon "button" at bounding box center [637, 398] width 5 height 10
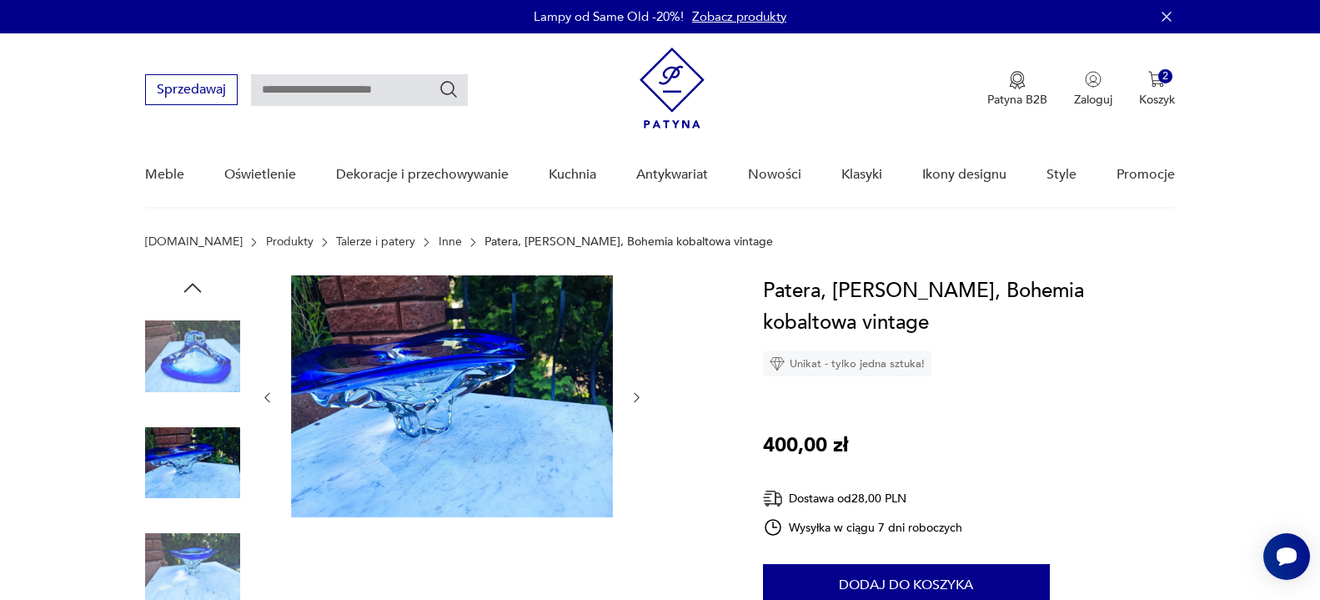
click at [637, 395] on icon "button" at bounding box center [637, 398] width 5 height 10
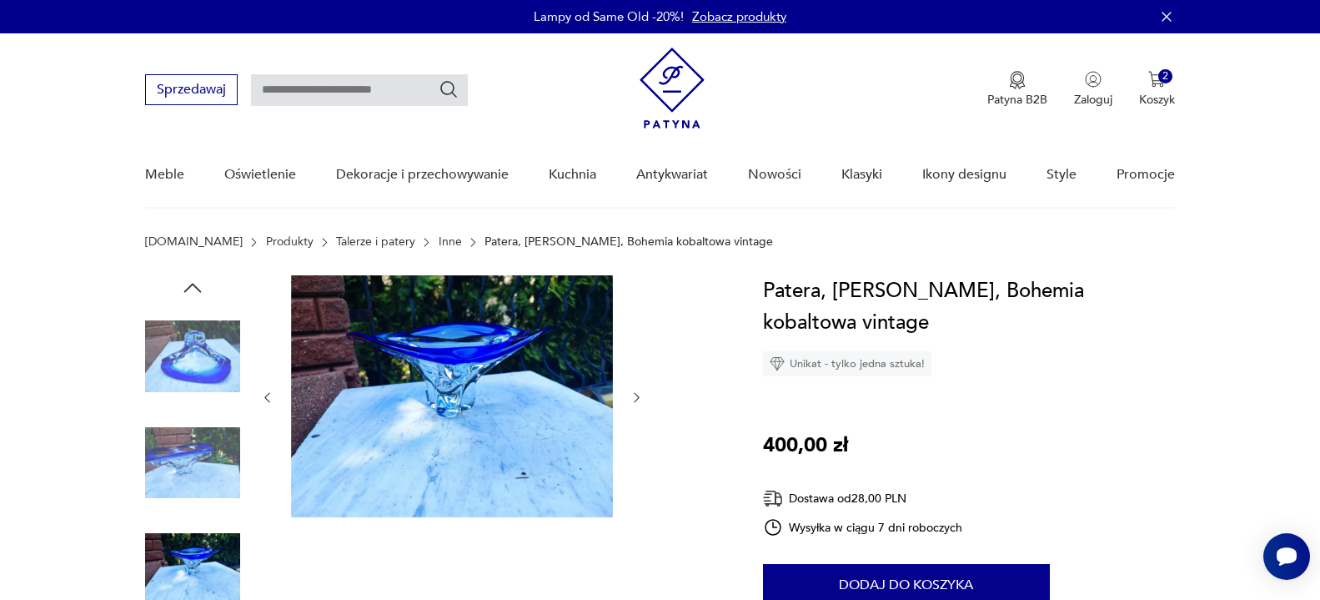
click at [637, 395] on icon "button" at bounding box center [637, 398] width 5 height 10
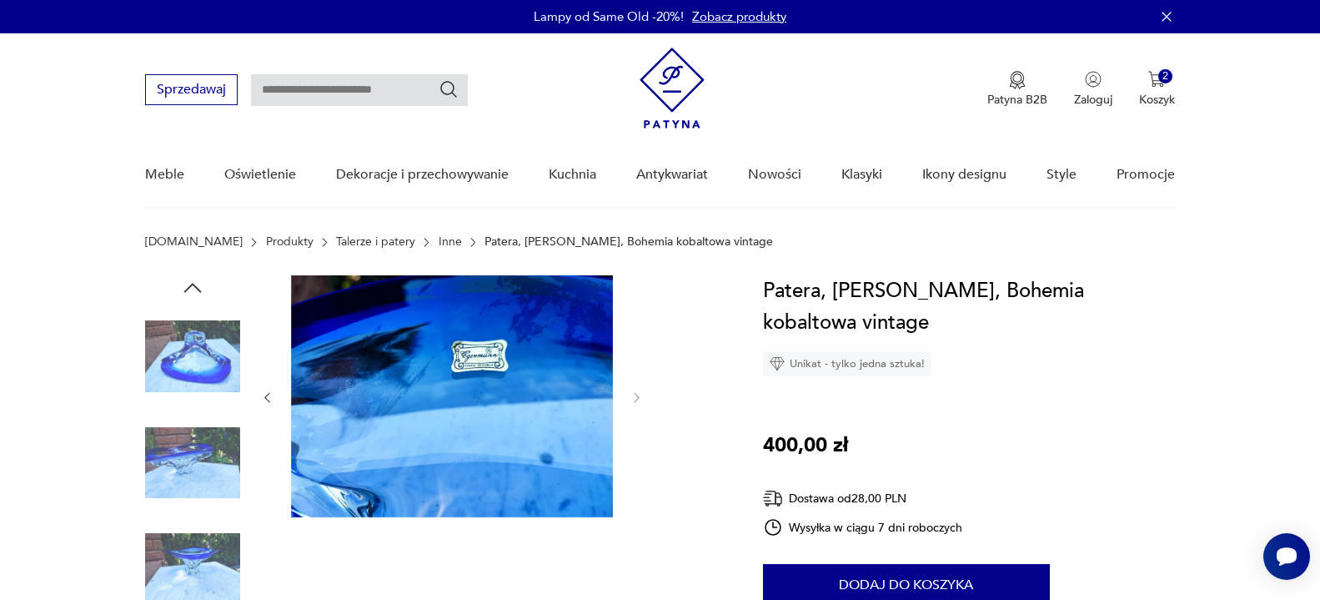
click at [493, 350] on img at bounding box center [452, 396] width 322 height 242
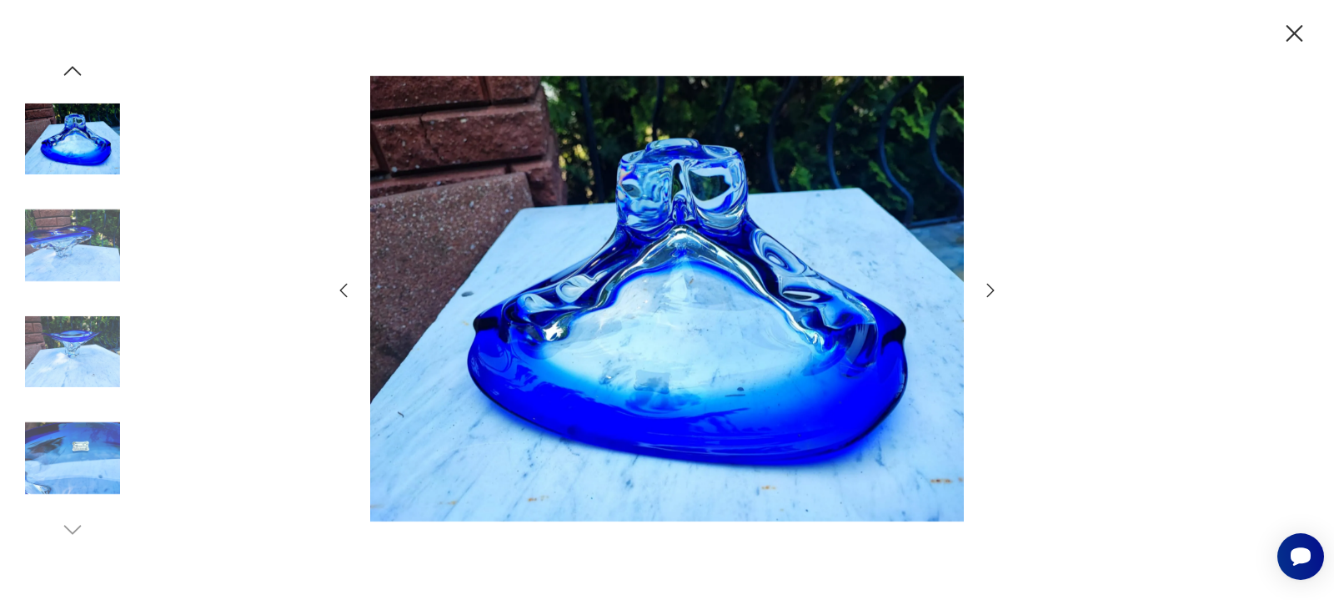
click at [986, 282] on icon "button" at bounding box center [991, 290] width 20 height 20
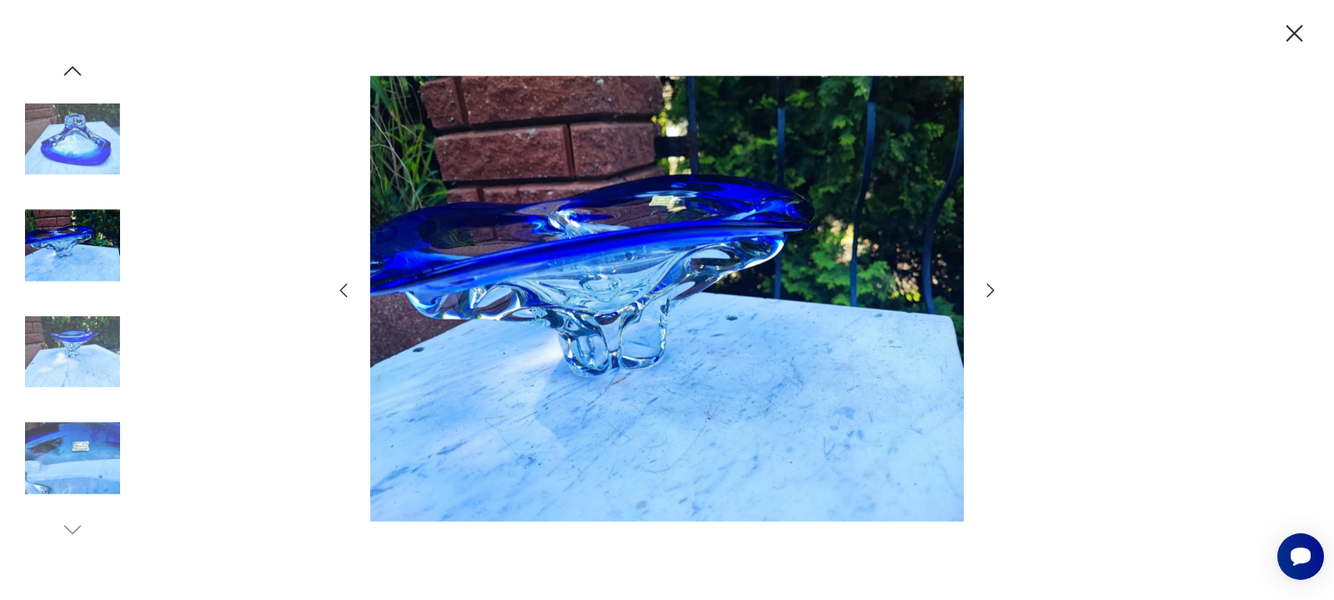
click at [986, 282] on icon "button" at bounding box center [991, 290] width 20 height 20
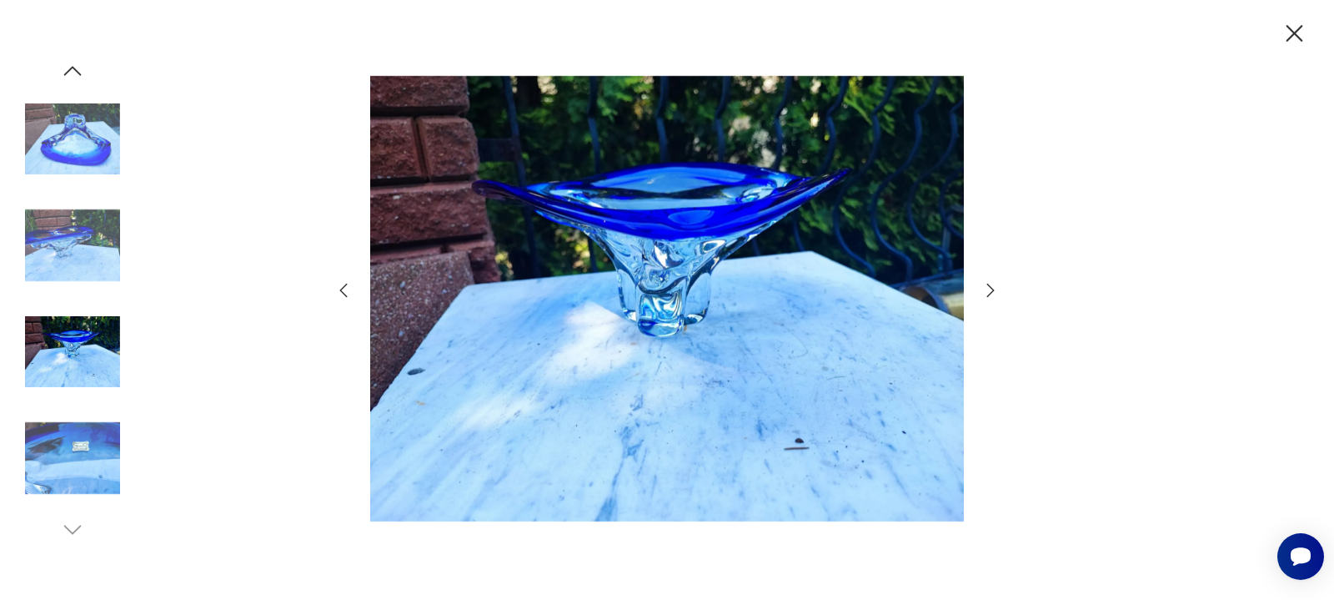
click at [986, 282] on icon "button" at bounding box center [991, 290] width 20 height 20
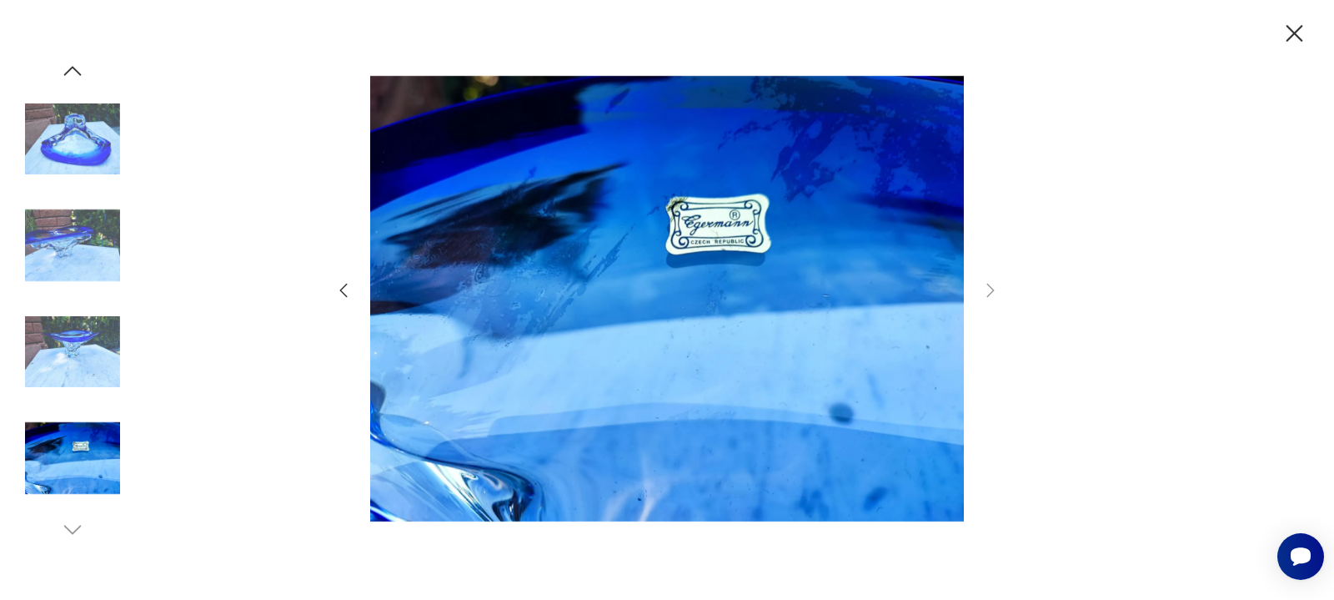
click at [1292, 32] on icon "button" at bounding box center [1295, 33] width 17 height 17
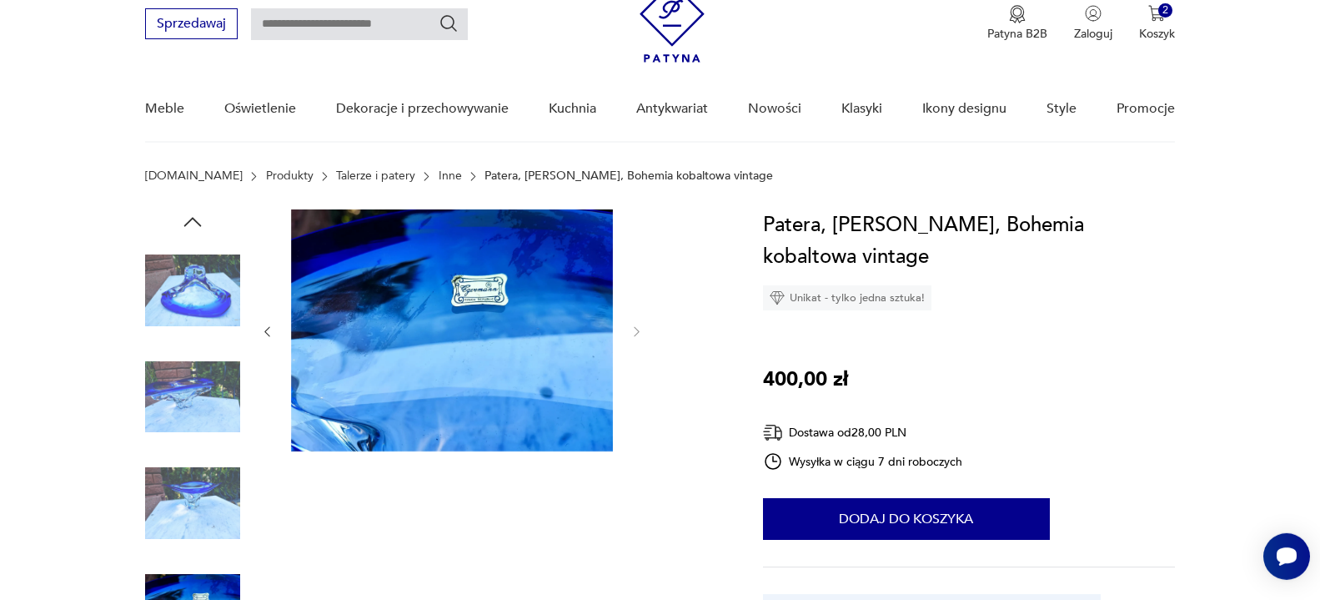
scroll to position [85, 0]
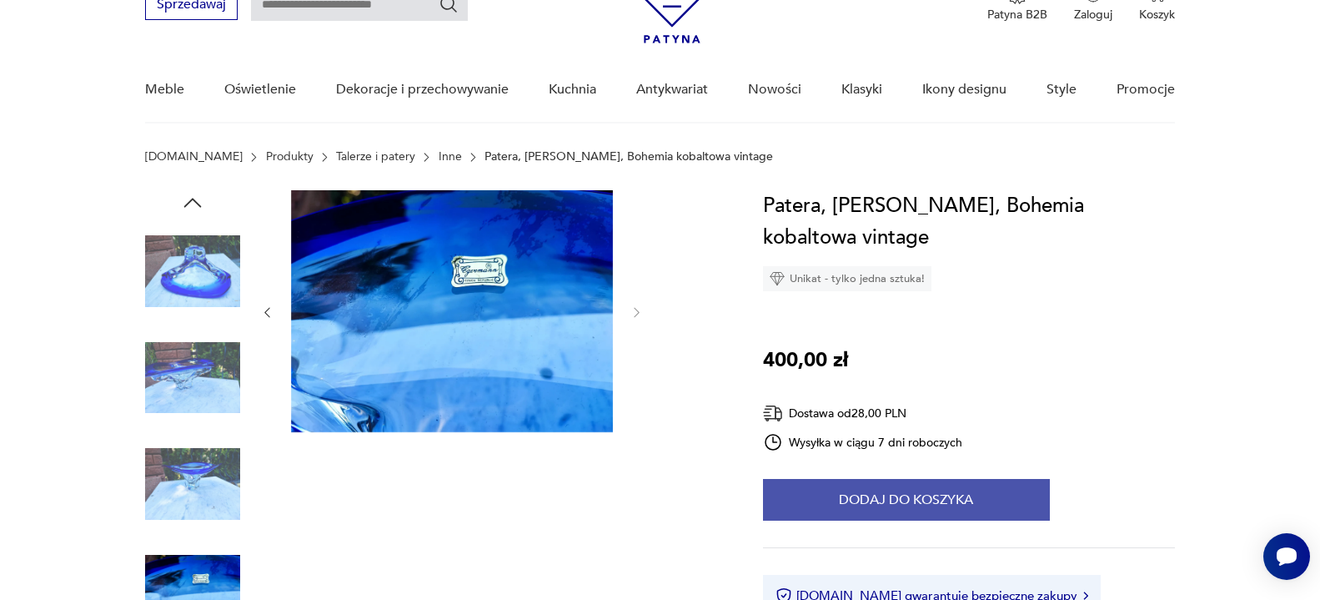
click at [894, 497] on button "Dodaj do koszyka" at bounding box center [906, 500] width 287 height 42
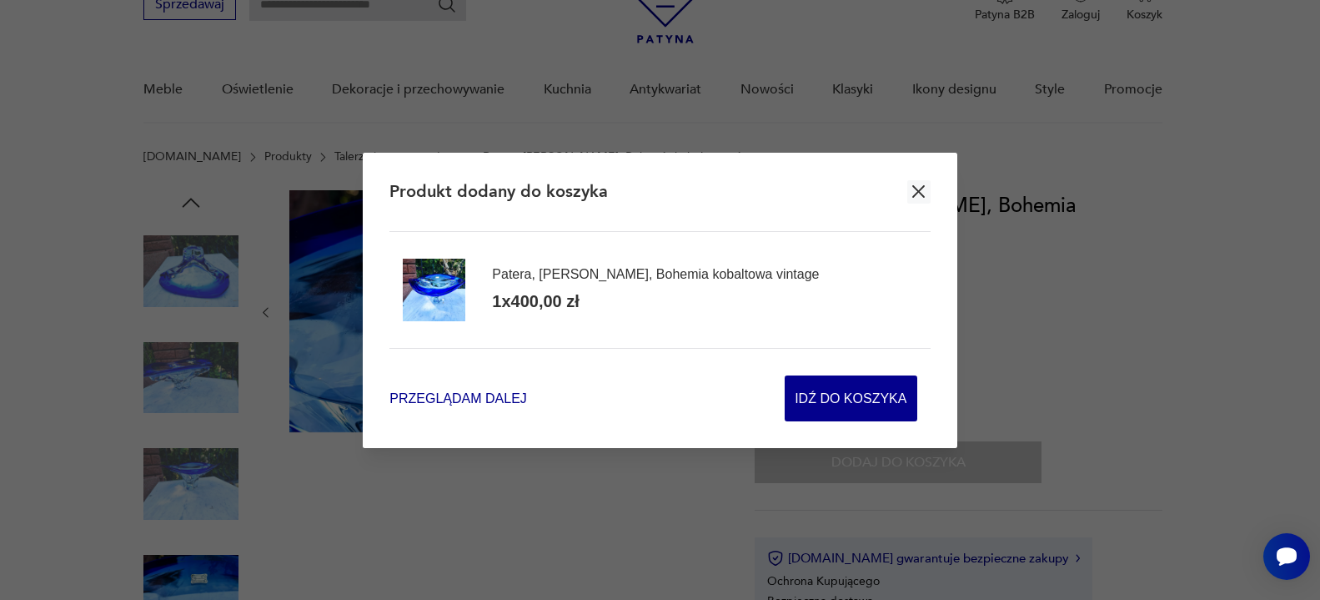
click at [467, 392] on span "Przeglądam dalej" at bounding box center [457, 398] width 137 height 19
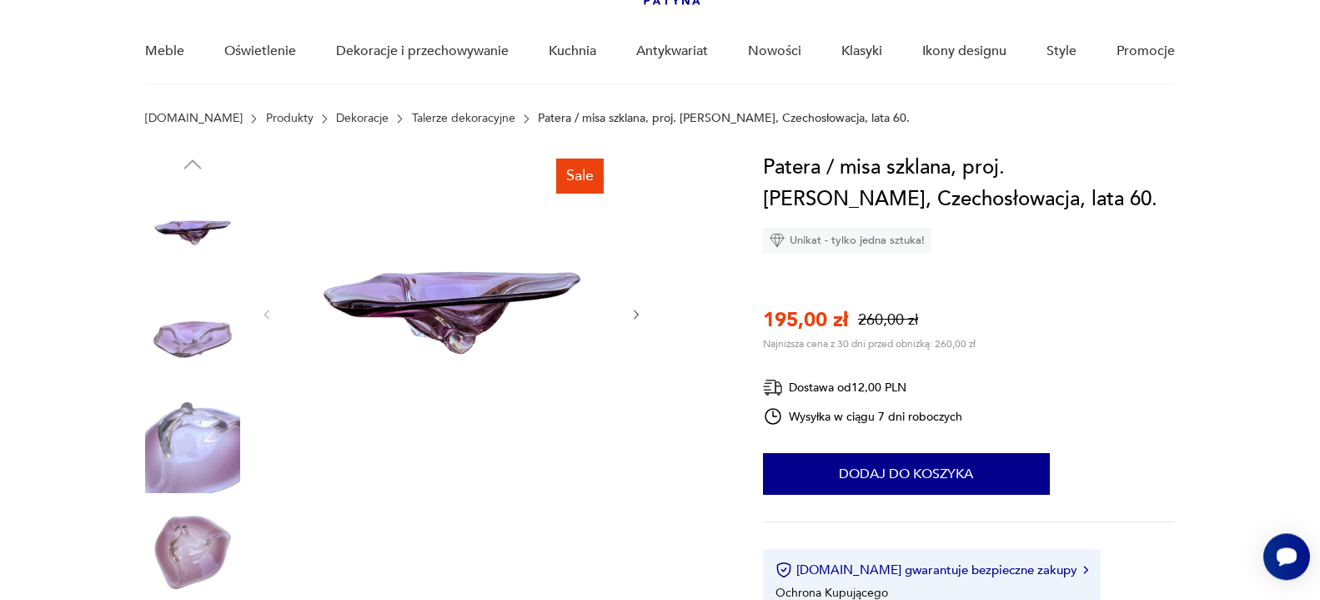
scroll to position [85, 0]
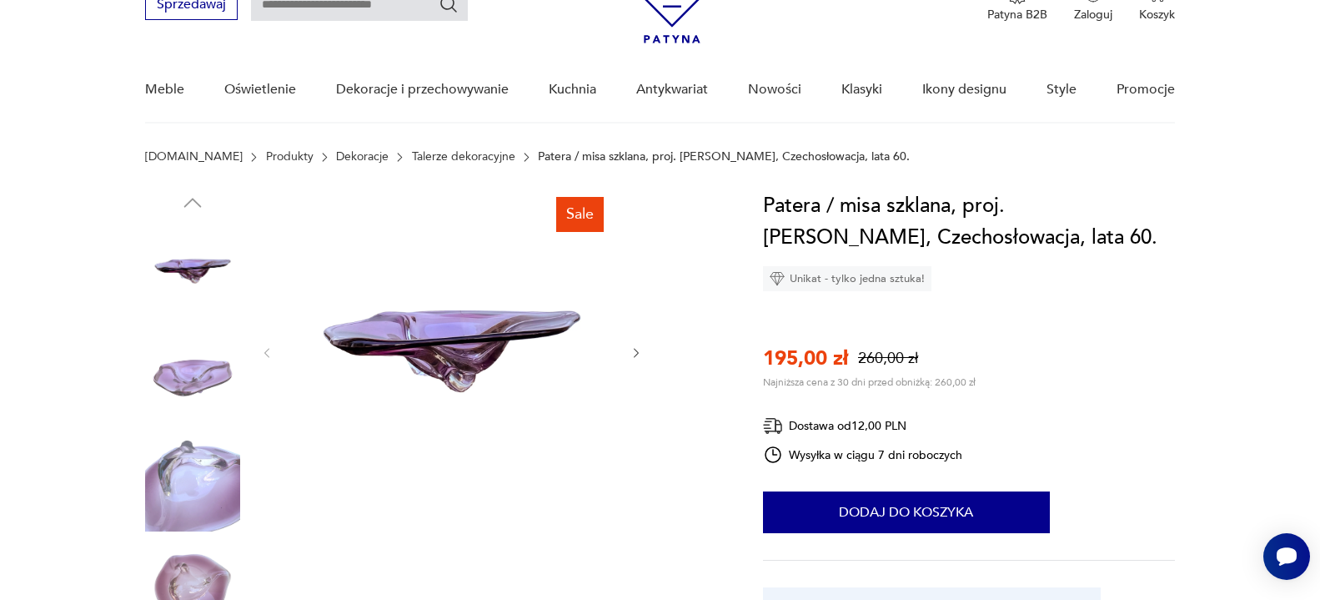
click at [639, 349] on icon "button" at bounding box center [637, 353] width 14 height 14
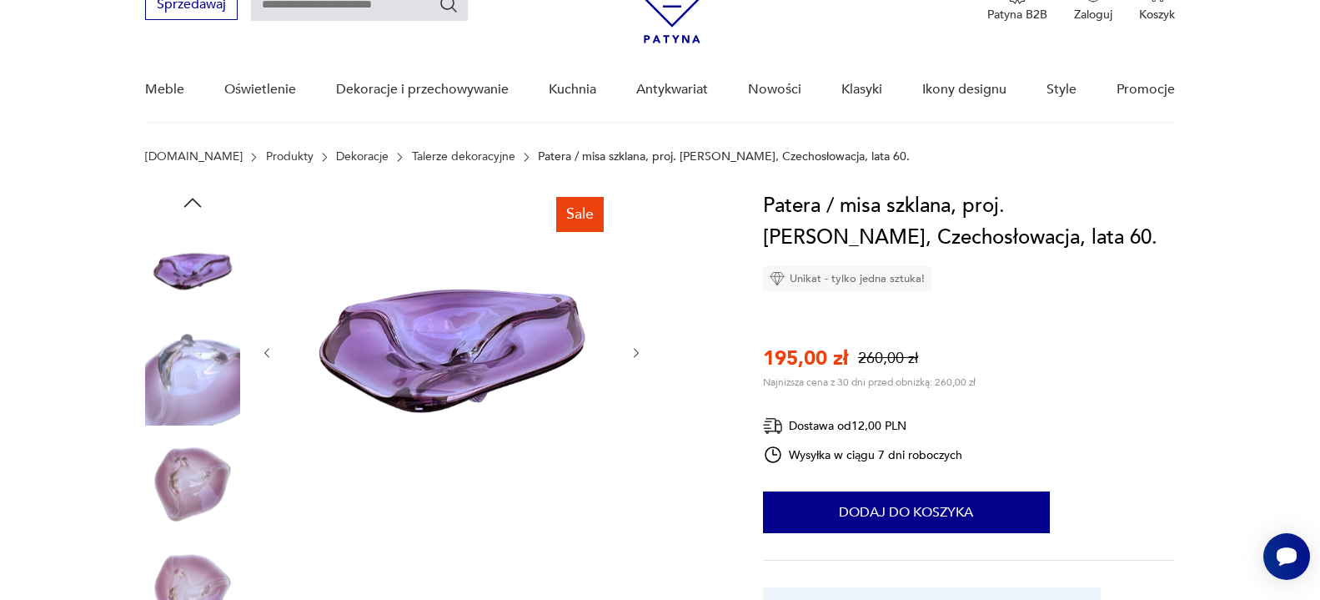
click at [639, 349] on icon "button" at bounding box center [637, 353] width 14 height 14
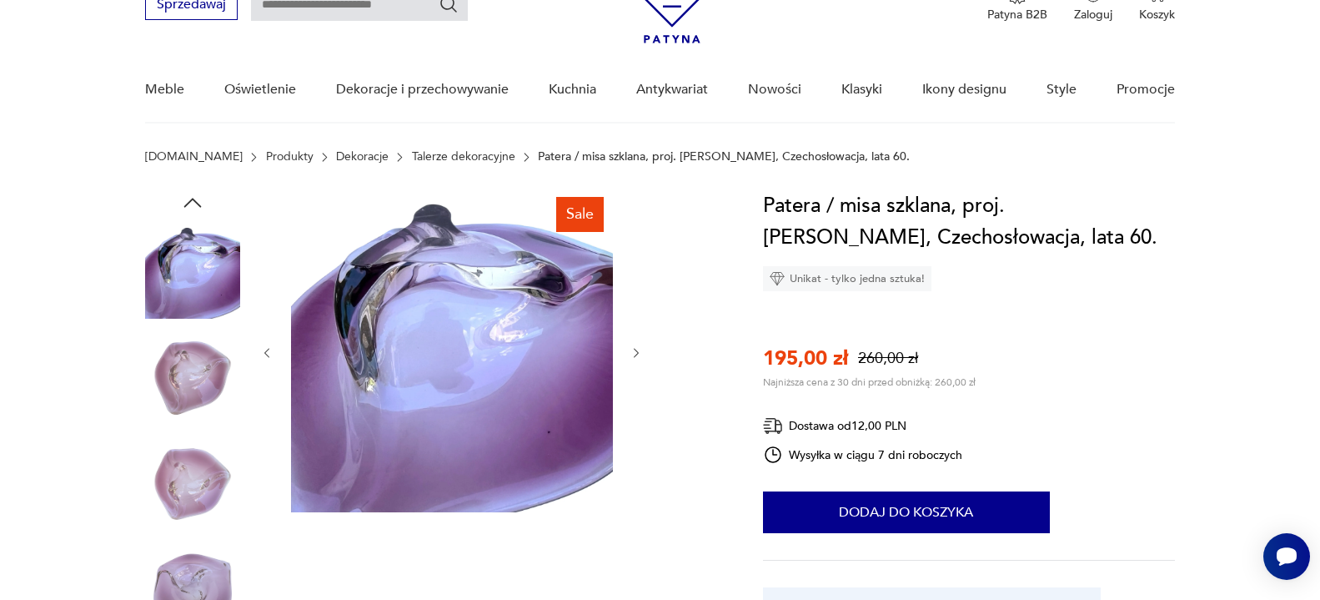
click at [639, 349] on icon "button" at bounding box center [637, 353] width 14 height 14
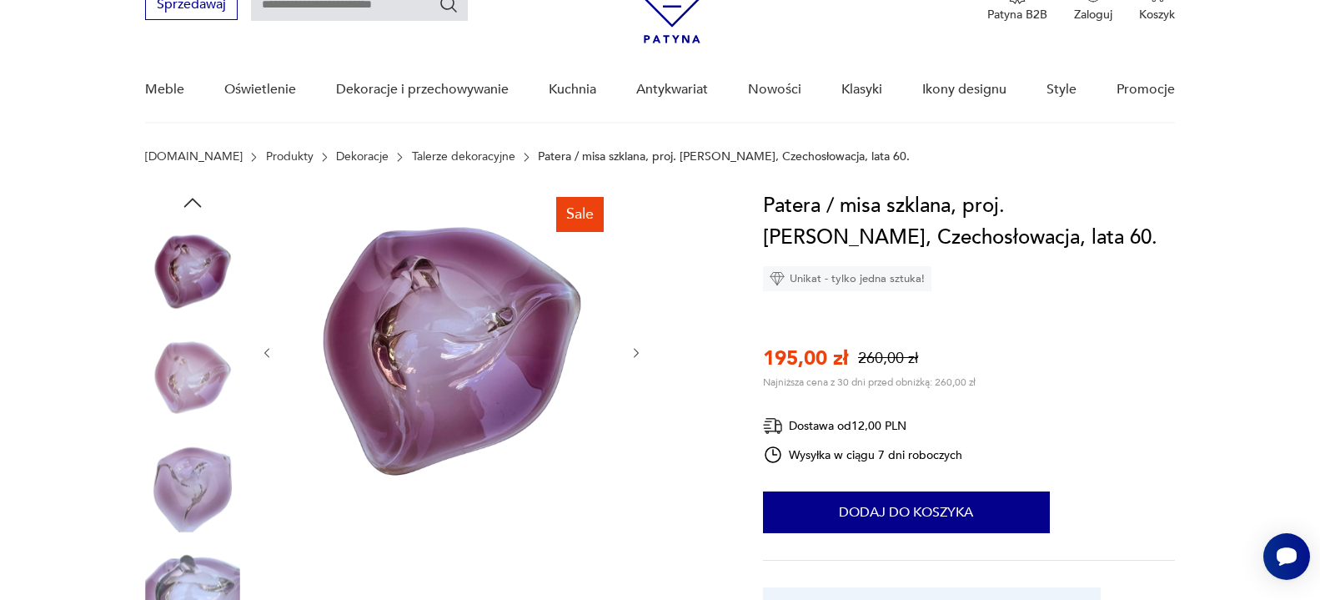
click at [639, 349] on icon "button" at bounding box center [637, 353] width 14 height 14
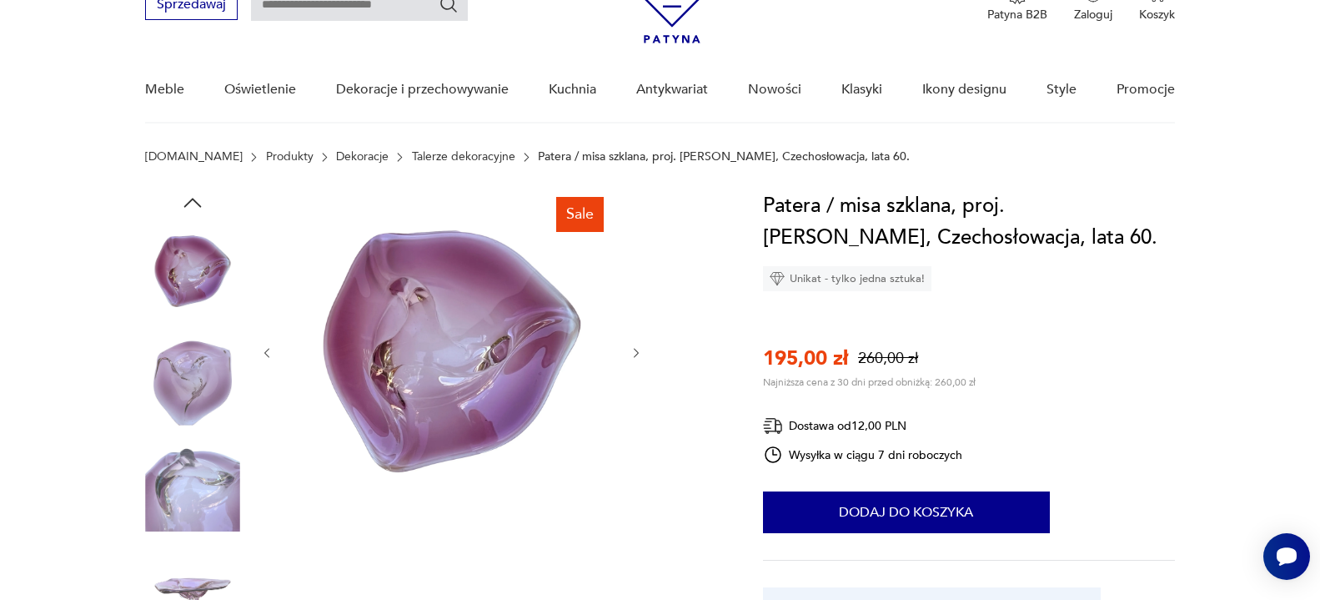
click at [639, 349] on icon "button" at bounding box center [637, 353] width 14 height 14
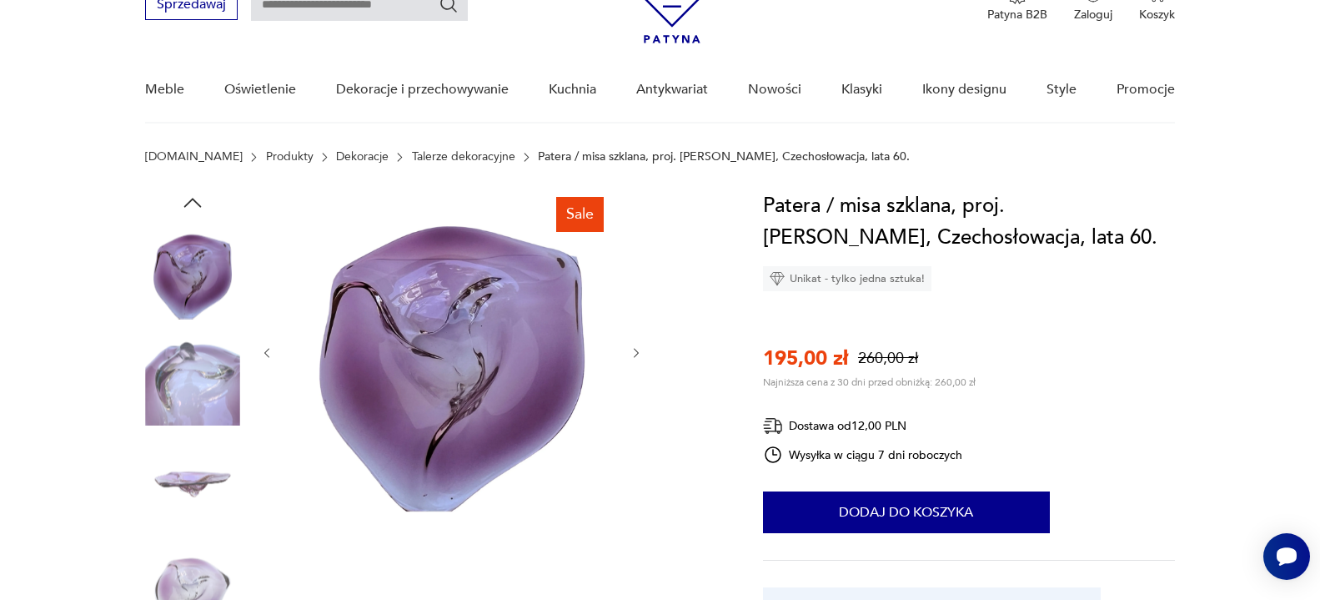
click at [639, 349] on icon "button" at bounding box center [637, 353] width 14 height 14
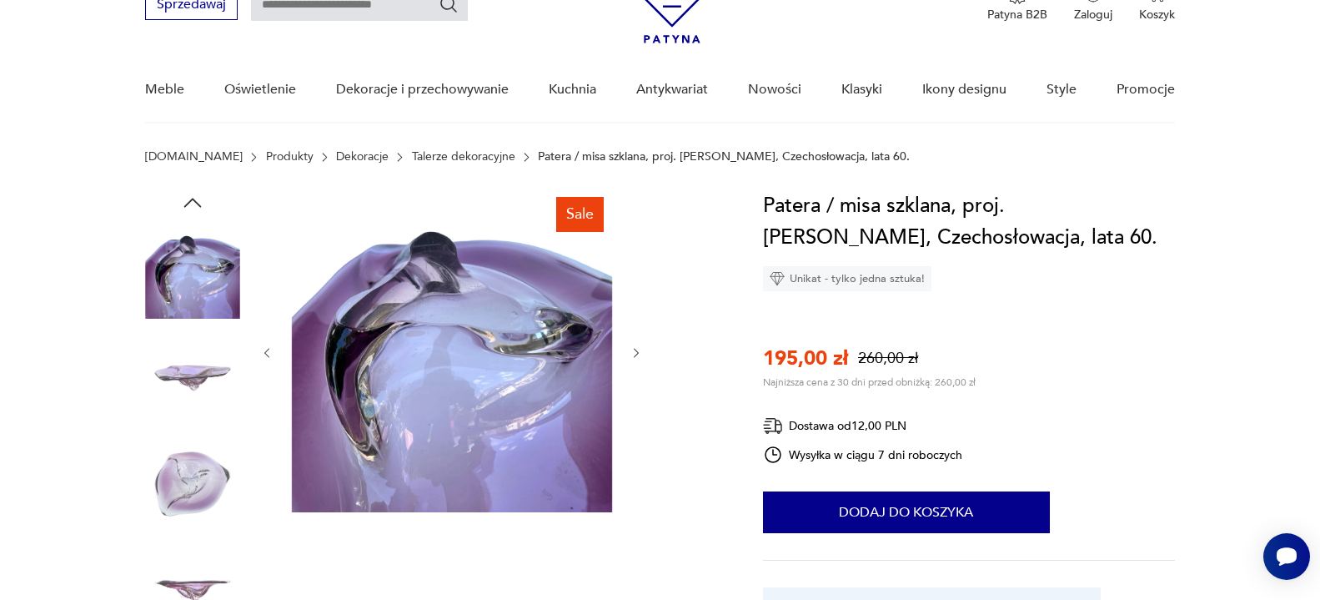
click at [639, 349] on icon "button" at bounding box center [637, 353] width 14 height 14
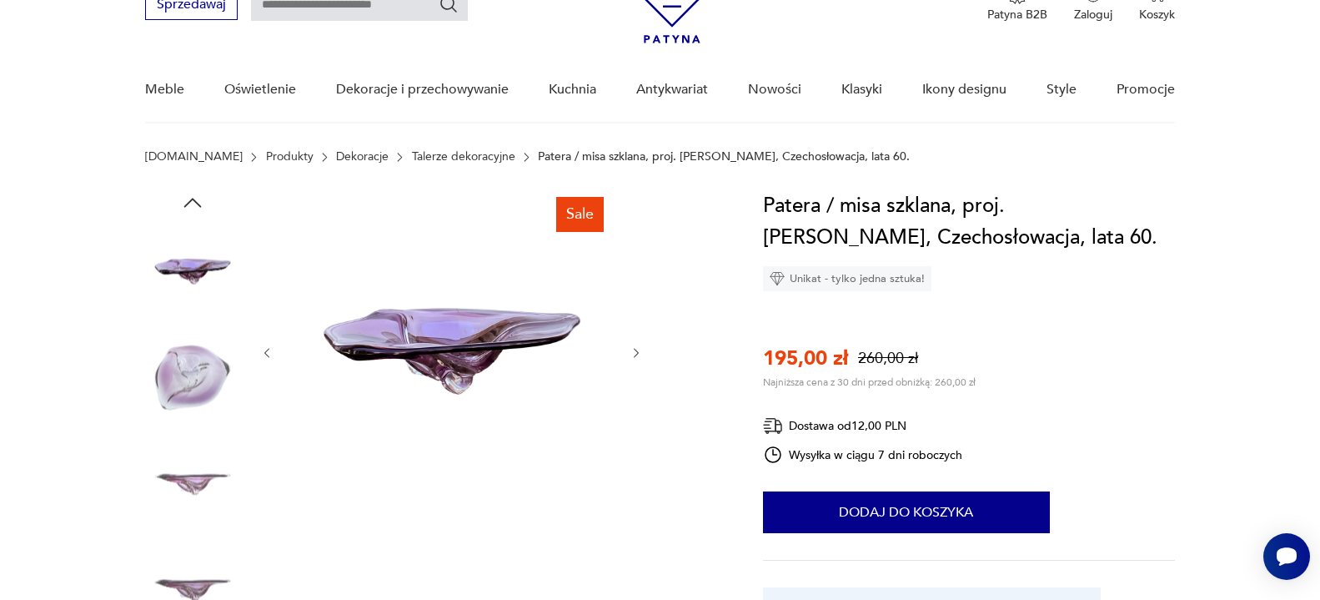
click at [639, 349] on icon "button" at bounding box center [637, 353] width 14 height 14
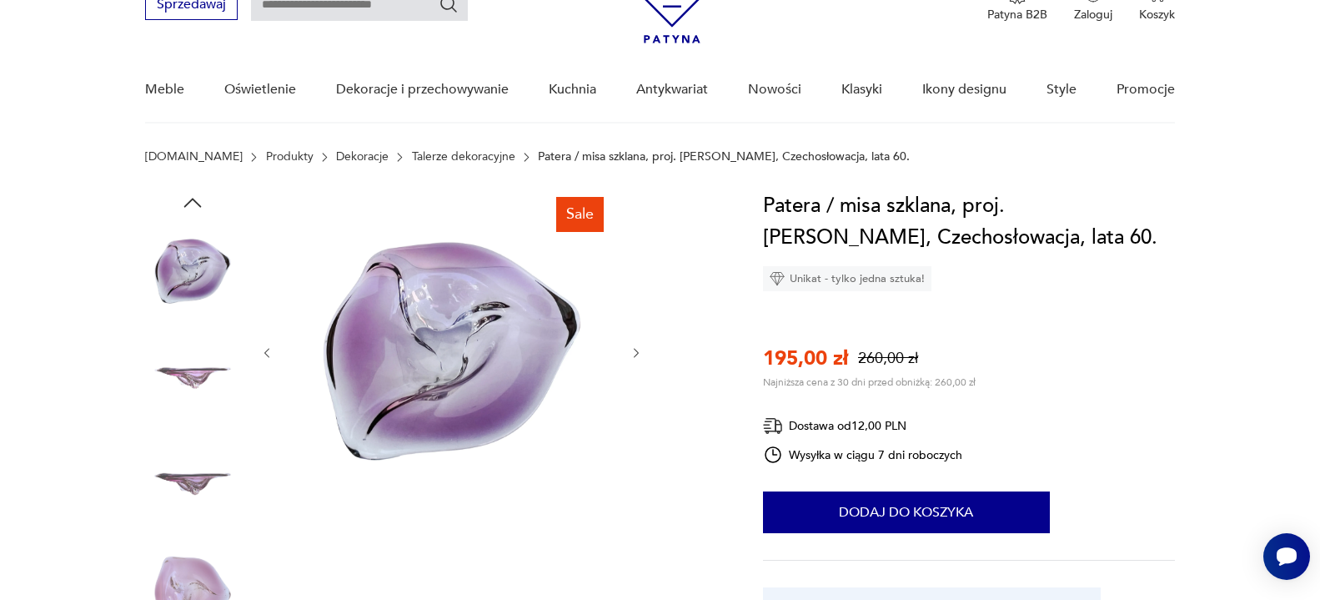
click at [639, 349] on icon "button" at bounding box center [637, 353] width 14 height 14
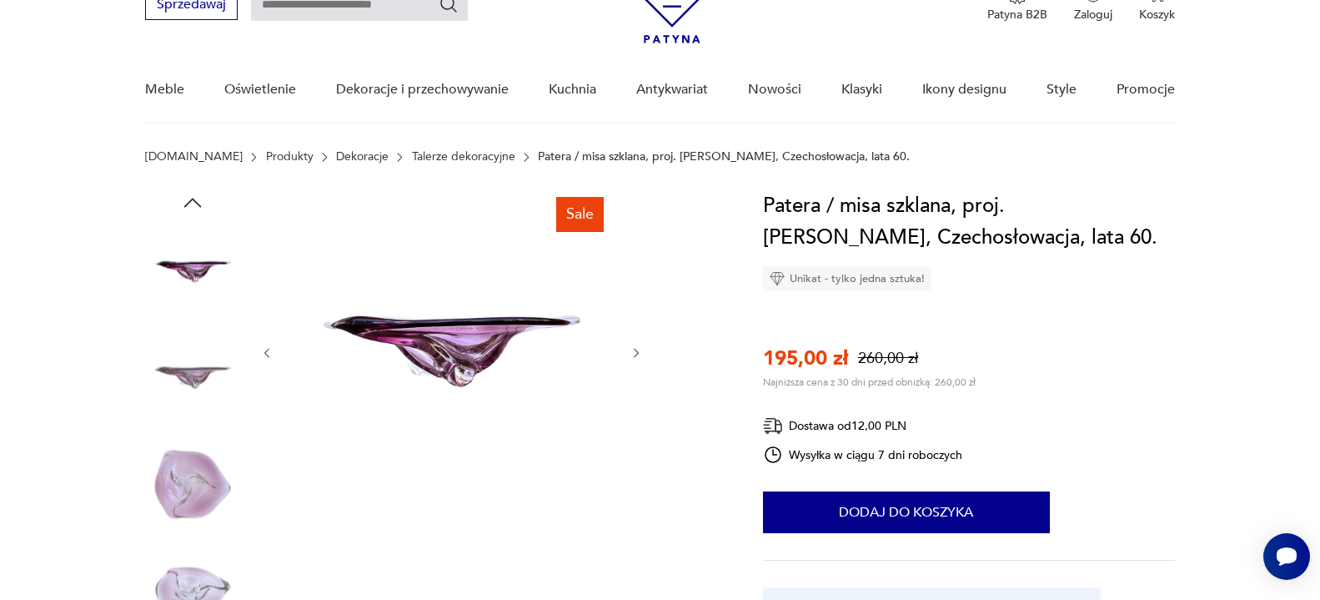
click at [639, 349] on icon "button" at bounding box center [637, 353] width 14 height 14
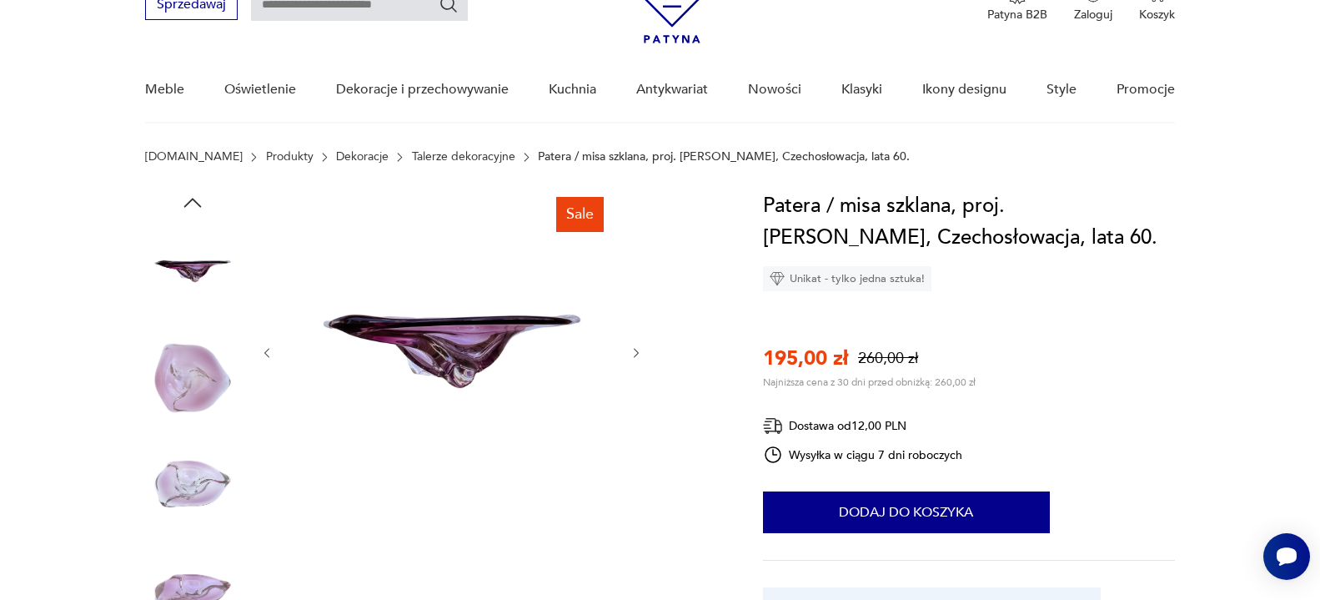
click at [639, 349] on icon "button" at bounding box center [637, 353] width 14 height 14
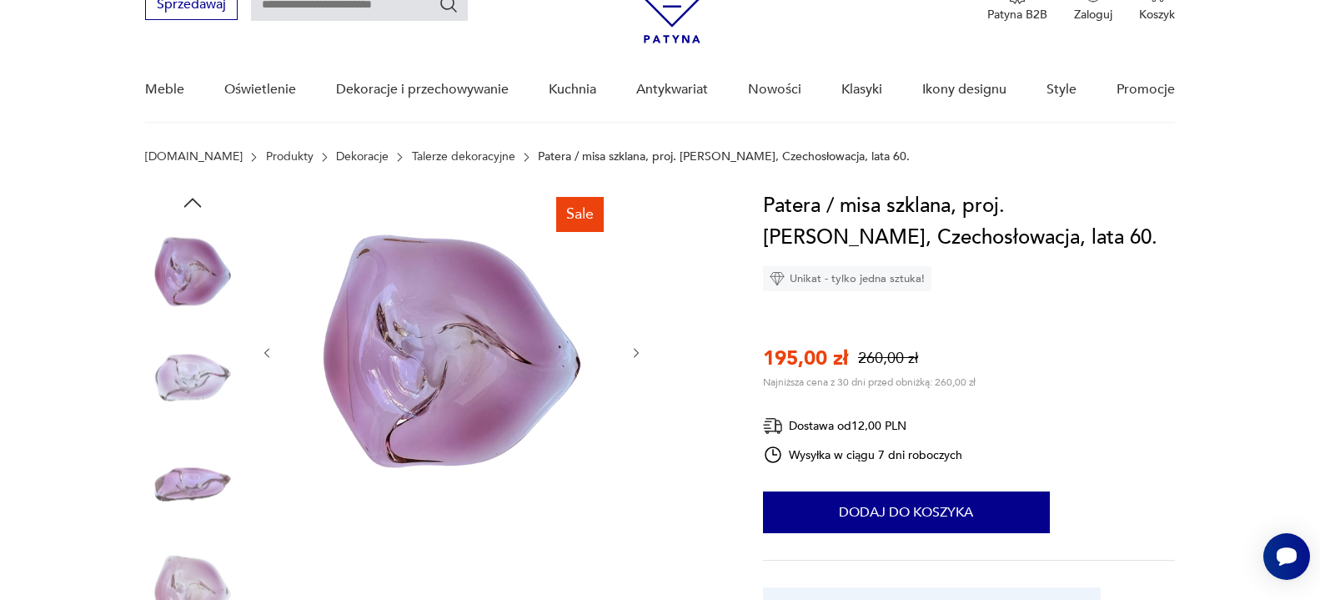
click at [638, 351] on icon "button" at bounding box center [637, 353] width 5 height 10
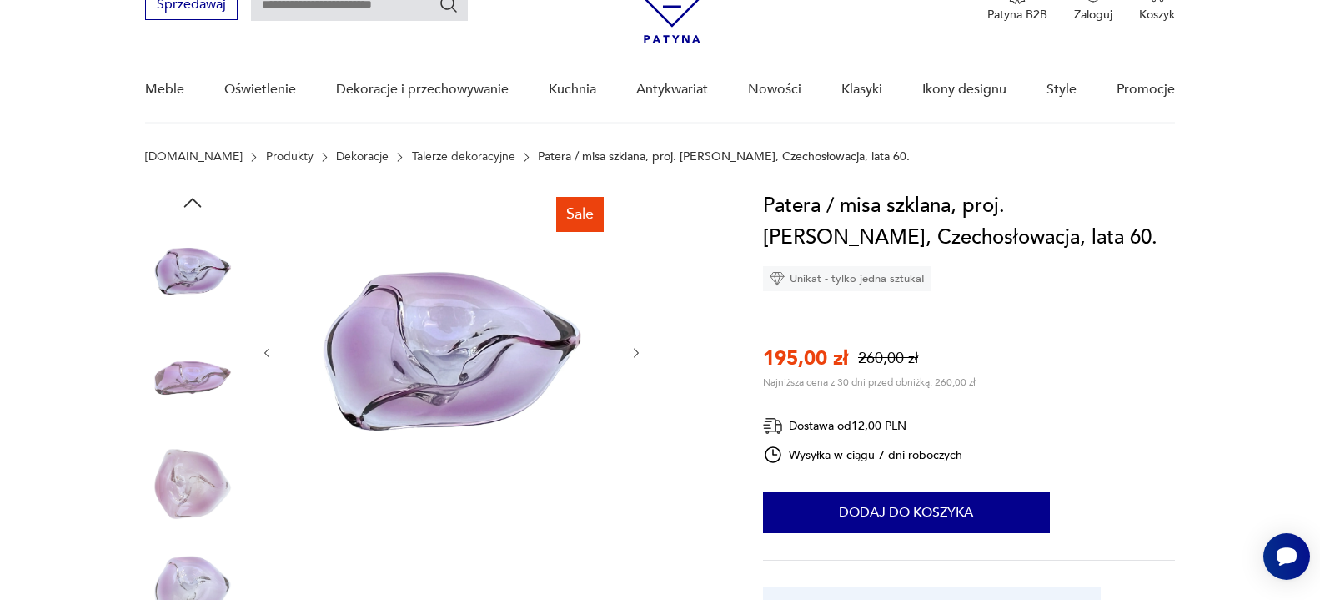
click at [638, 351] on icon "button" at bounding box center [637, 353] width 5 height 10
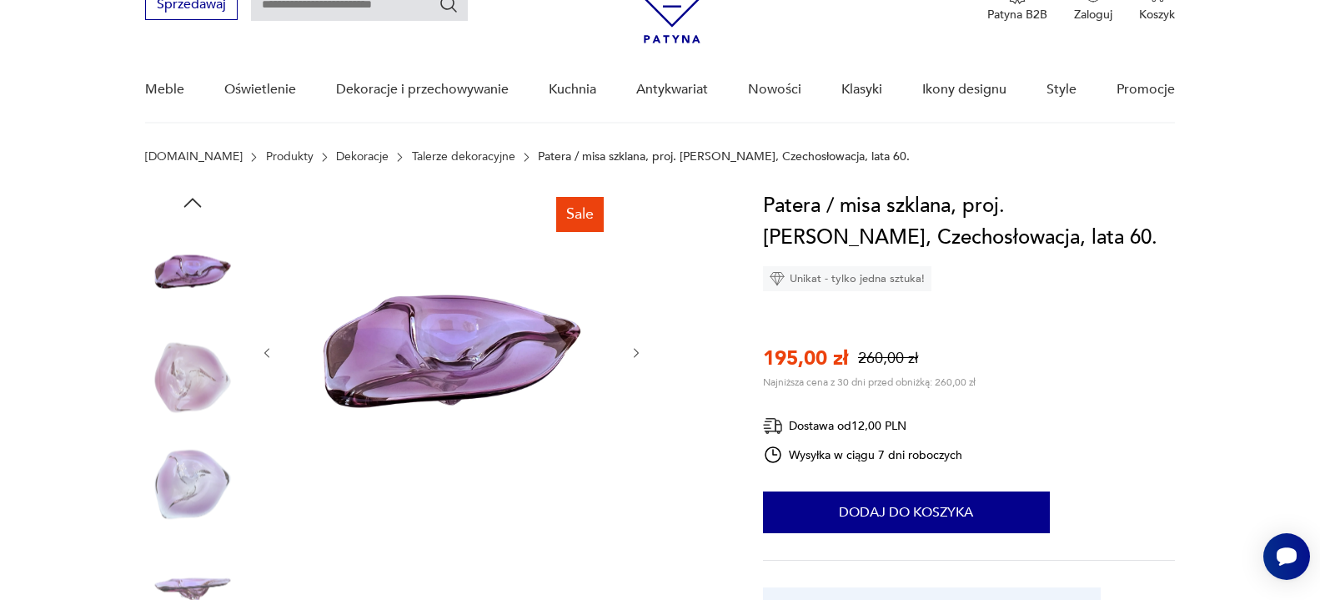
click at [638, 351] on icon "button" at bounding box center [637, 353] width 5 height 10
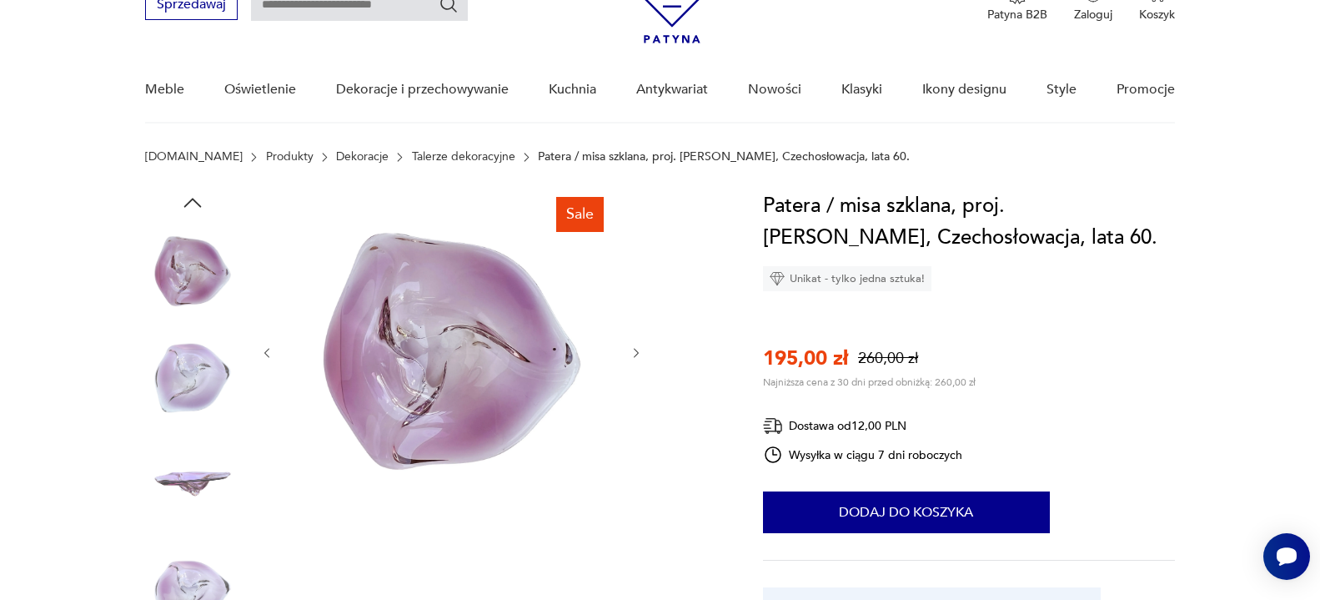
click at [639, 353] on icon "button" at bounding box center [637, 353] width 5 height 10
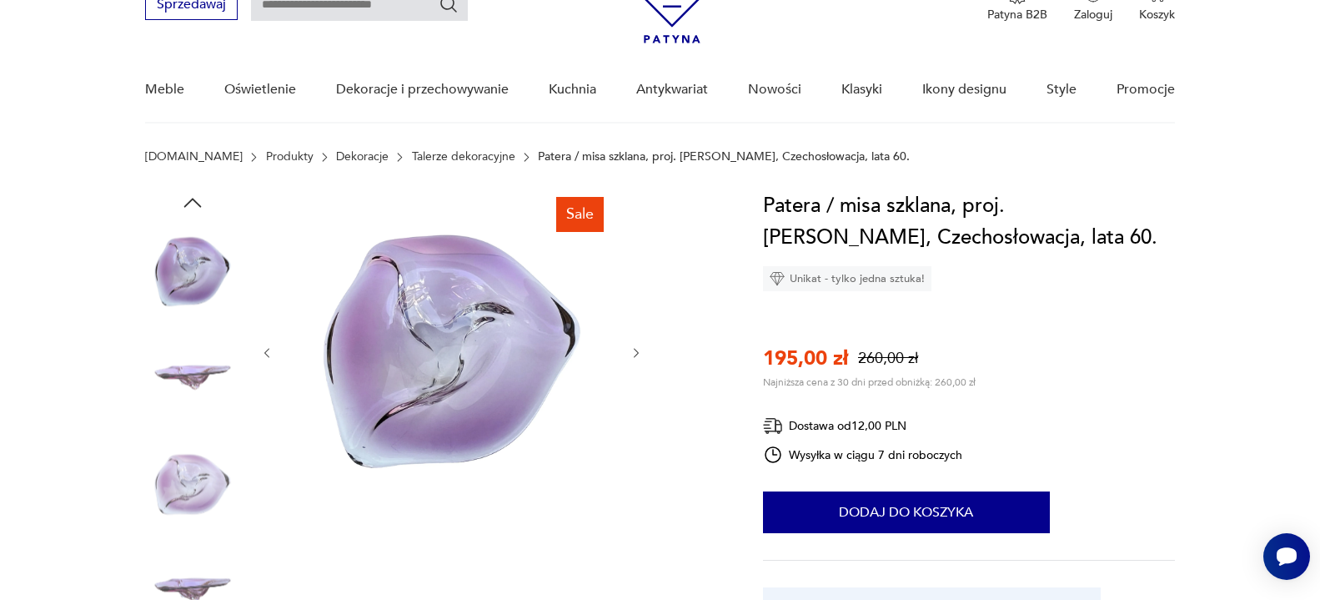
click at [639, 353] on icon "button" at bounding box center [637, 353] width 5 height 10
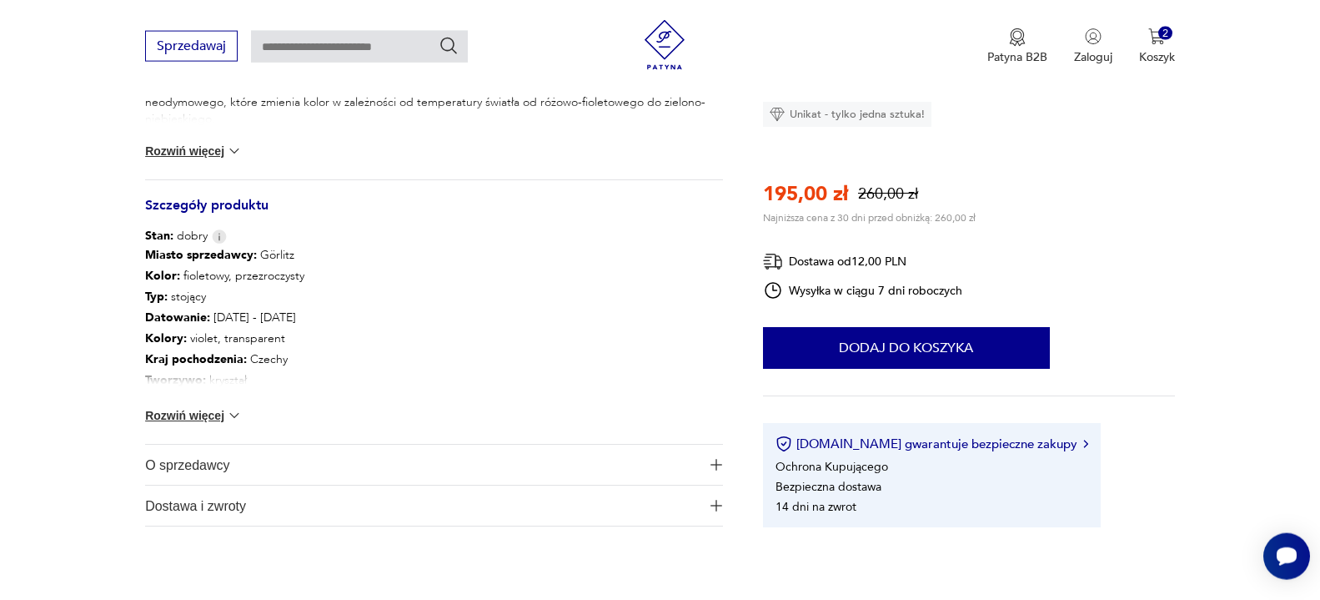
scroll to position [851, 0]
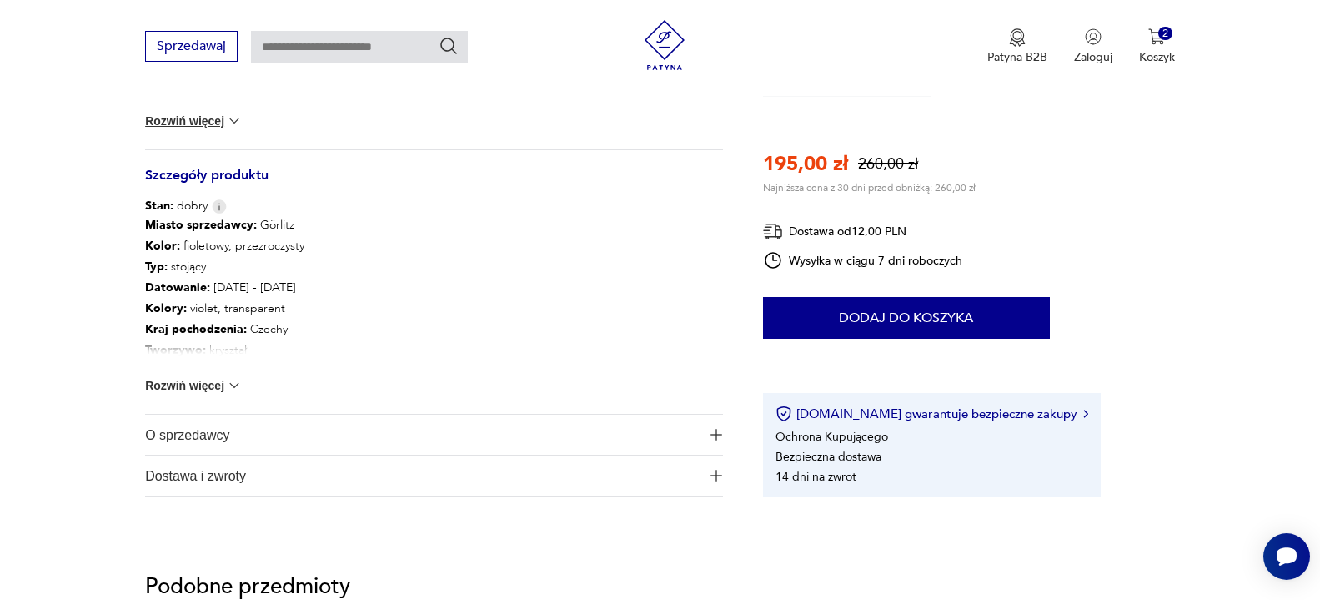
click at [181, 382] on button "Rozwiń więcej" at bounding box center [193, 385] width 97 height 17
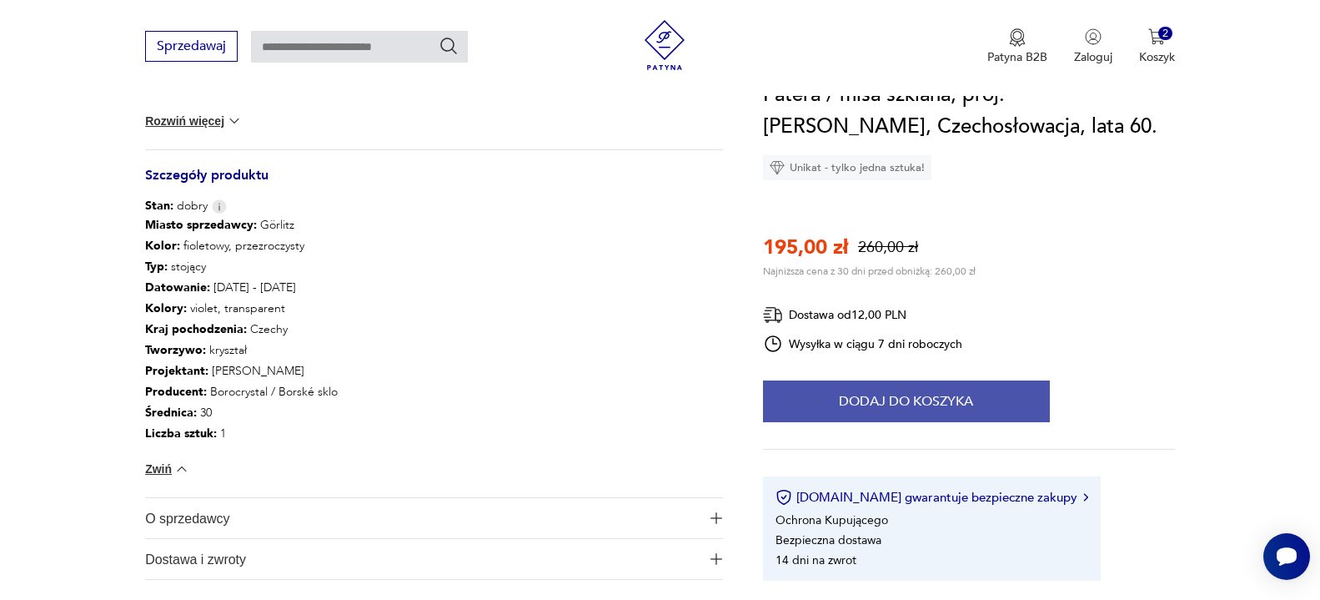
click at [893, 394] on button "Dodaj do koszyka" at bounding box center [906, 401] width 287 height 42
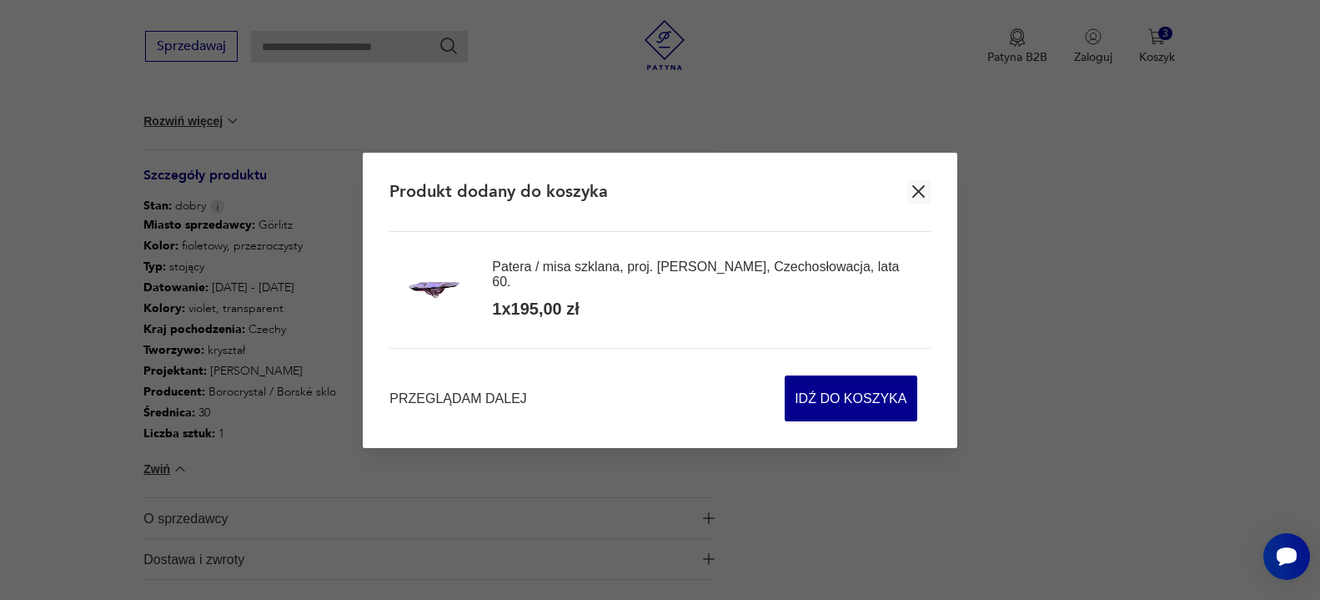
click at [920, 194] on icon "button" at bounding box center [918, 191] width 13 height 13
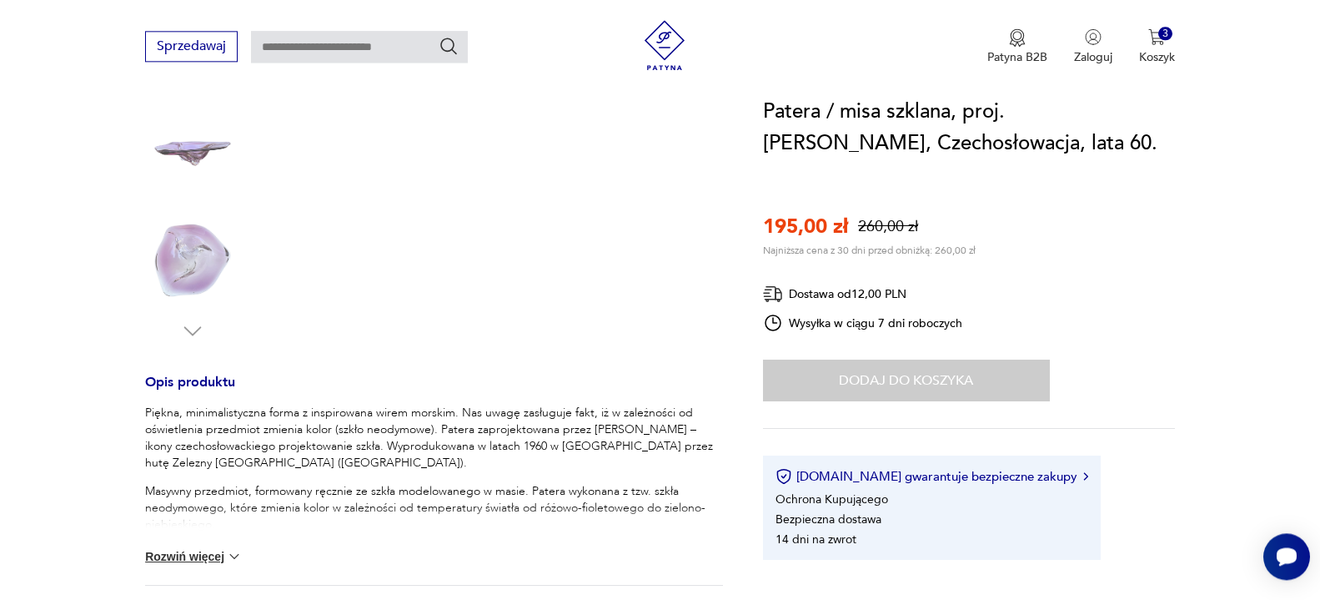
scroll to position [0, 0]
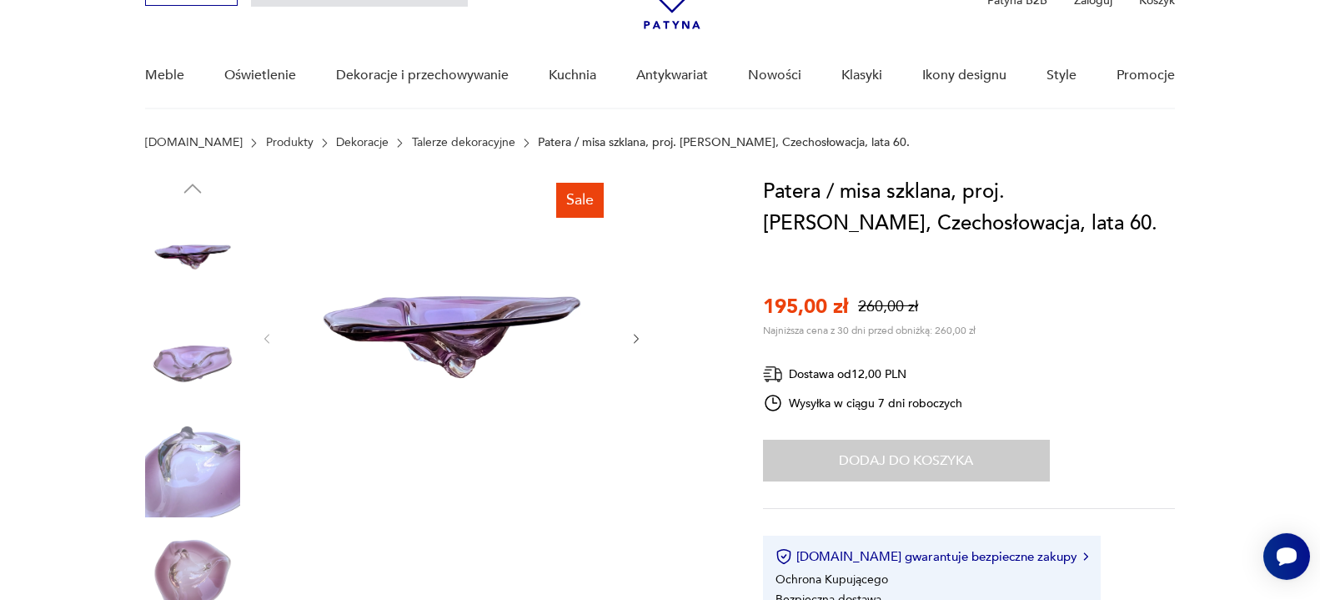
scroll to position [170, 0]
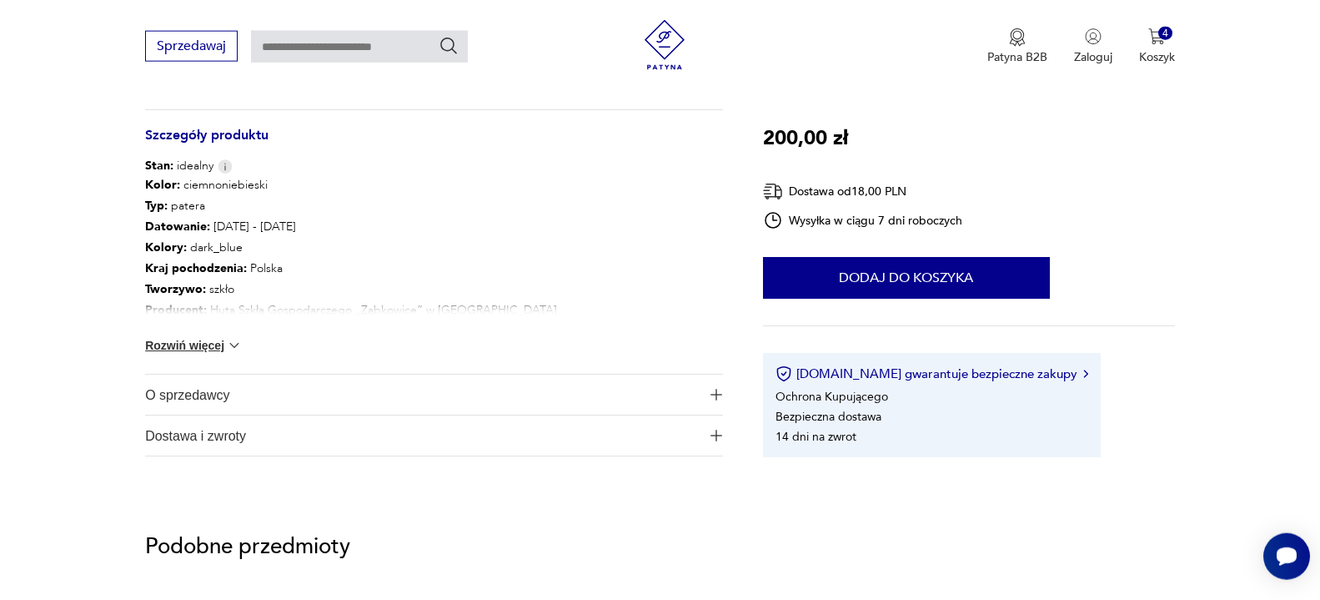
scroll to position [851, 0]
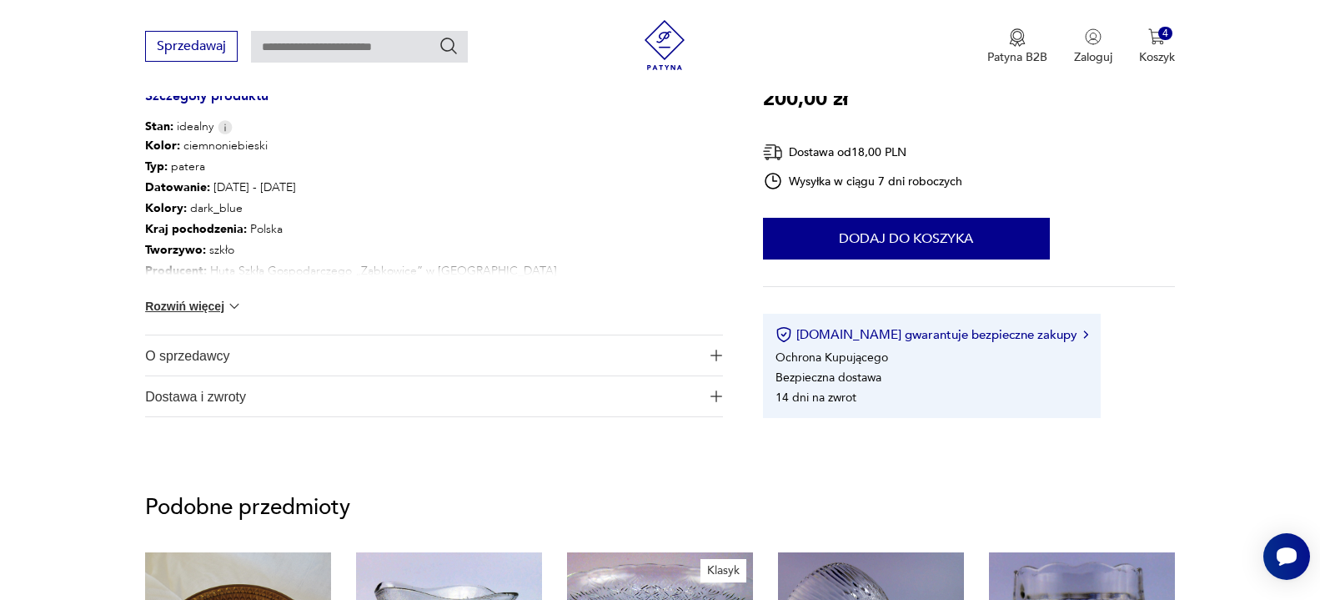
click at [208, 304] on button "Rozwiń więcej" at bounding box center [193, 306] width 97 height 17
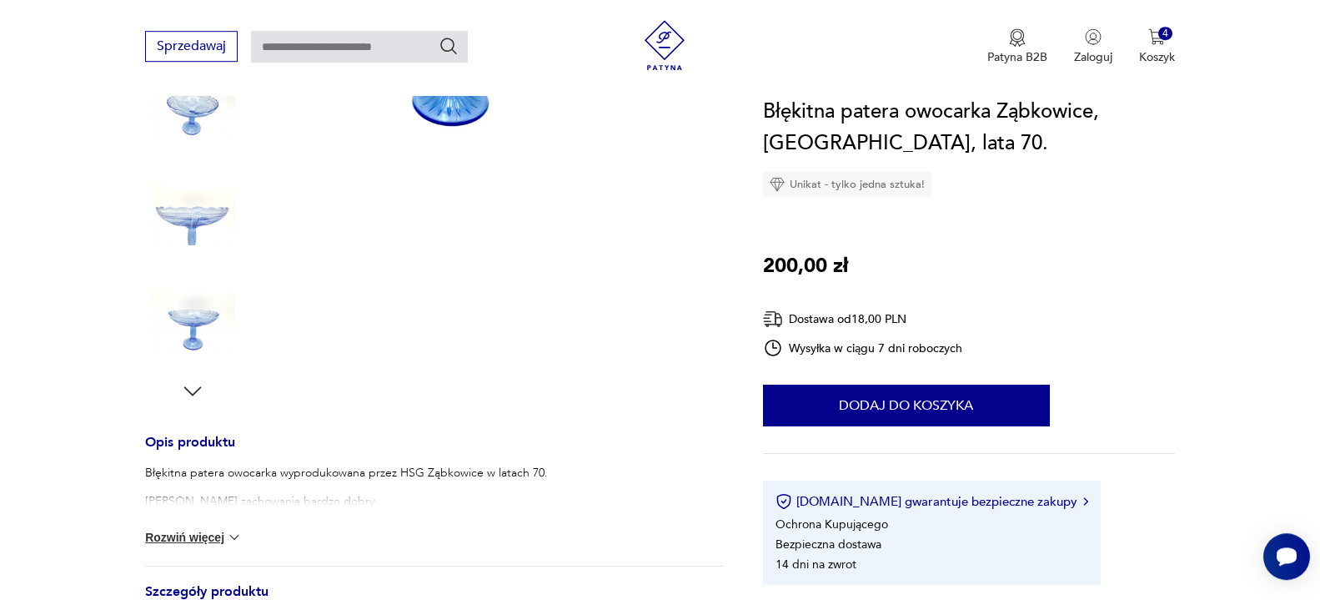
scroll to position [340, 0]
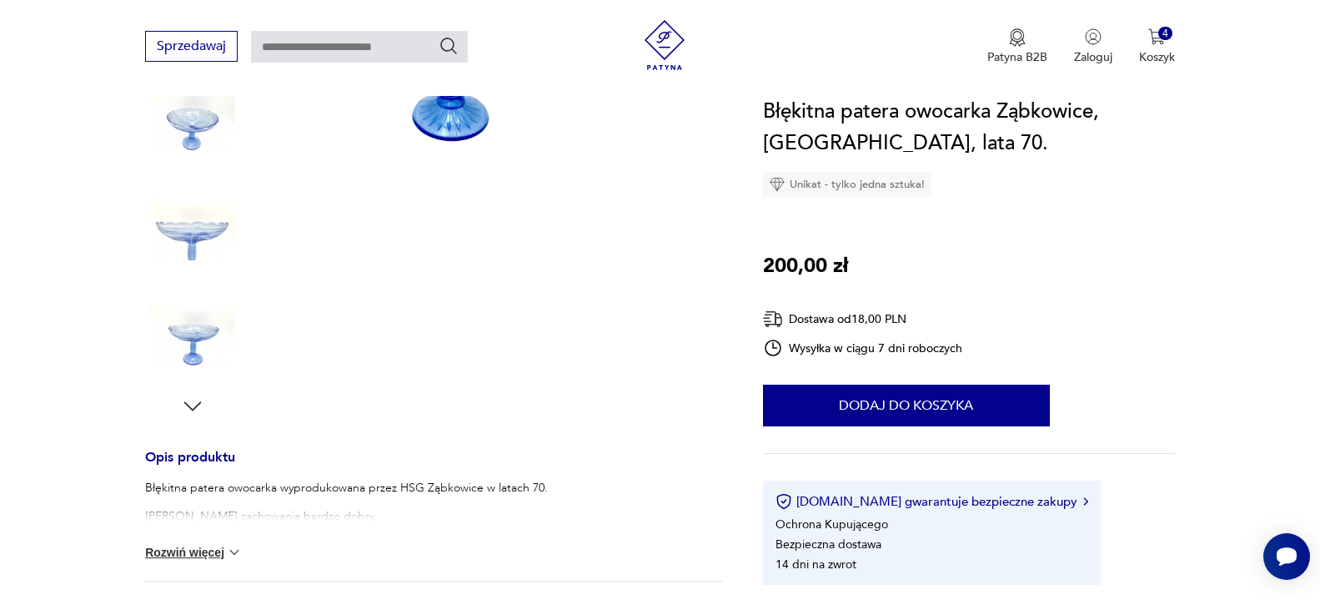
click at [188, 118] on img at bounding box center [192, 122] width 95 height 95
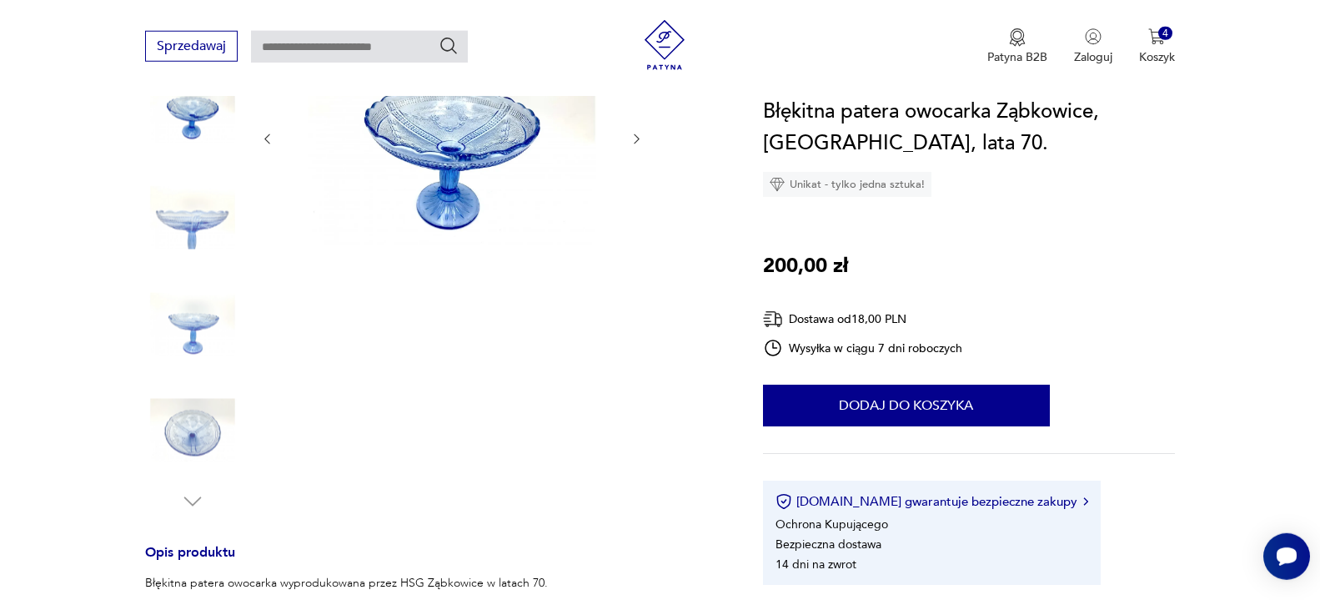
scroll to position [85, 0]
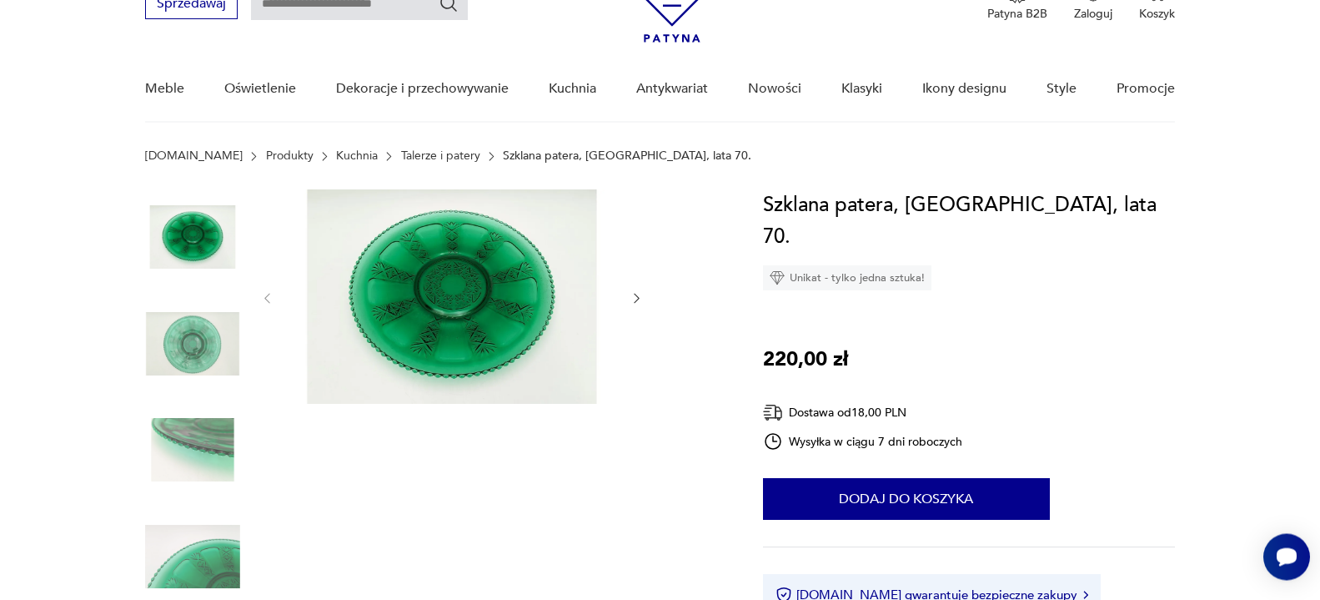
scroll to position [85, 0]
click at [636, 299] on icon "button" at bounding box center [637, 299] width 14 height 14
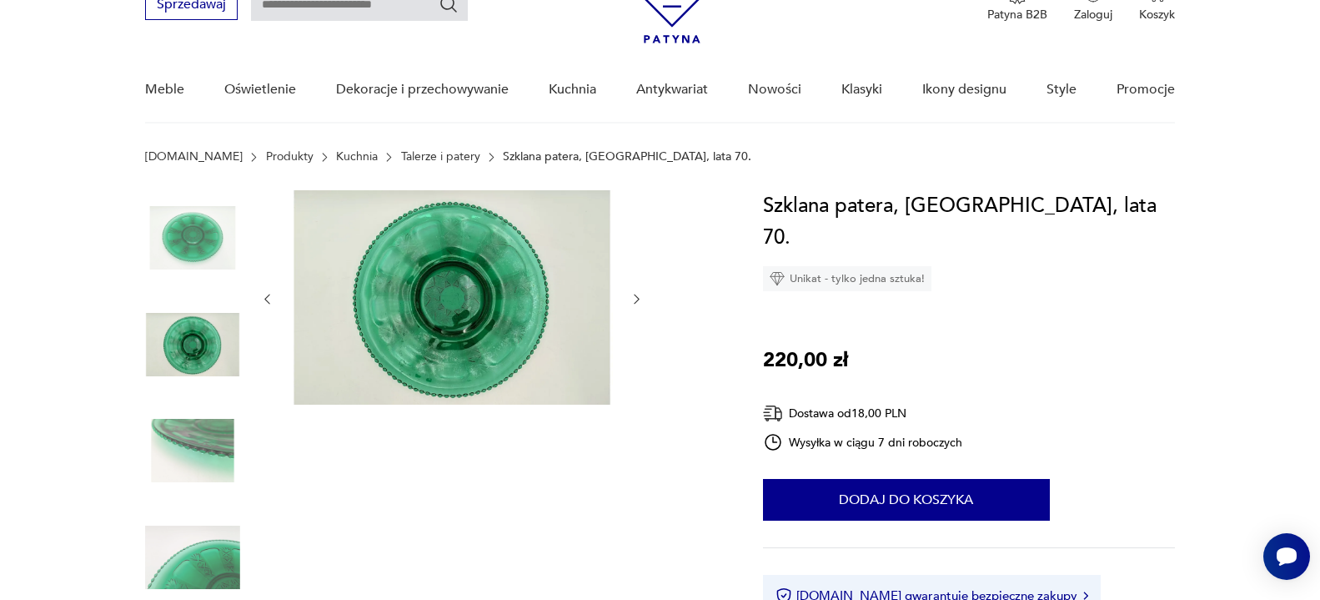
click at [636, 299] on icon "button" at bounding box center [637, 299] width 14 height 14
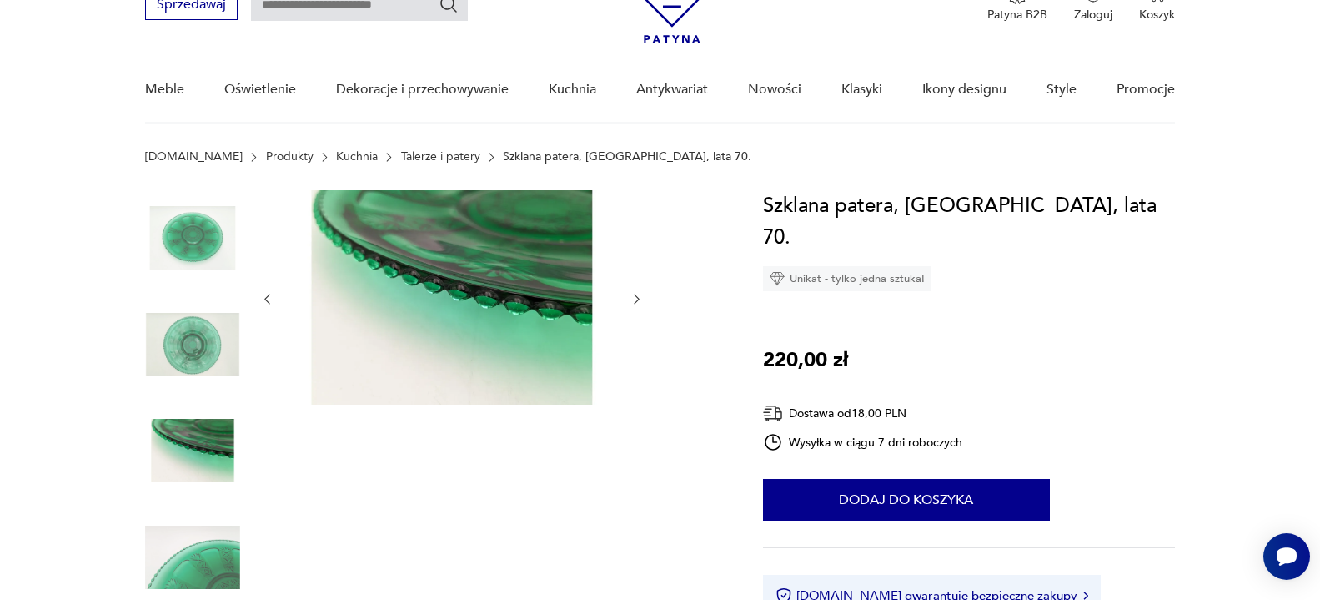
click at [635, 299] on icon "button" at bounding box center [637, 299] width 14 height 14
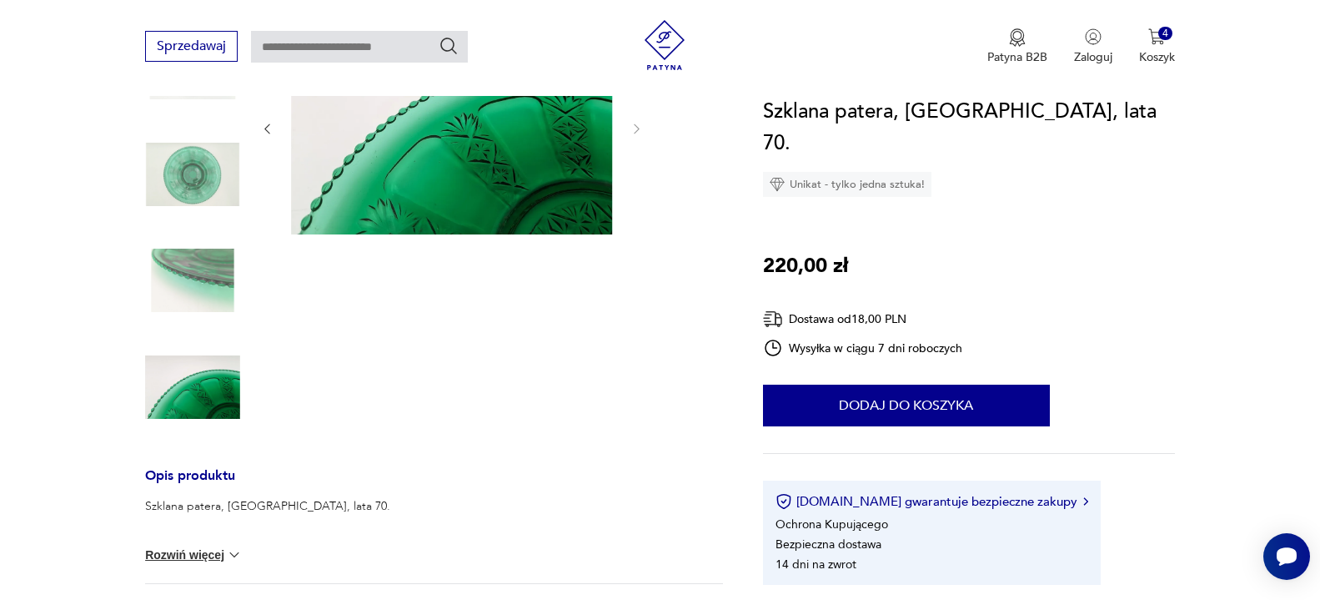
scroll to position [170, 0]
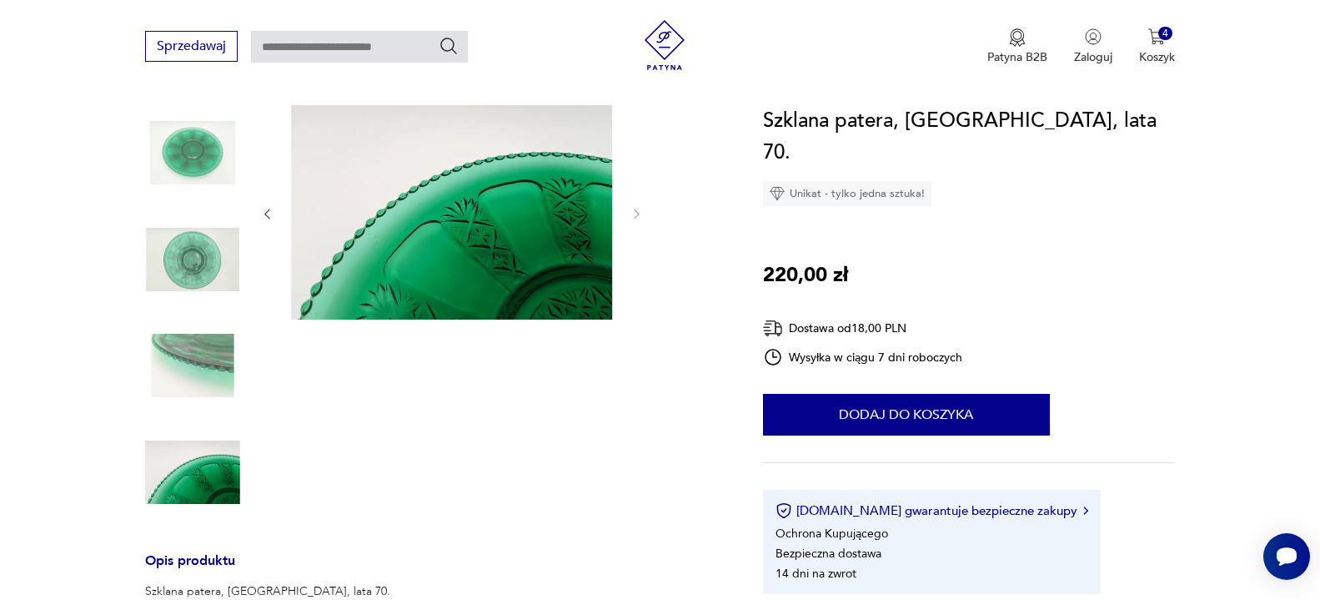
click at [195, 374] on img at bounding box center [192, 365] width 95 height 95
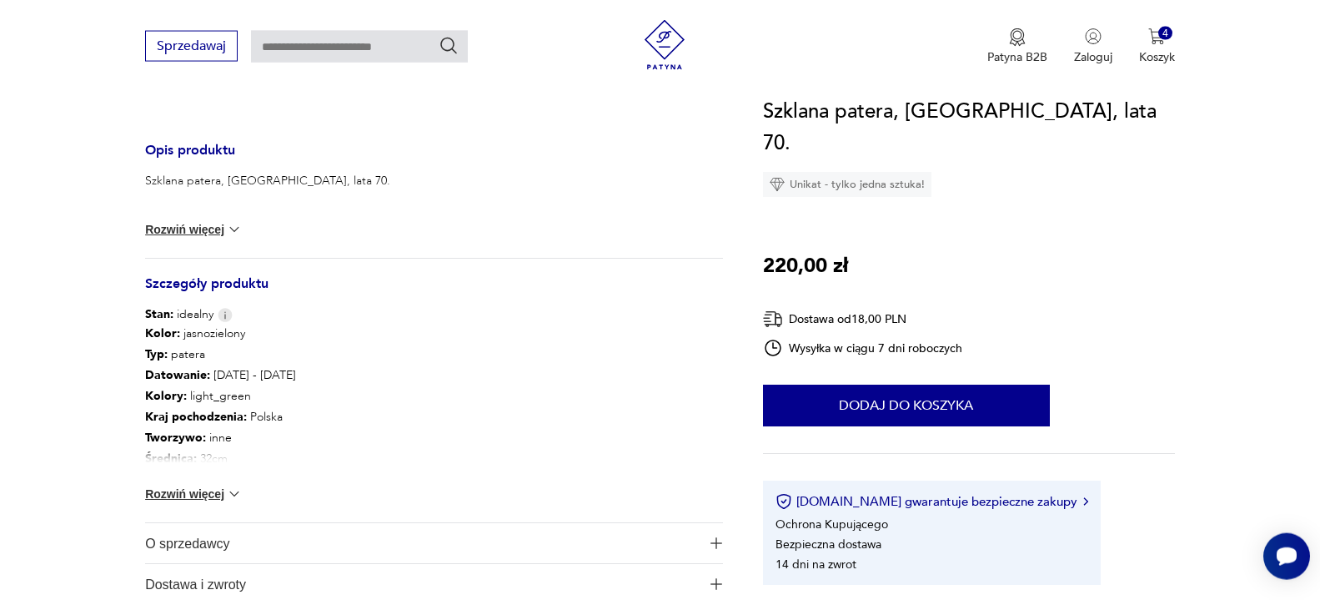
scroll to position [595, 0]
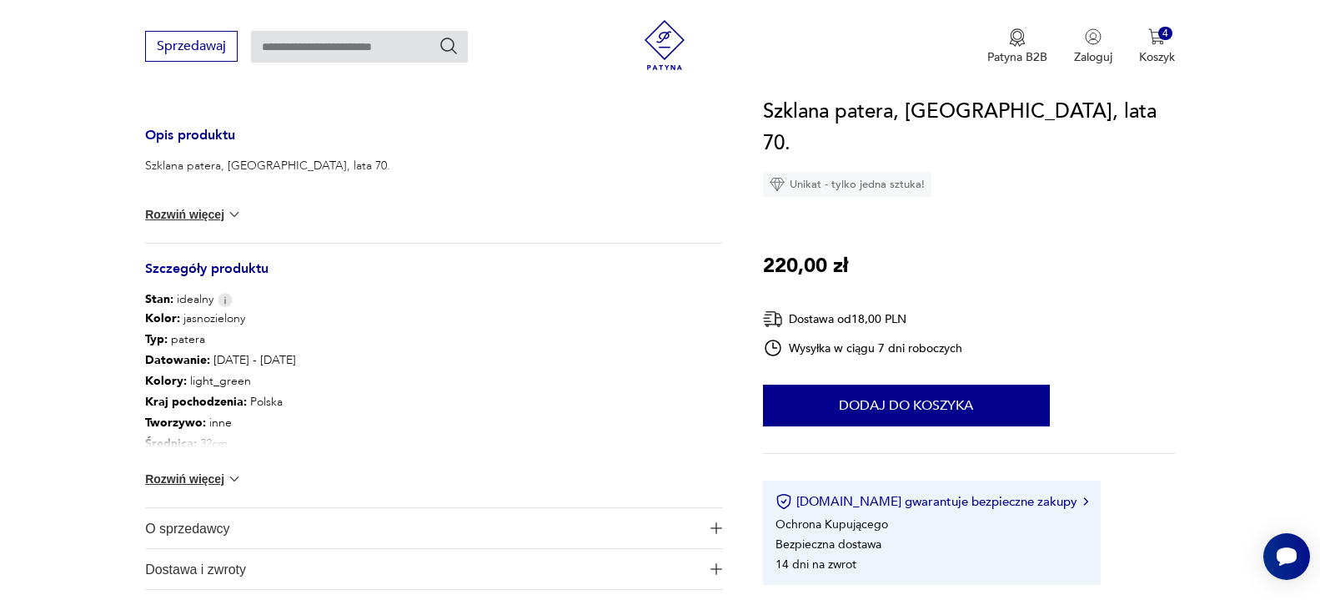
click at [198, 475] on button "Rozwiń więcej" at bounding box center [193, 478] width 97 height 17
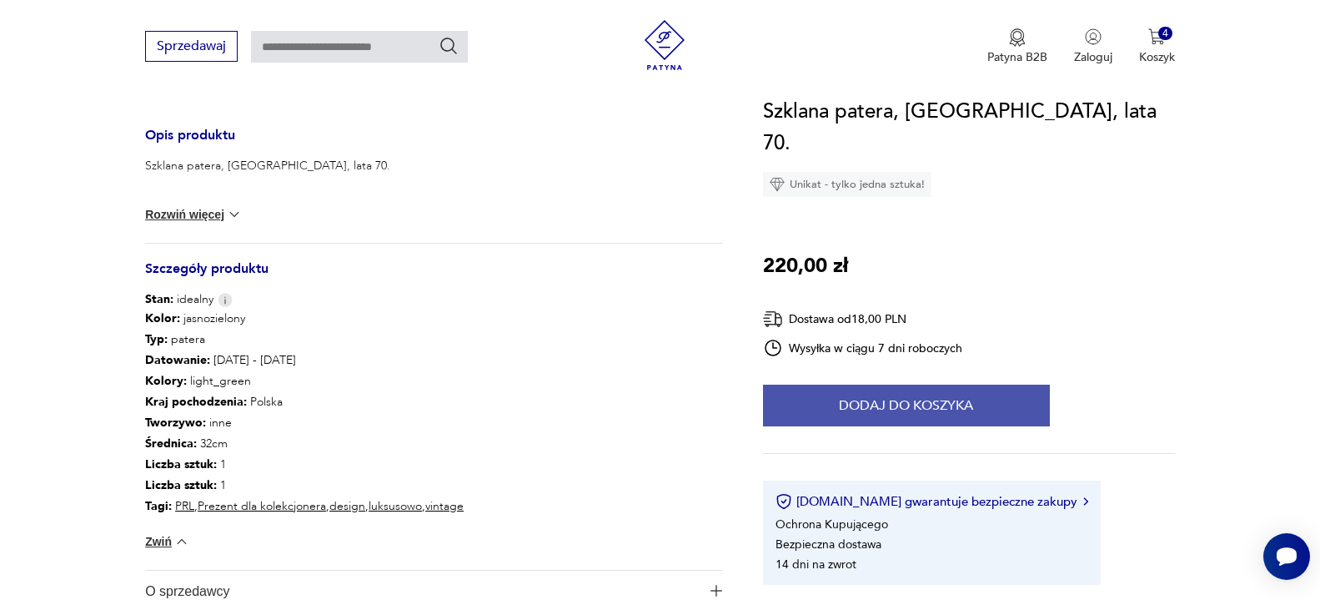
click at [940, 384] on button "Dodaj do koszyka" at bounding box center [906, 405] width 287 height 42
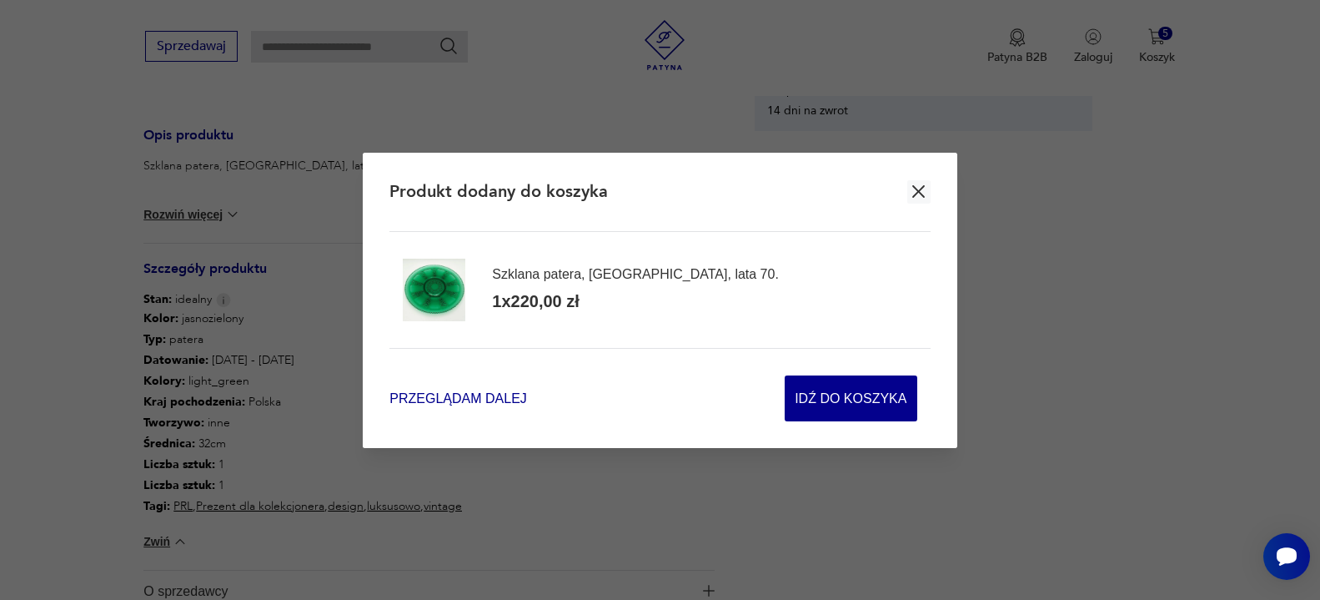
click at [469, 399] on span "Przeglądam dalej" at bounding box center [457, 398] width 137 height 19
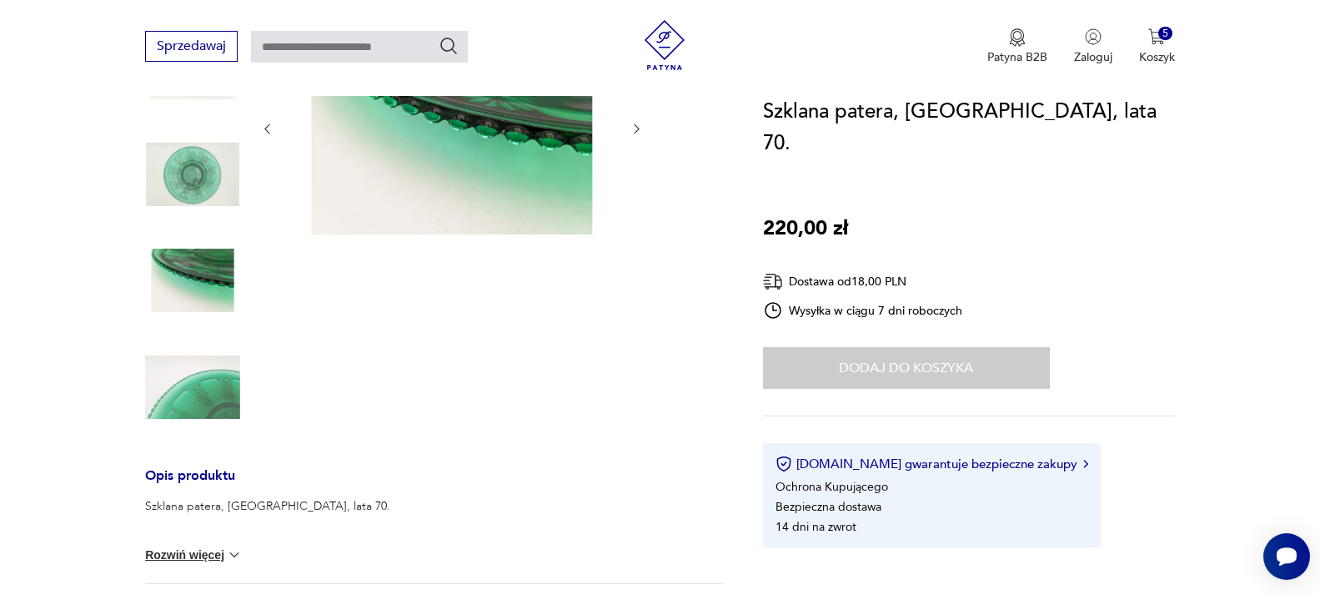
scroll to position [0, 0]
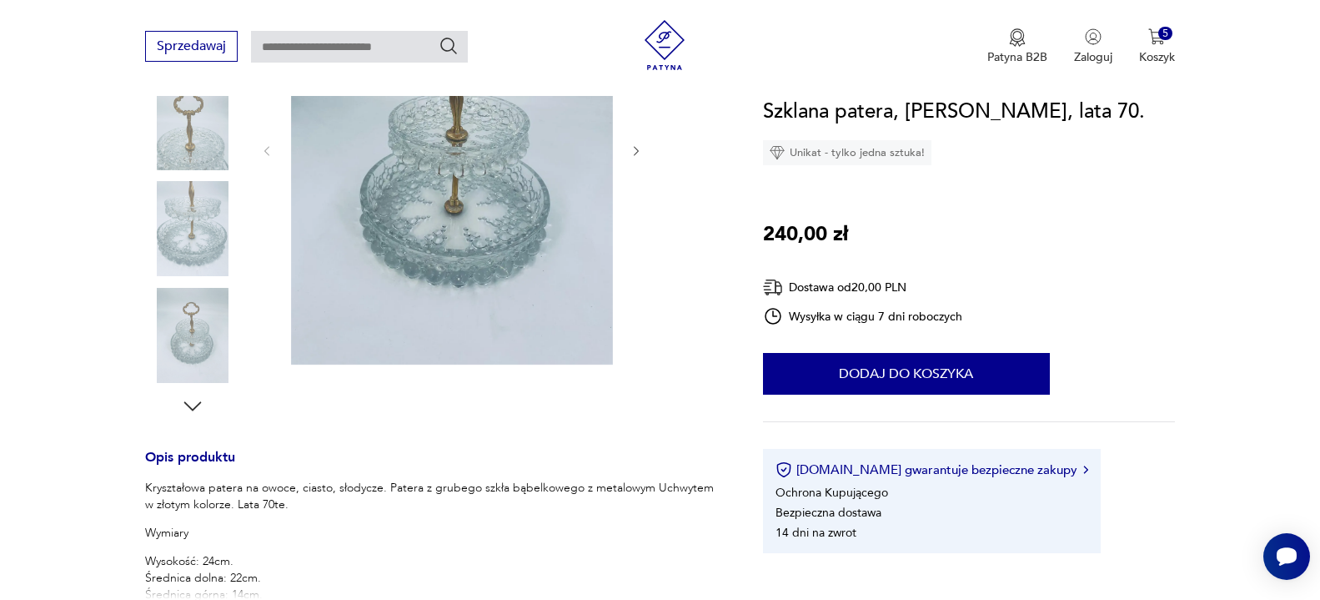
scroll to position [510, 0]
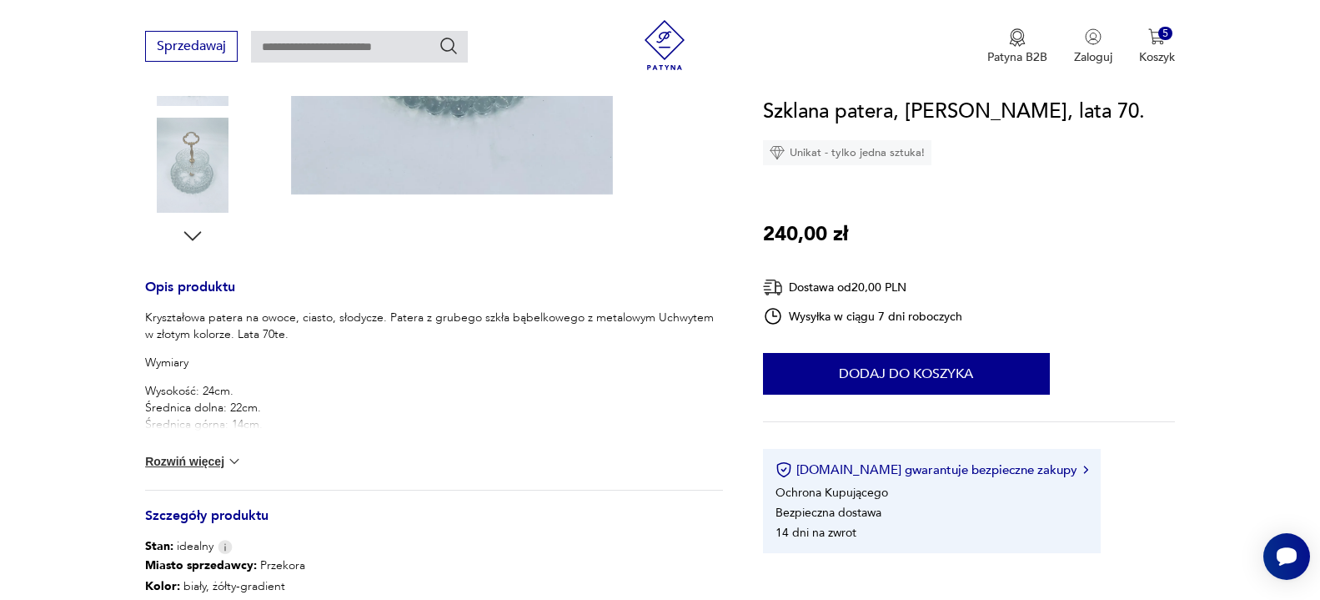
click at [212, 464] on button "Rozwiń więcej" at bounding box center [193, 461] width 97 height 17
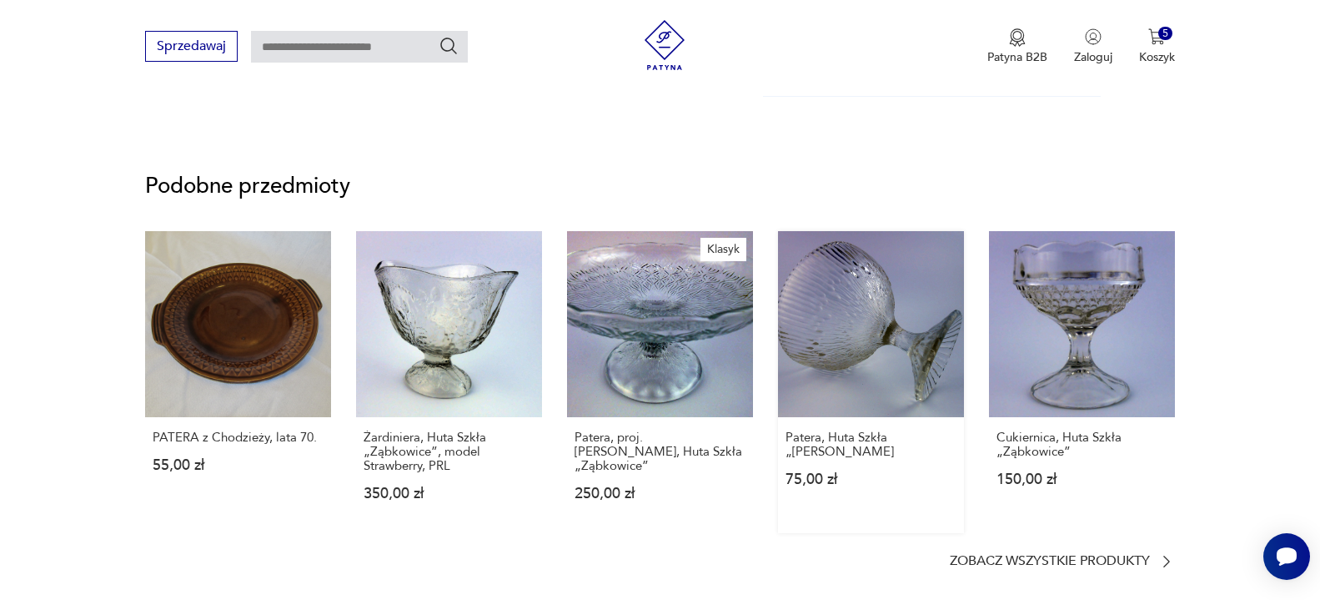
scroll to position [1616, 0]
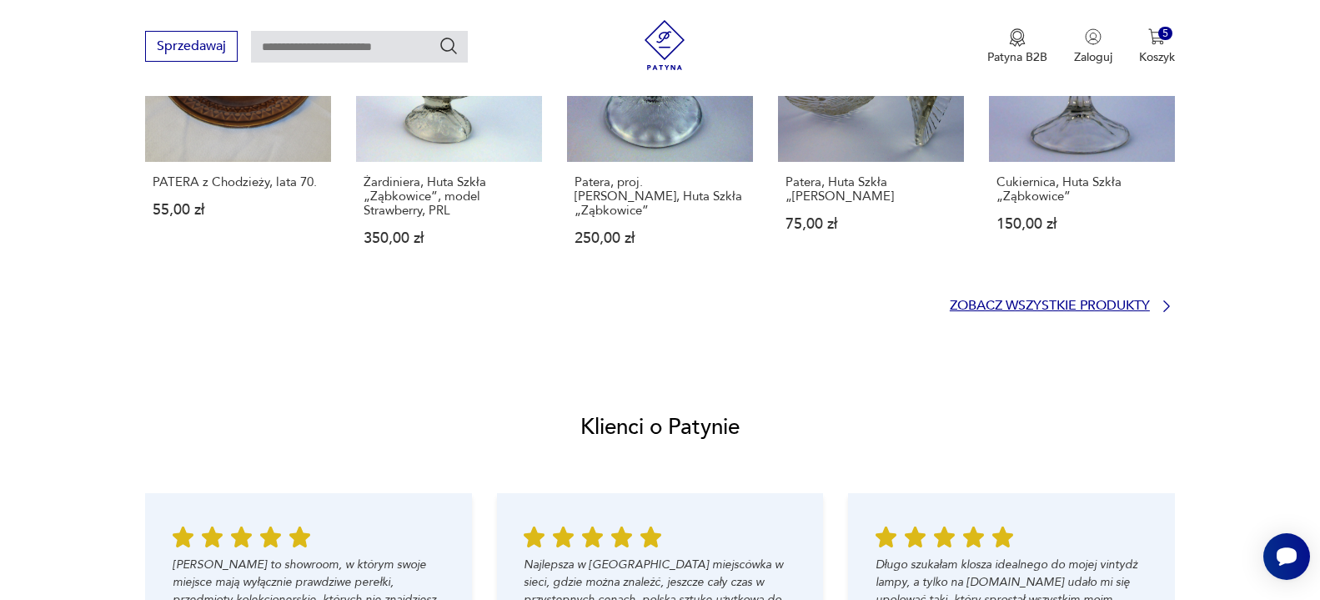
click at [1036, 307] on p "Zobacz wszystkie produkty" at bounding box center [1050, 305] width 200 height 11
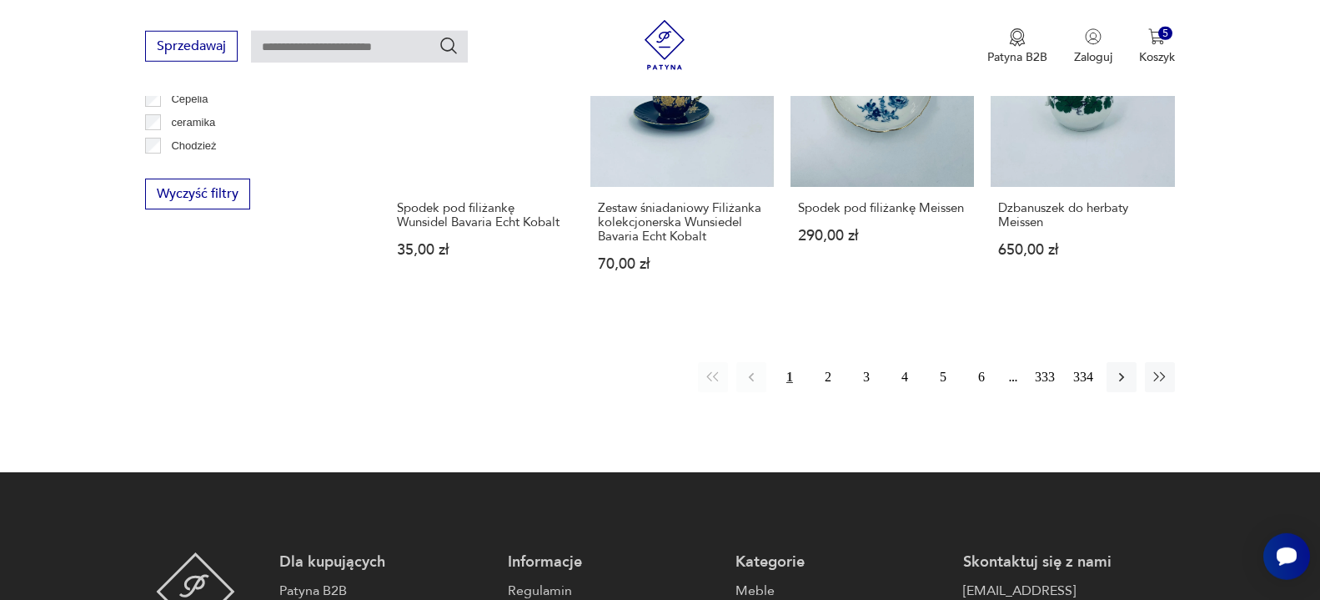
scroll to position [1725, 0]
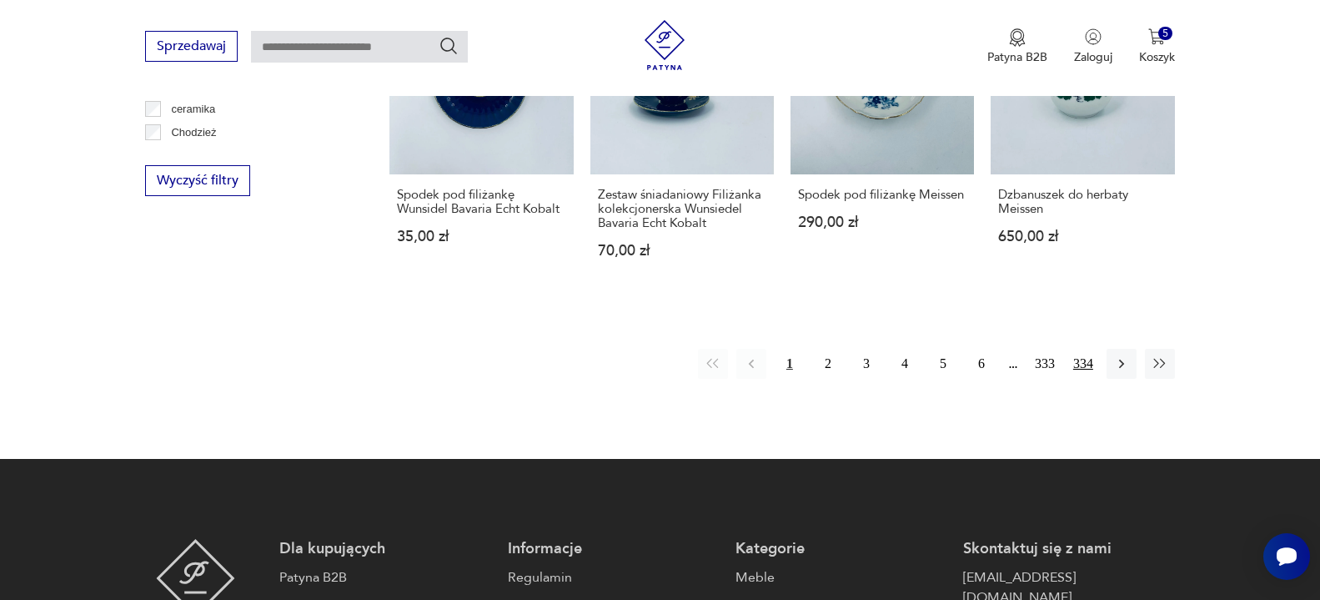
click at [1082, 362] on button "334" at bounding box center [1083, 364] width 30 height 30
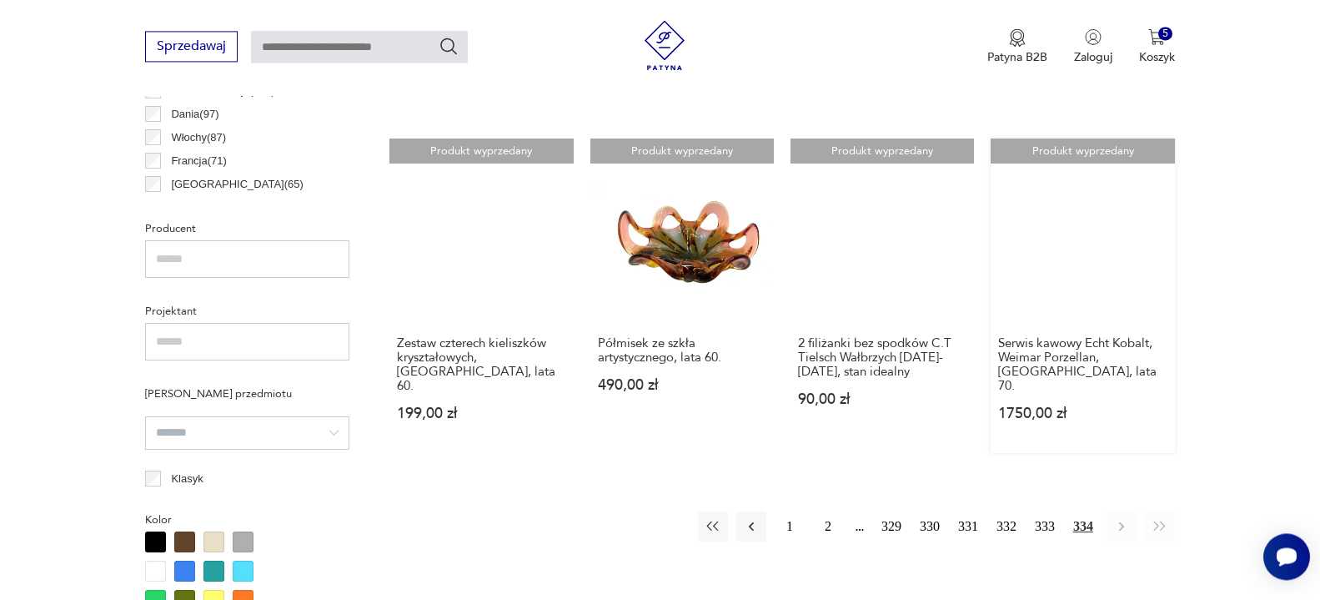
scroll to position [1038, 0]
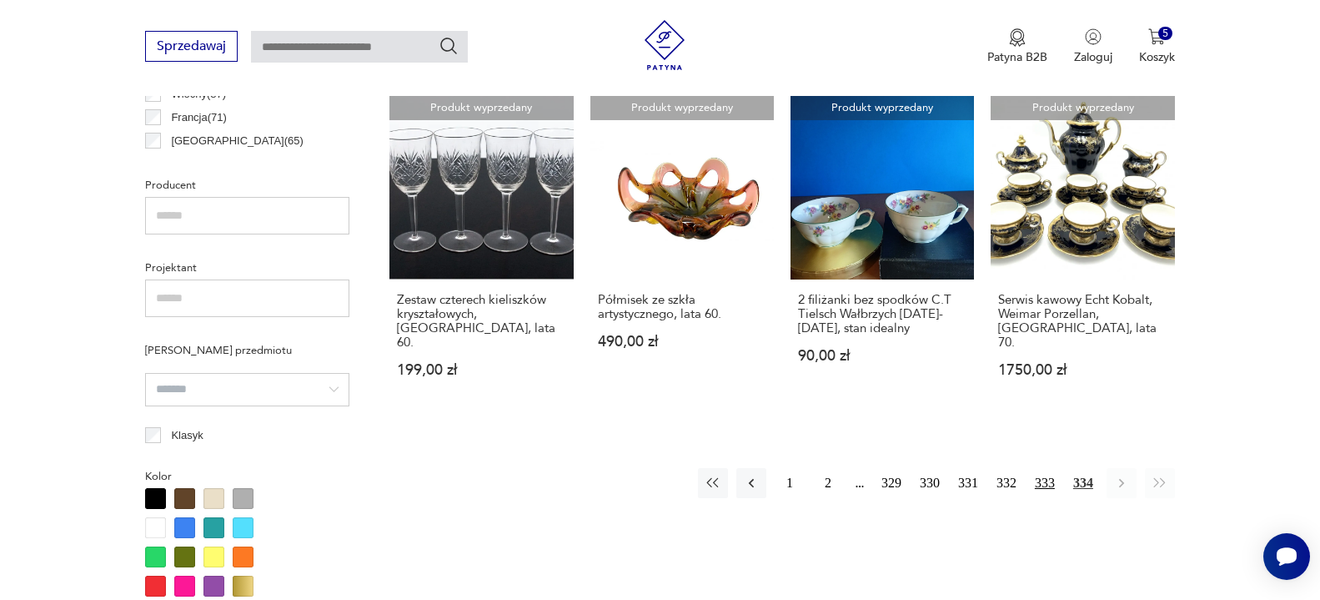
click at [1044, 468] on button "333" at bounding box center [1045, 483] width 30 height 30
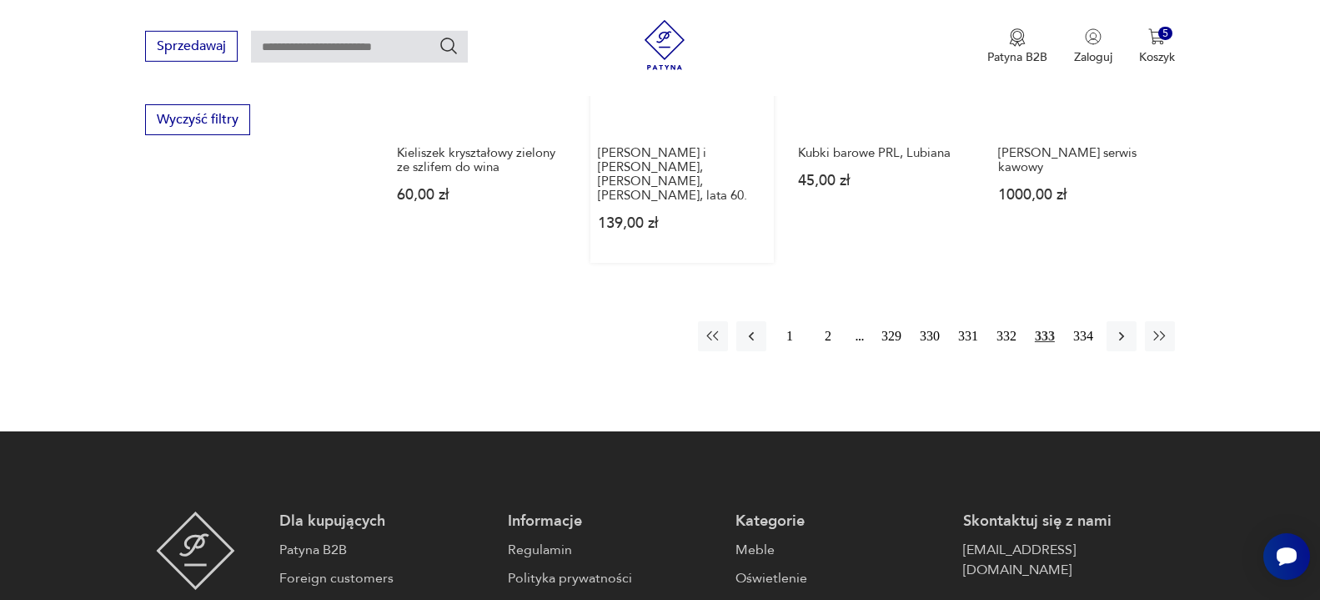
scroll to position [1804, 0]
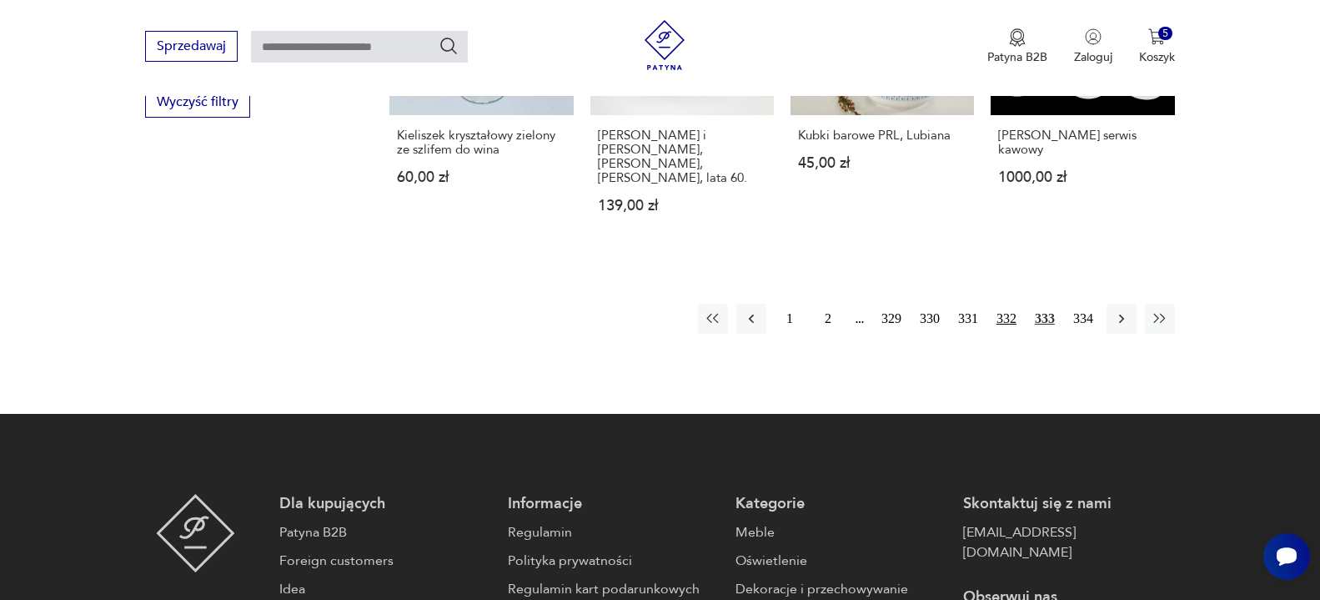
click at [1003, 319] on button "332" at bounding box center [1006, 319] width 30 height 30
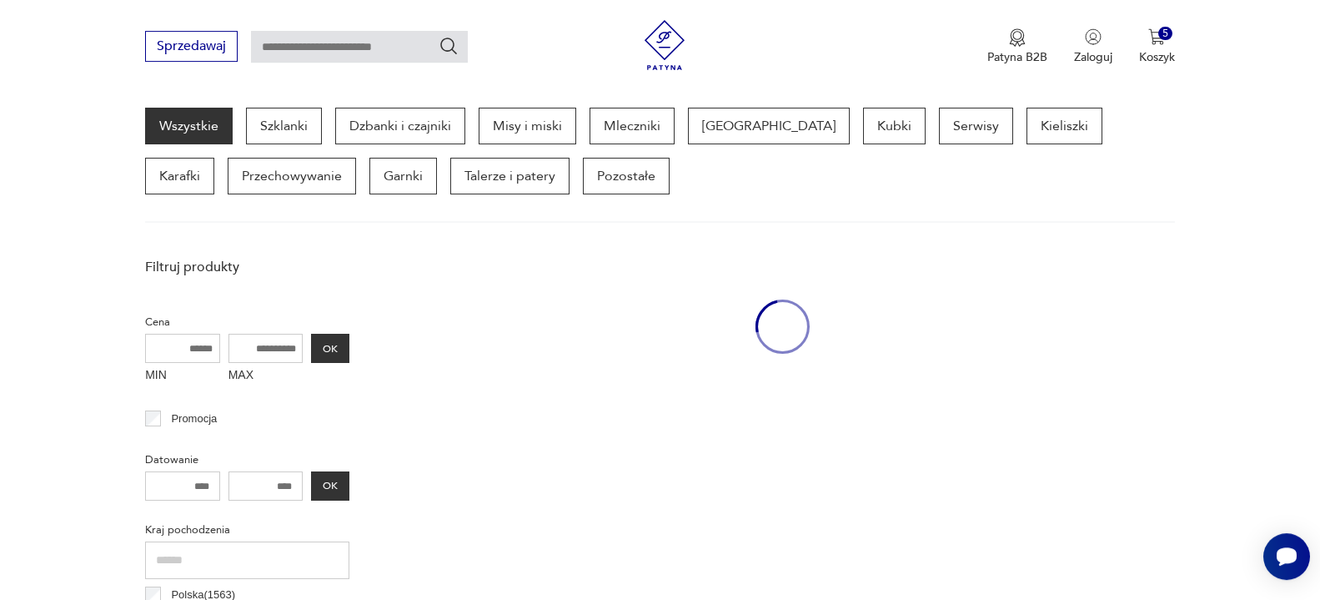
scroll to position [443, 0]
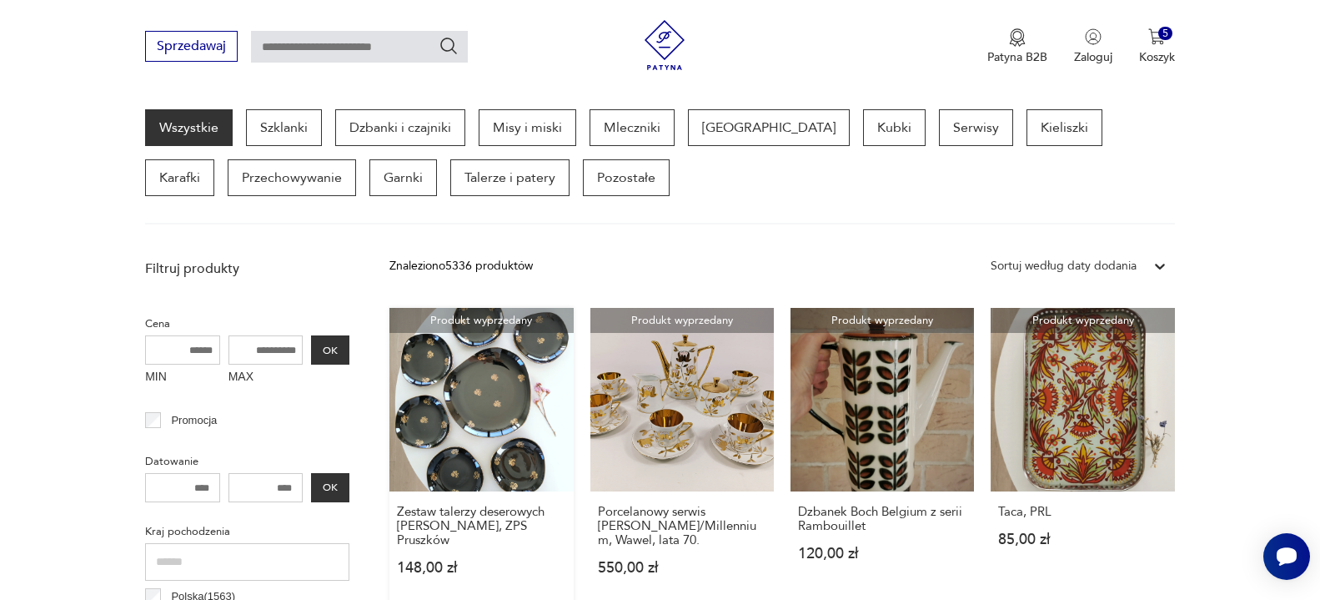
click at [494, 412] on link "Produkt wyprzedany Zestaw talerzy deserowych Ryszard, ZPS Pruszków 148,00 zł" at bounding box center [480, 457] width 183 height 299
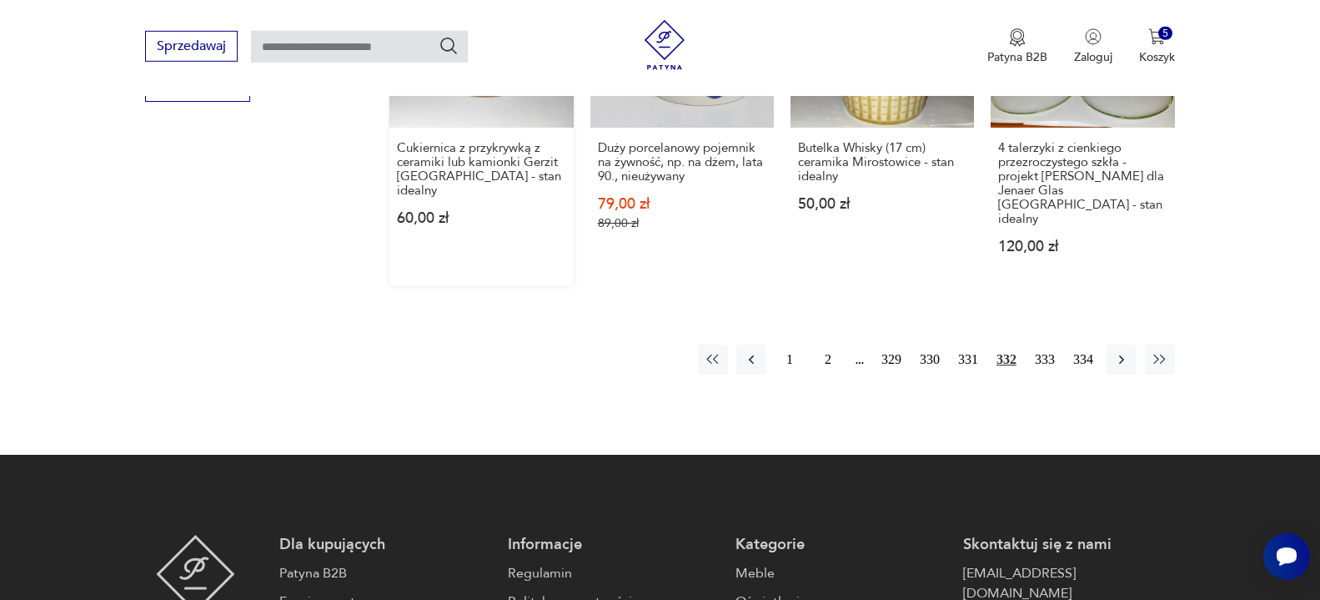
scroll to position [1828, 0]
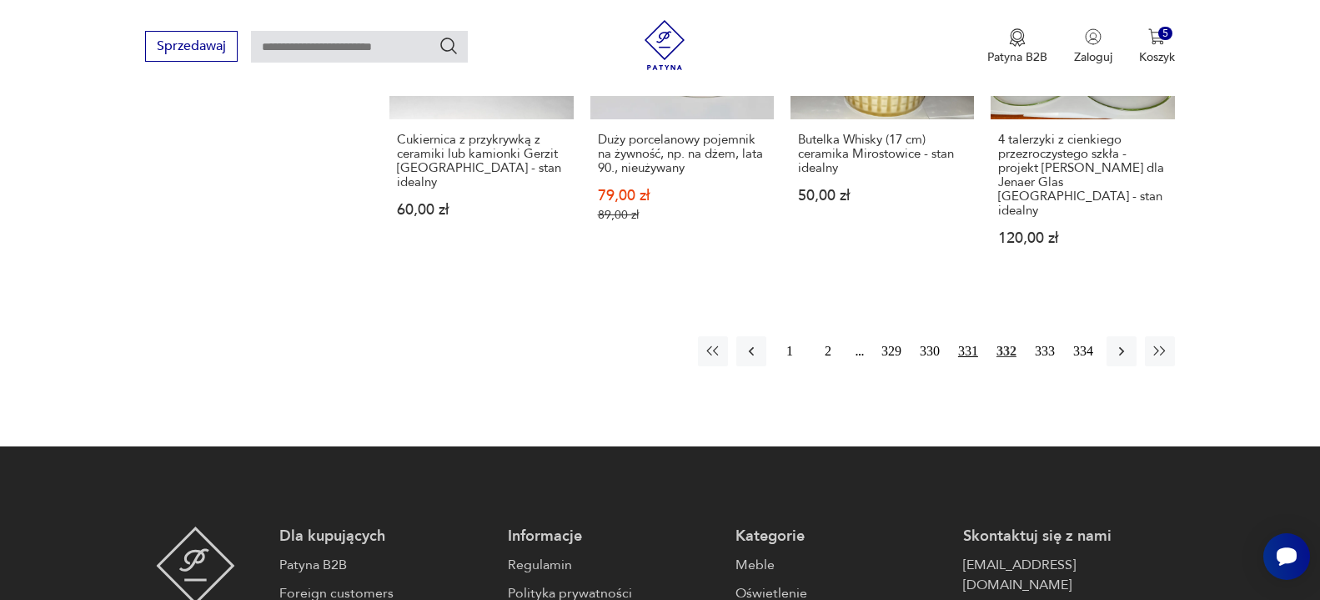
click at [965, 336] on button "331" at bounding box center [968, 351] width 30 height 30
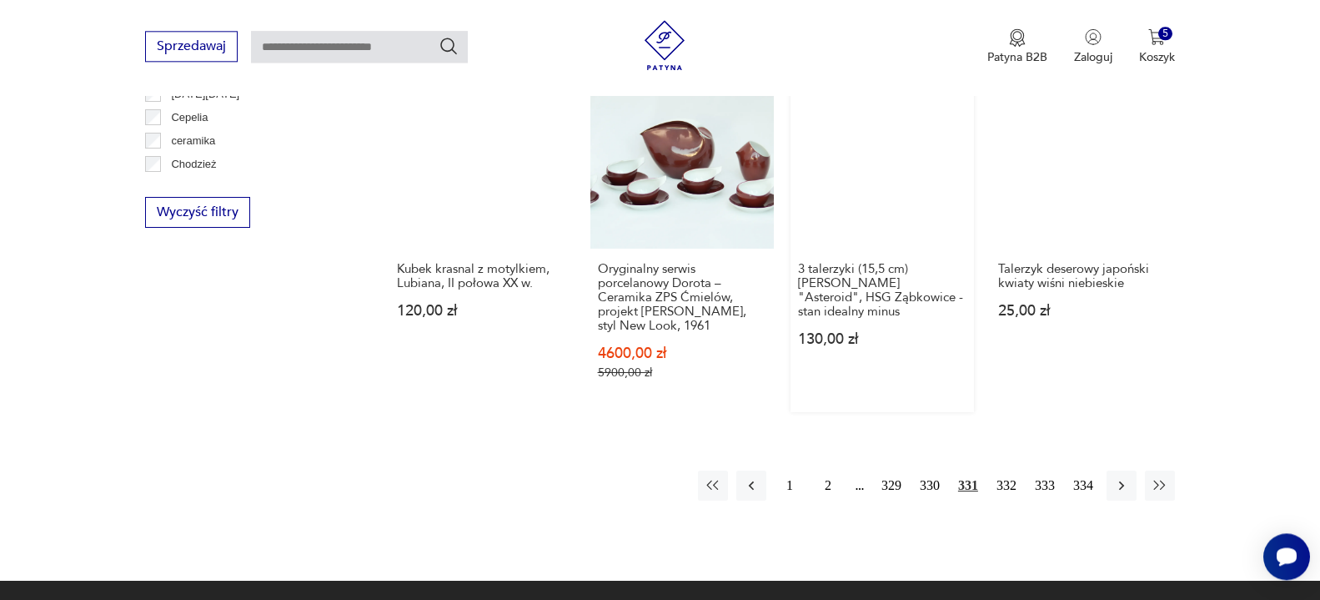
scroll to position [1803, 0]
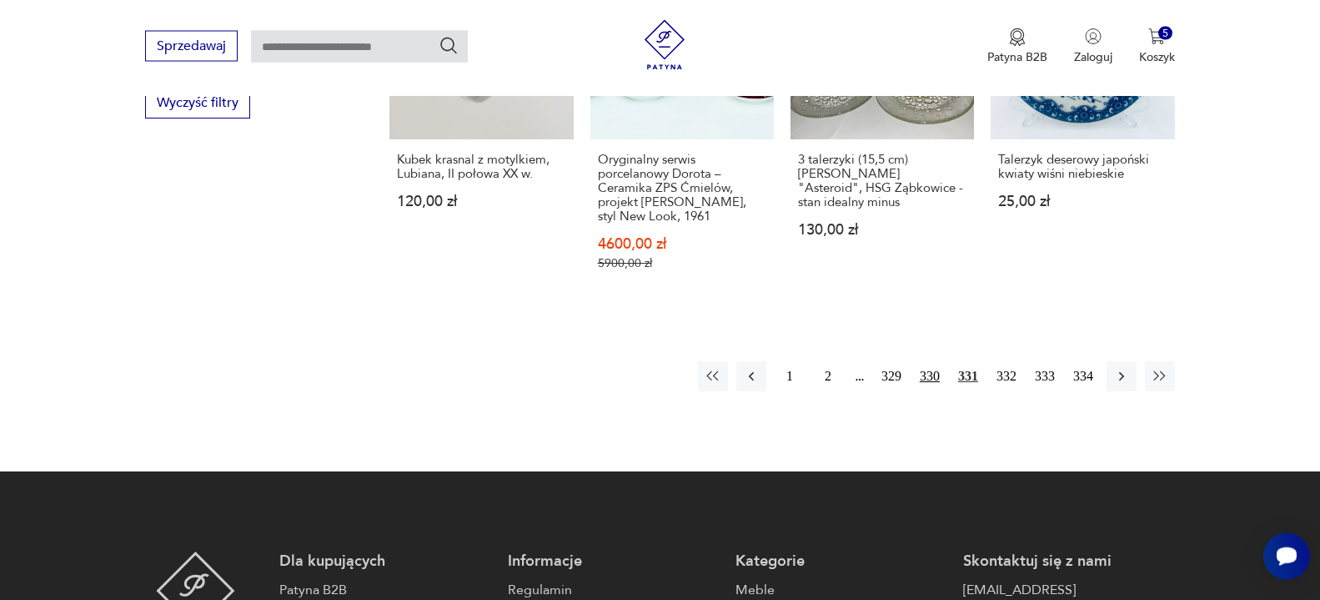
click at [936, 361] on button "330" at bounding box center [930, 376] width 30 height 30
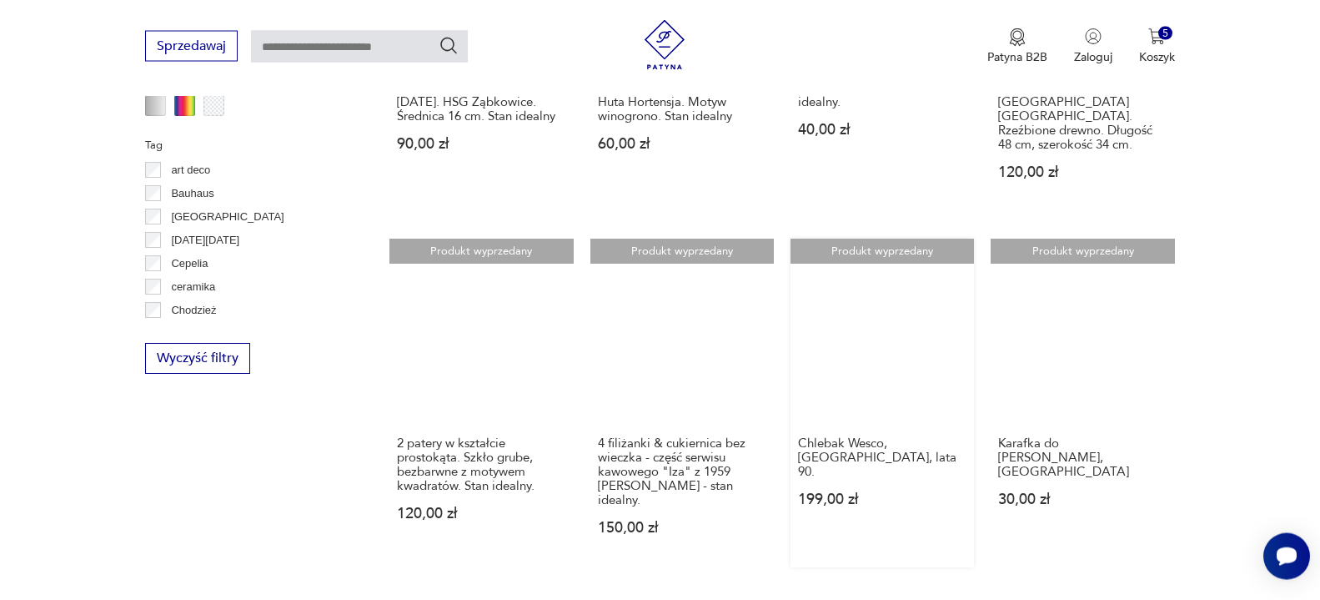
scroll to position [1718, 0]
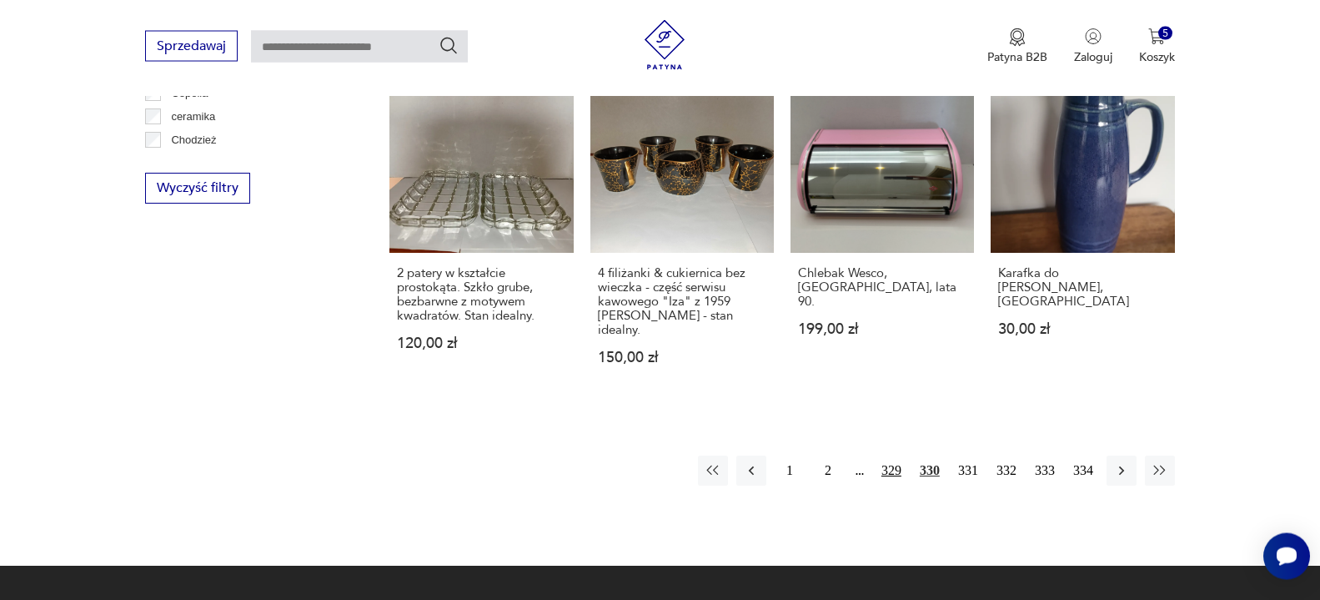
click at [893, 455] on button "329" at bounding box center [891, 470] width 30 height 30
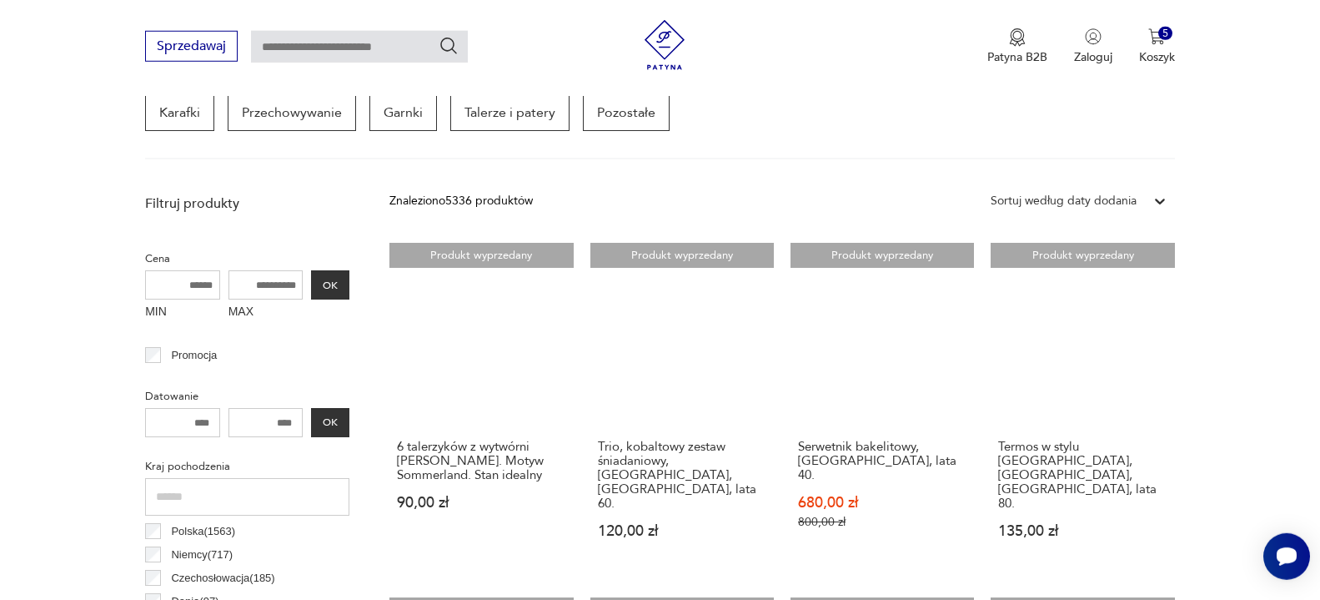
scroll to position [697, 0]
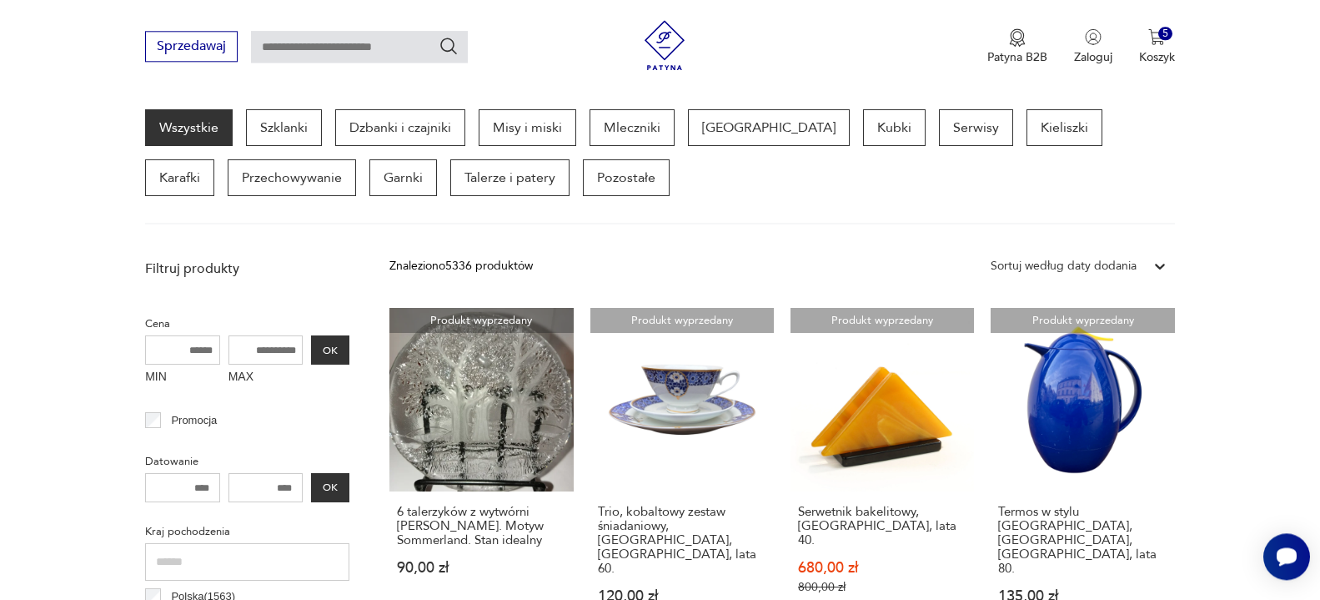
scroll to position [442, 0]
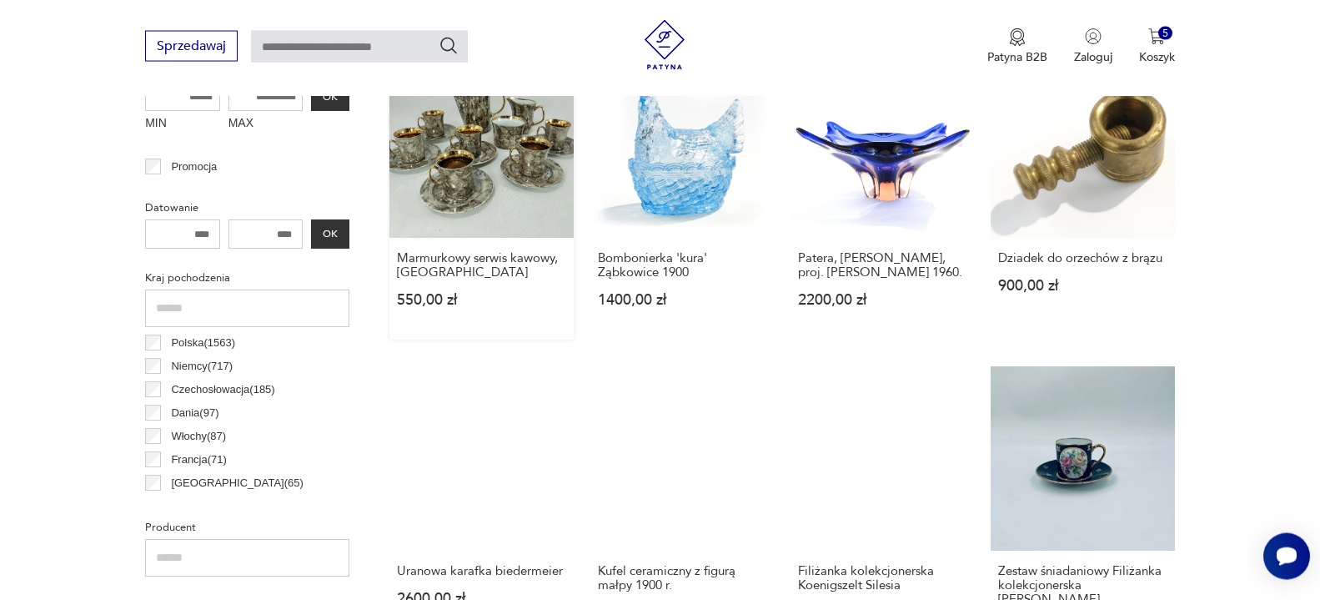
scroll to position [697, 0]
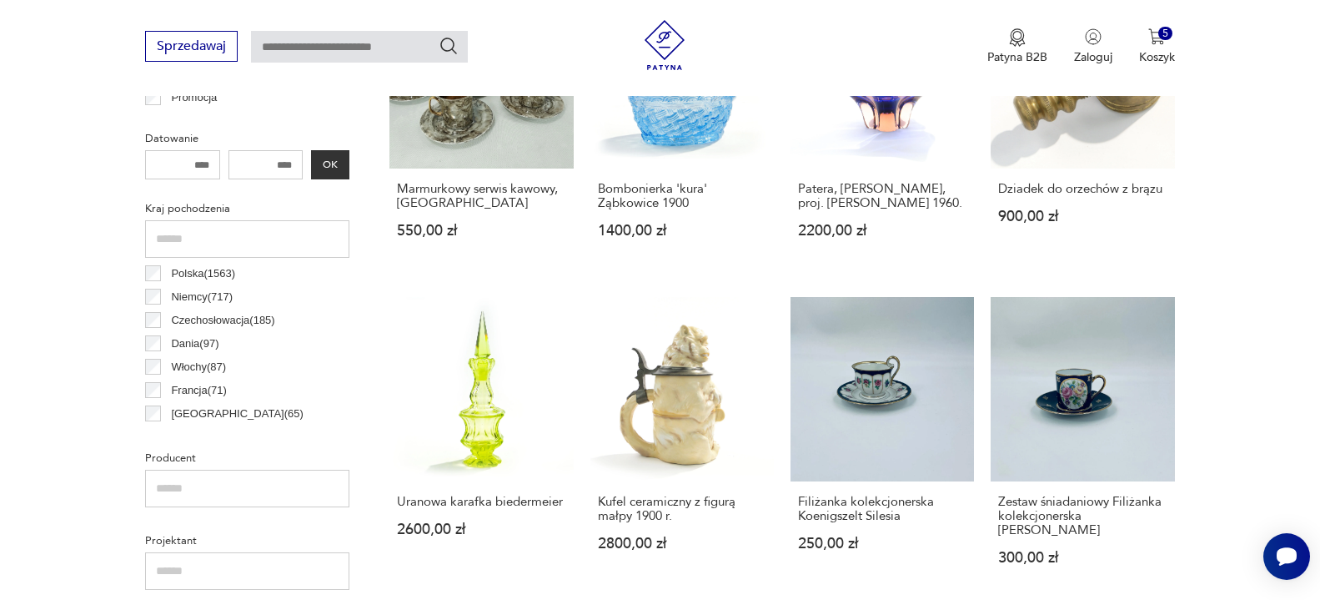
click at [176, 240] on input "text" at bounding box center [247, 239] width 204 height 38
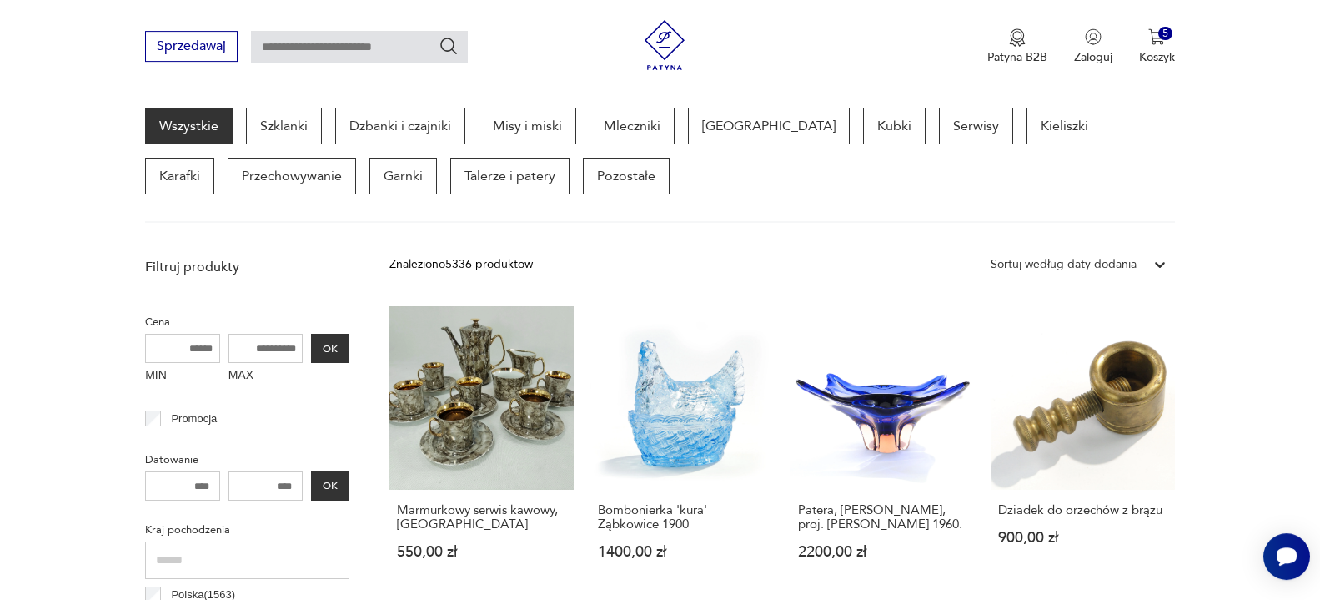
scroll to position [443, 0]
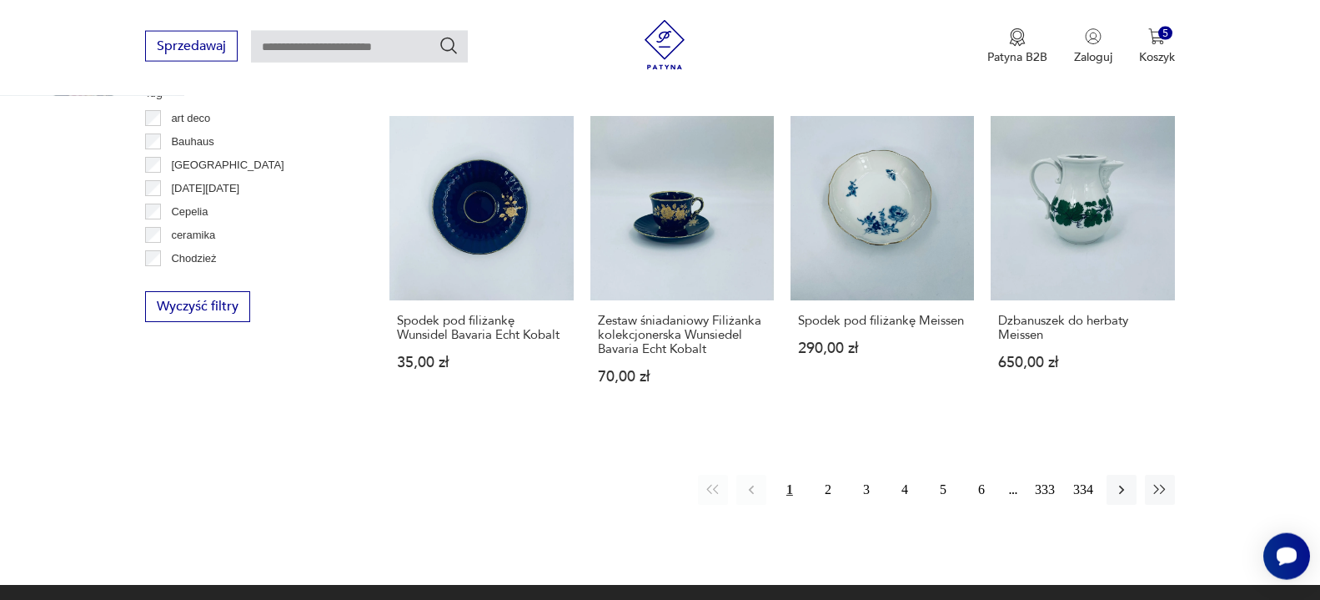
scroll to position [1804, 0]
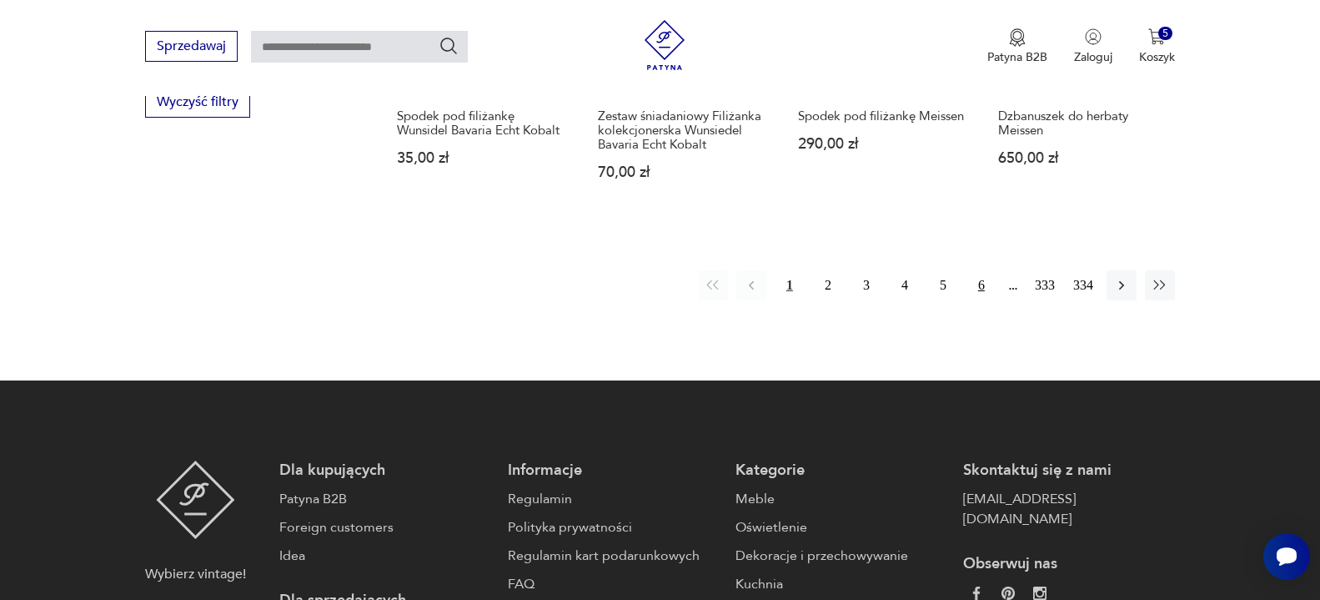
click at [985, 289] on button "6" at bounding box center [981, 285] width 30 height 30
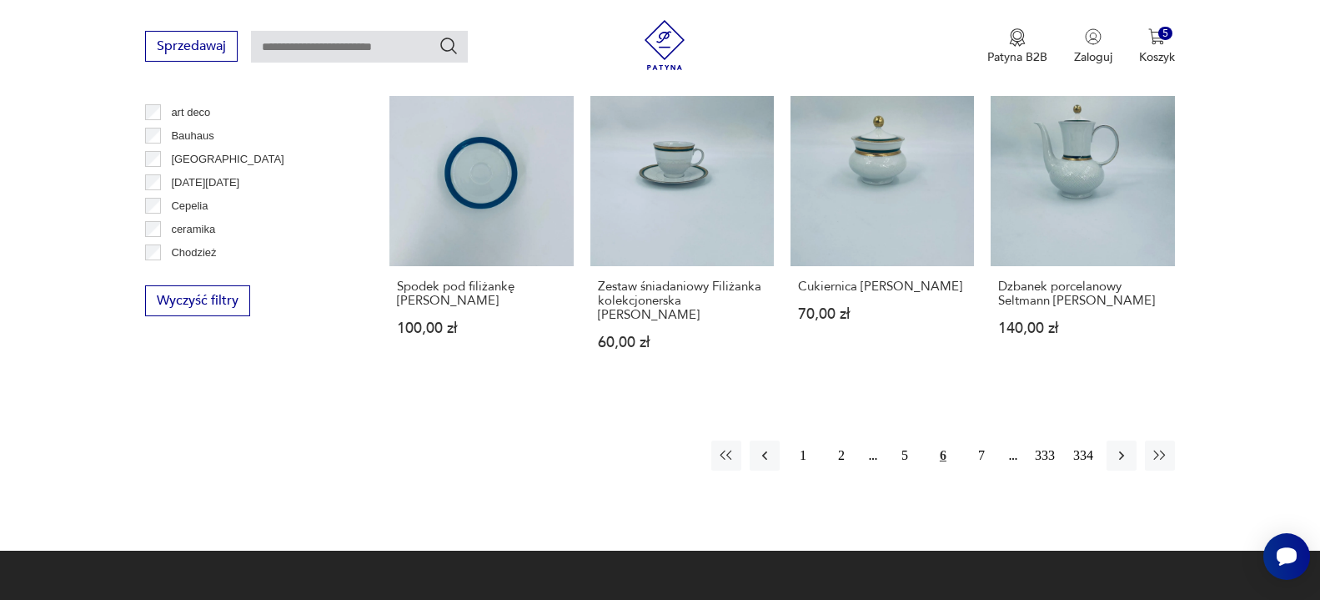
scroll to position [1634, 0]
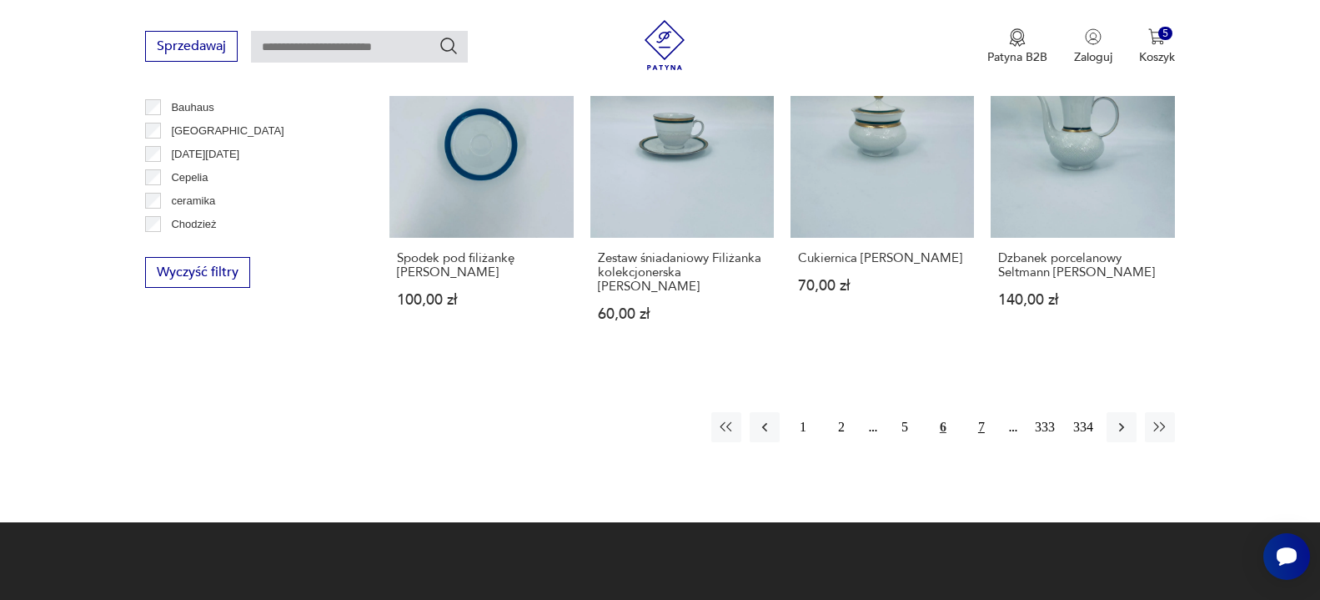
click at [976, 429] on button "7" at bounding box center [981, 427] width 30 height 30
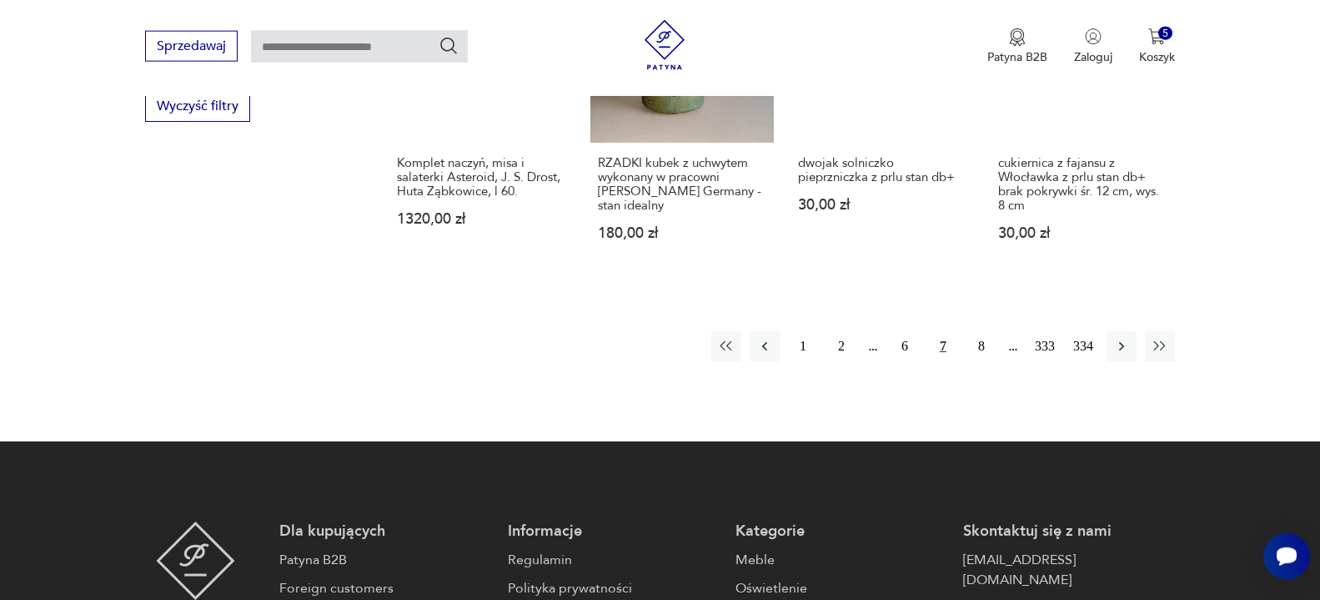
scroll to position [1804, 0]
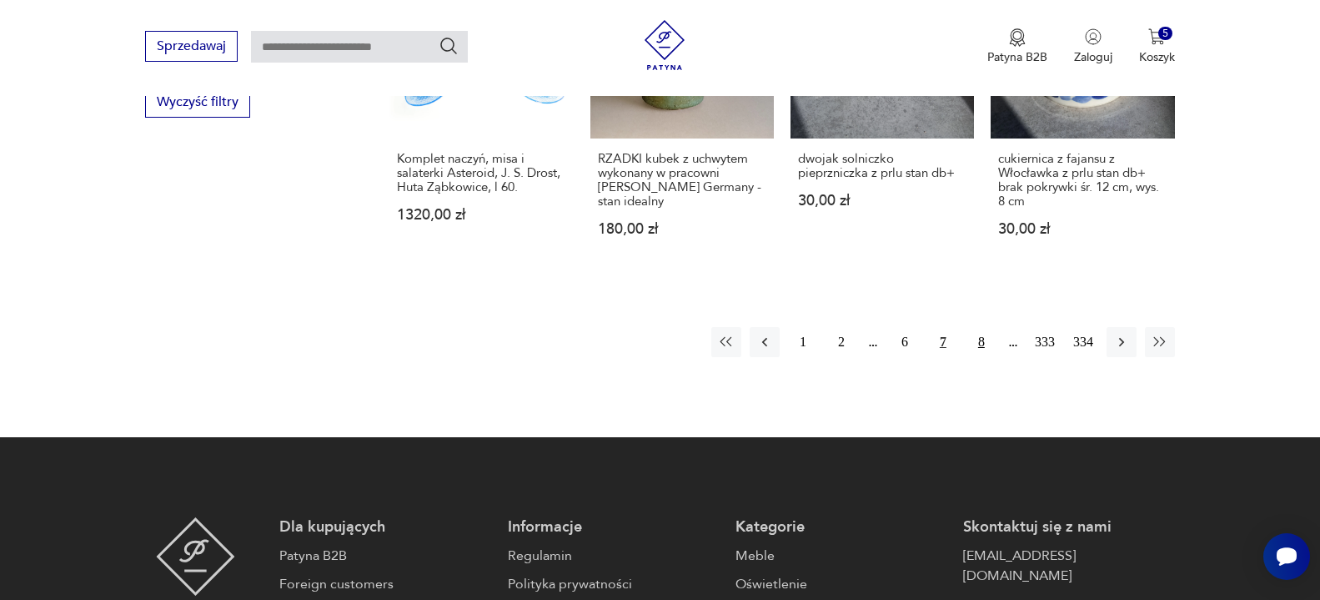
click at [979, 327] on button "8" at bounding box center [981, 342] width 30 height 30
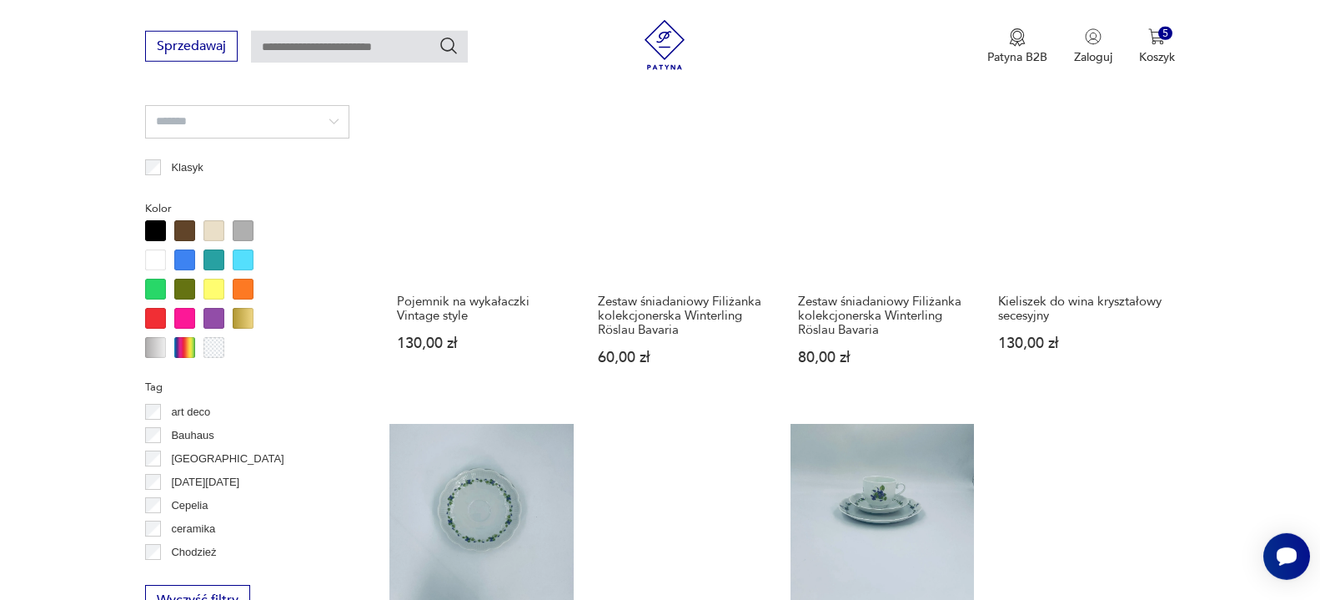
scroll to position [1293, 0]
